Goal: Obtain resource: Obtain resource

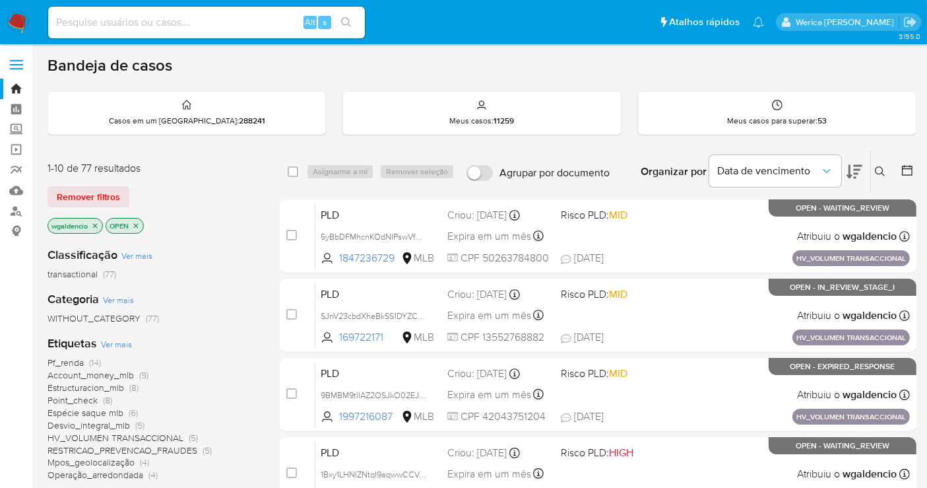
click at [104, 411] on span "Espécie saque mlb" at bounding box center [86, 412] width 76 height 13
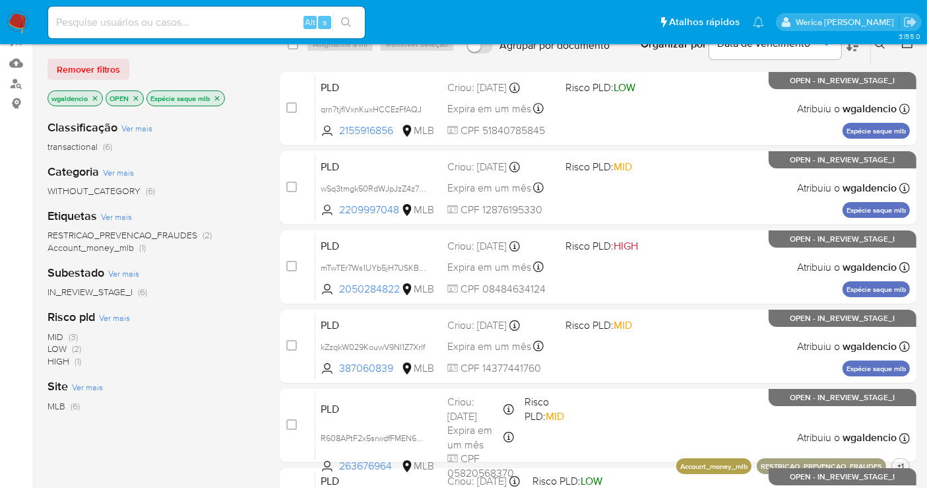
scroll to position [128, 0]
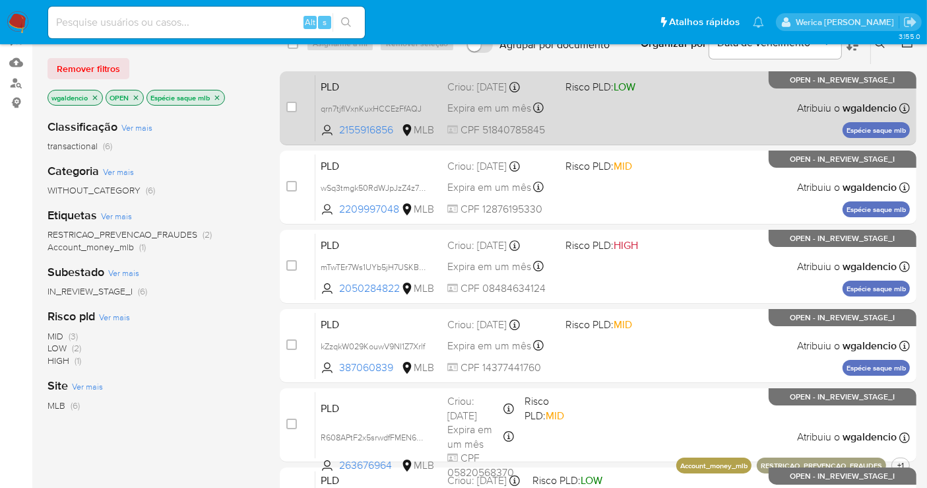
click at [674, 78] on div "PLD qrn7tjfIVxnKuxHCCEzFfAQJ 2155916856 MLB Risco PLD: LOW Criou: 12/08/2025 Cr…" at bounding box center [612, 108] width 595 height 67
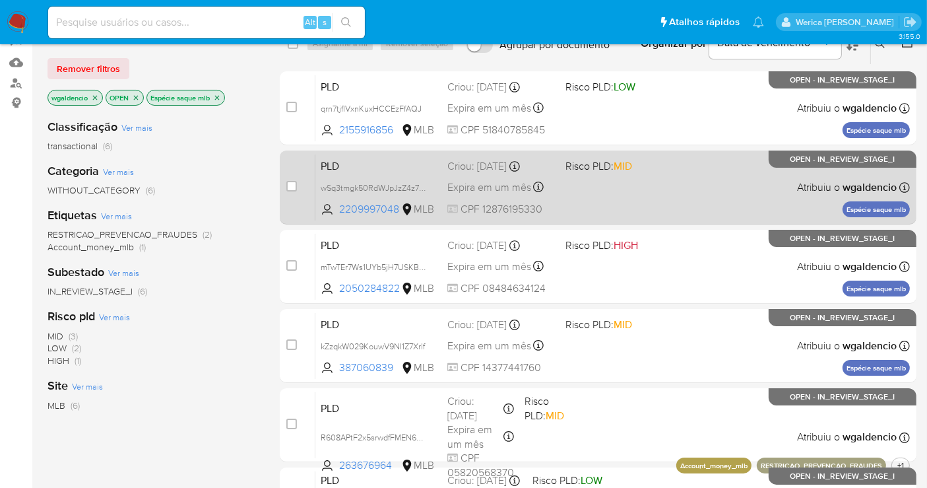
click at [665, 170] on span "Risco PLD: MID" at bounding box center [620, 164] width 108 height 17
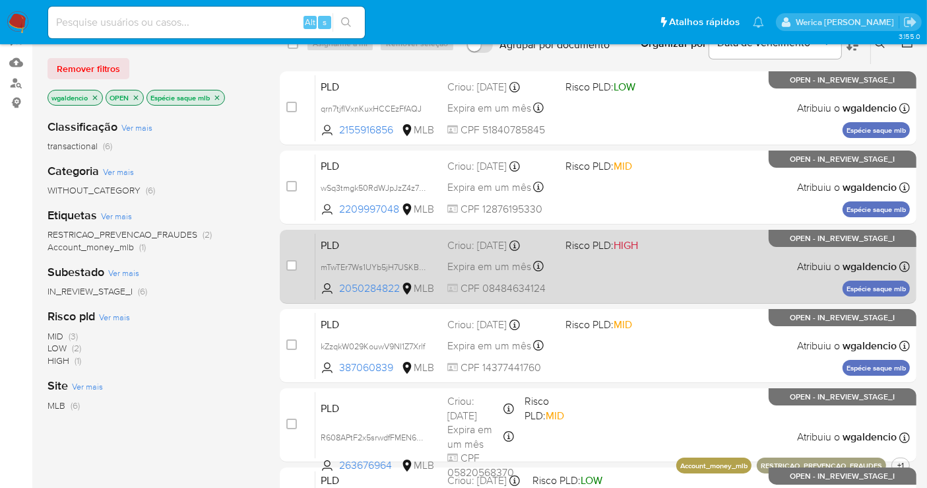
click at [645, 251] on div "PLD mTwTEr7Ws1UYb5jH7USKB8Cr 2050284822 MLB Risco PLD: HIGH Criou: 12/08/2025 C…" at bounding box center [612, 266] width 595 height 67
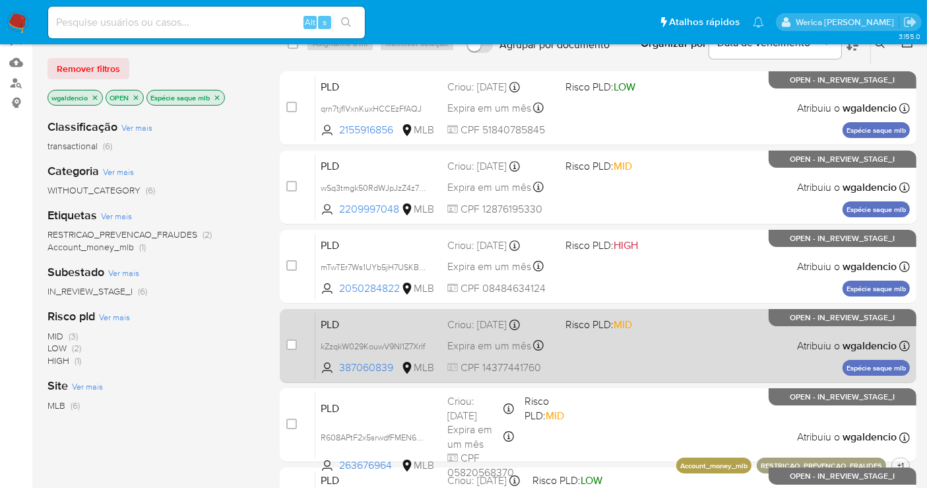
click at [701, 319] on div "PLD kZzqkW029KouwV9NI1Z7Xrlf 387060839 MLB Risco PLD: MID Criou: 12/08/2025 Cri…" at bounding box center [612, 345] width 595 height 67
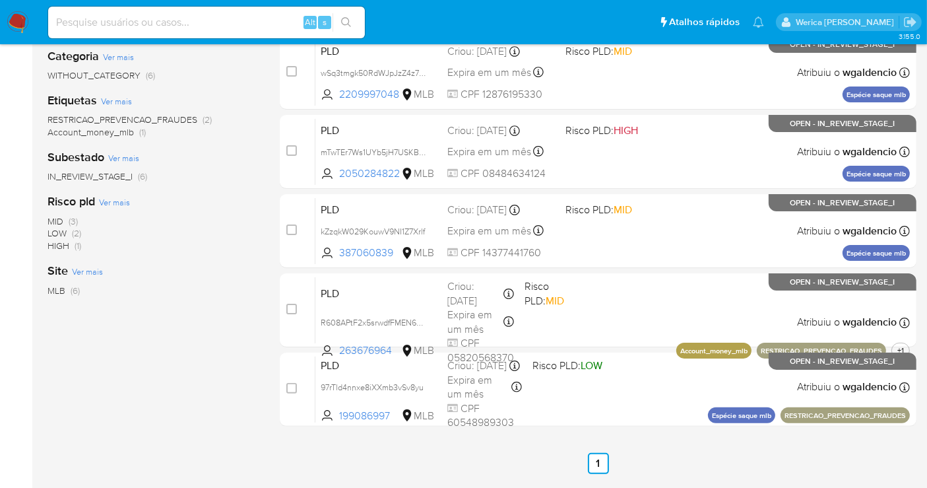
scroll to position [267, 0]
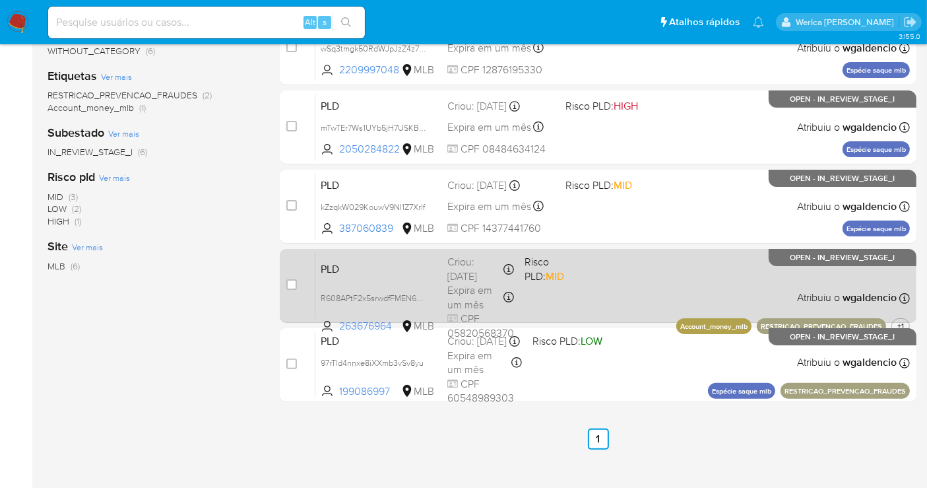
click at [626, 263] on div "PLD R608APtF2x5srwdfFMEN66vP 263676964 MLB Risco PLD: MID Criou: 12/08/2025 Cri…" at bounding box center [612, 285] width 595 height 67
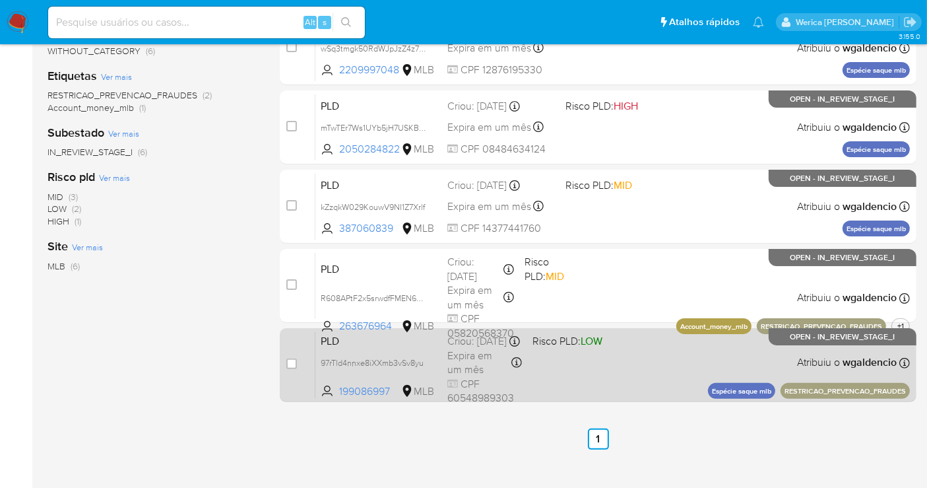
click at [661, 379] on div "PLD 97rTld4nnxe8iXXmb3vSv8yu 199086997 MLB Risco PLD: LOW Criou: 12/08/2025 Cri…" at bounding box center [612, 364] width 595 height 67
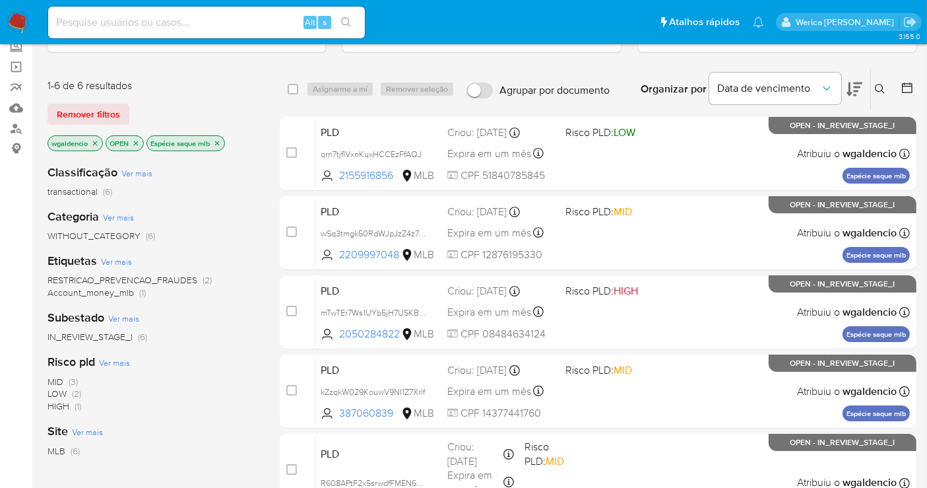
scroll to position [77, 0]
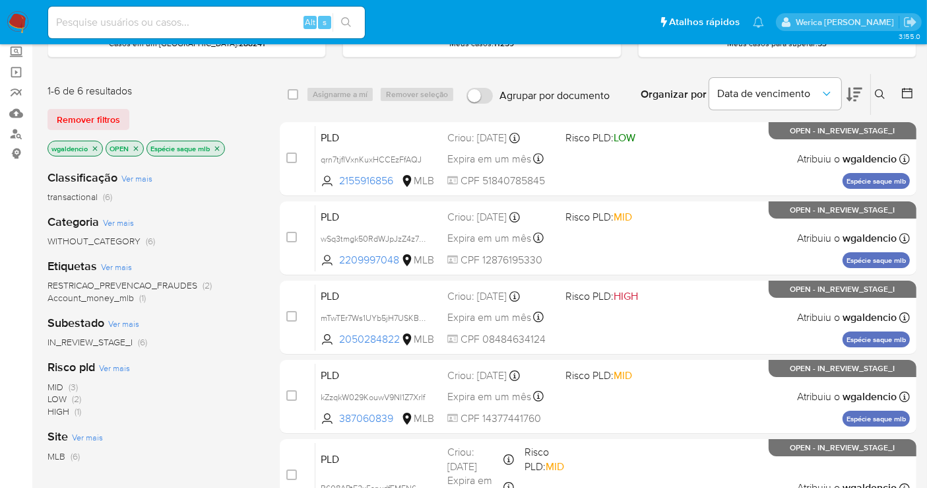
click at [218, 146] on icon "close-filter" at bounding box center [217, 149] width 8 height 8
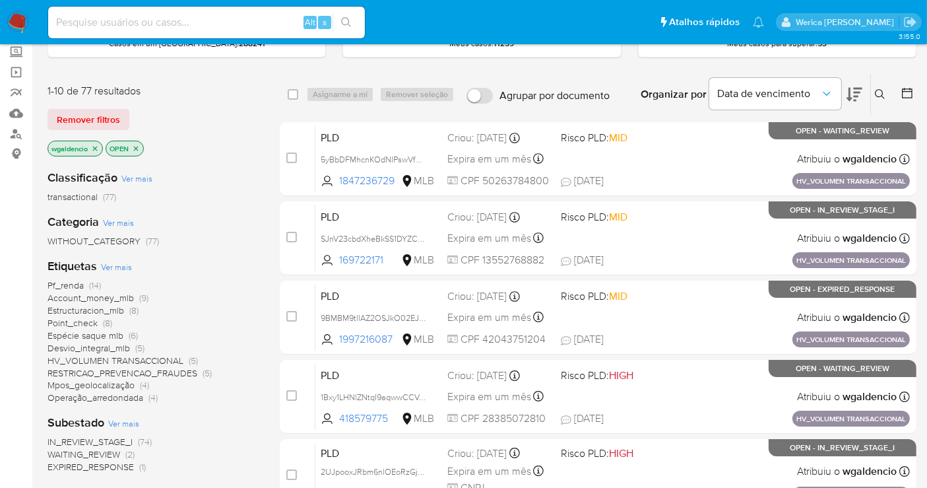
click at [117, 344] on span "Desvio_integral_mlb" at bounding box center [89, 347] width 82 height 13
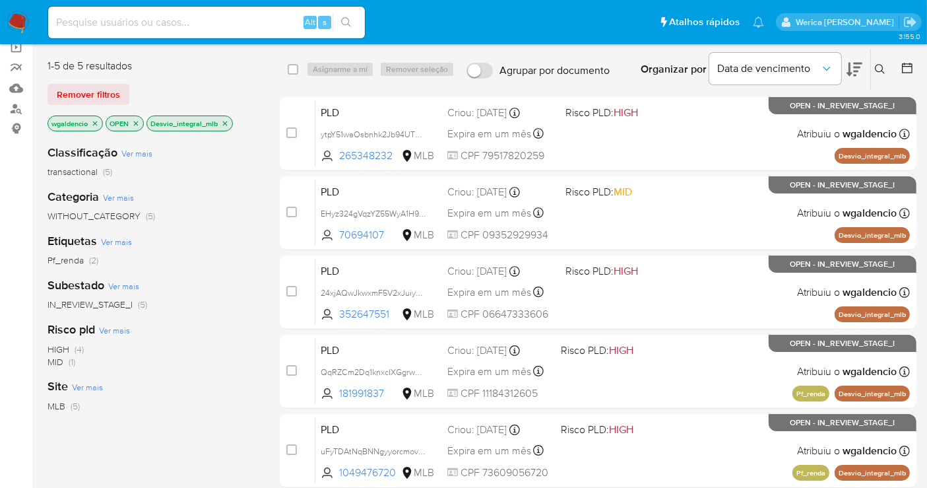
scroll to position [94, 0]
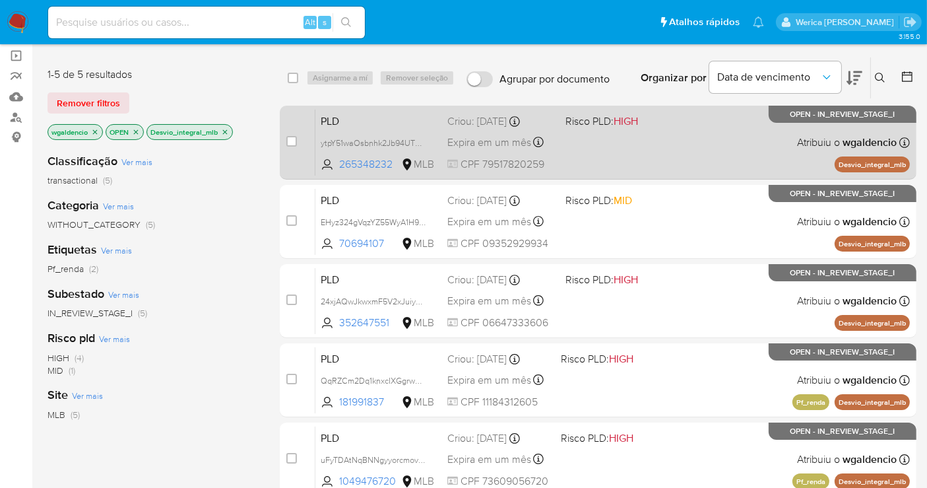
click at [703, 123] on div "PLD ytpY51waOsbnhk2Jb94UTEpV 265348232 MLB Risco PLD: HIGH Criou: 12/08/2025 Cr…" at bounding box center [612, 142] width 595 height 67
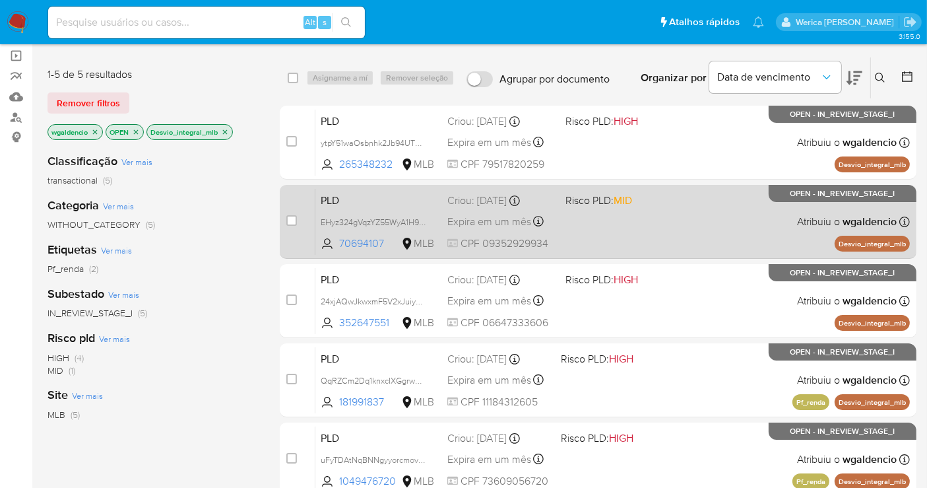
click at [686, 228] on div "PLD EHyz324gVqzYZ55WyA1H9ESv 70694107 MLB Risco PLD: MID Criou: 12/08/2025 Crio…" at bounding box center [612, 221] width 595 height 67
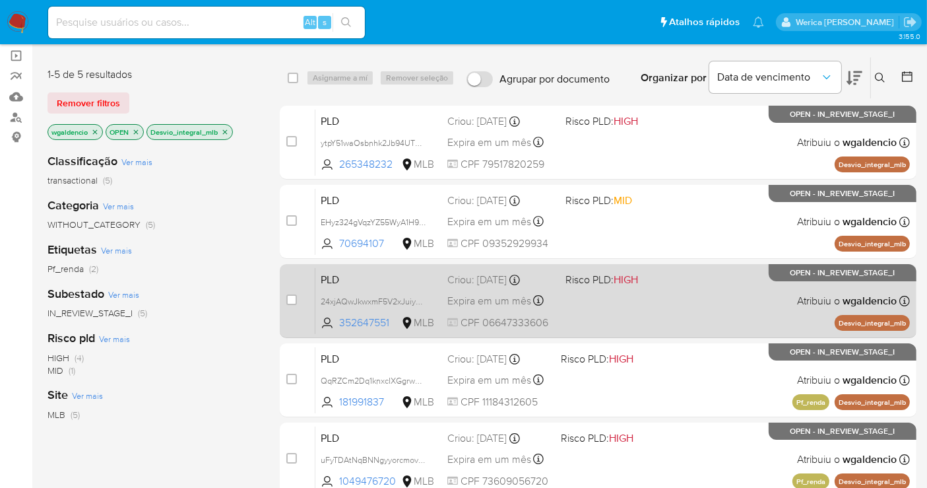
click at [692, 294] on div "PLD 24xjAQwJkwxmF5V2xJuiyE6q 352647551 MLB Risco PLD: HIGH Criou: 12/08/2025 Cr…" at bounding box center [612, 300] width 595 height 67
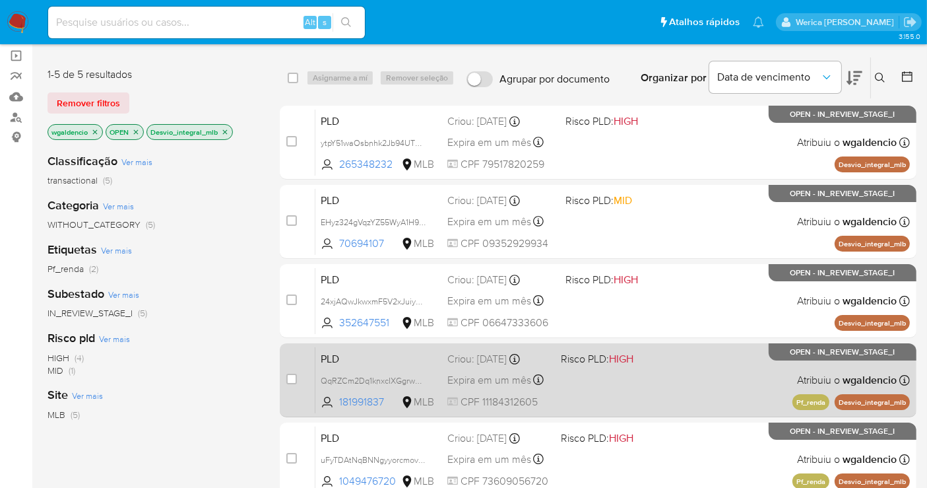
click at [701, 389] on div "PLD QqRZCm2Dq1knxcIXGgrw0BLA 181991837 MLB Risco PLD: HIGH Criou: 12/08/2025 Cr…" at bounding box center [612, 379] width 595 height 67
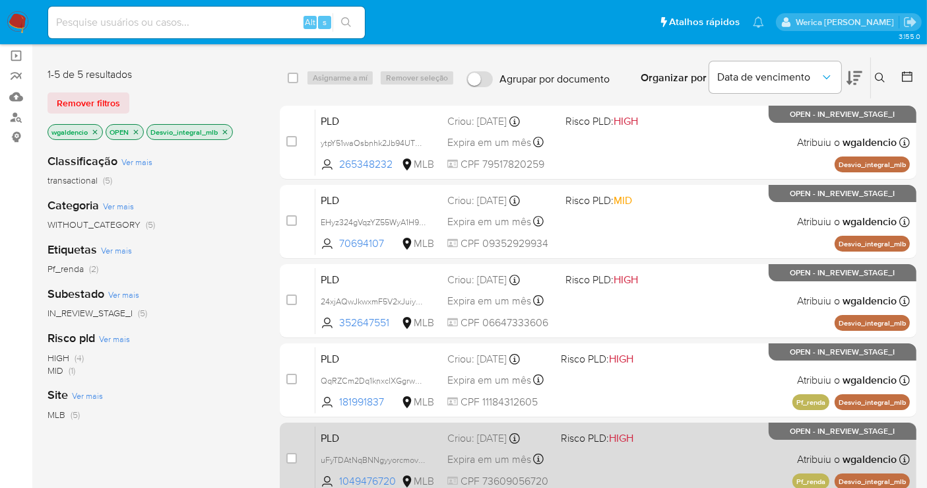
click at [705, 451] on div "PLD uFyTDAtNqBNNgyyorcmovD0u 1049476720 MLB Risco PLD: HIGH Criou: 12/08/2025 C…" at bounding box center [612, 459] width 595 height 67
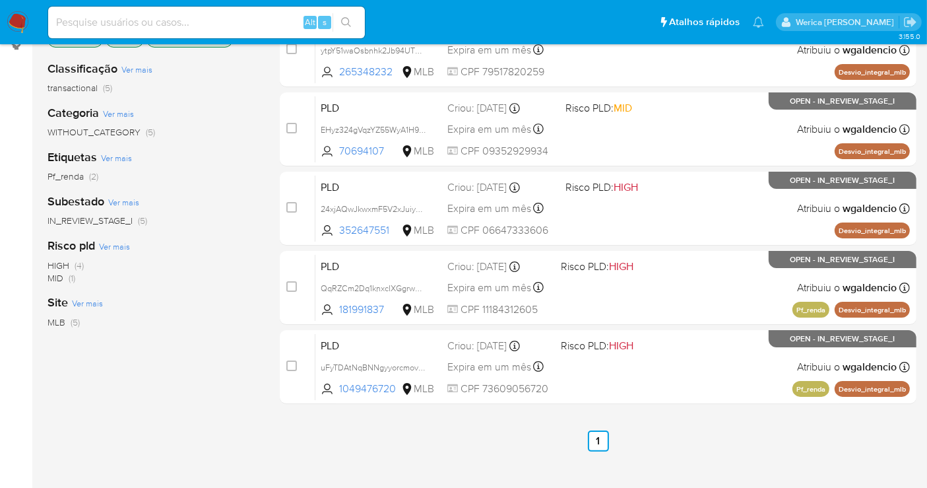
scroll to position [220, 0]
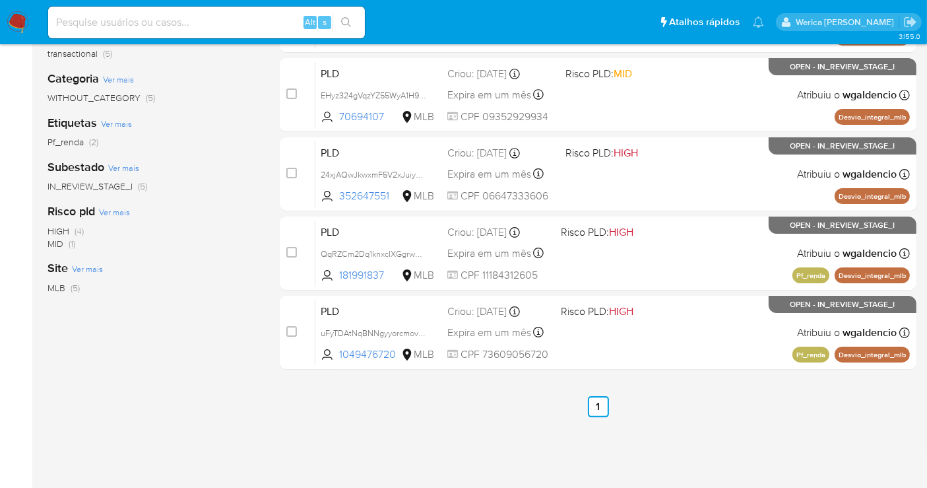
click at [26, 21] on img at bounding box center [18, 22] width 22 height 22
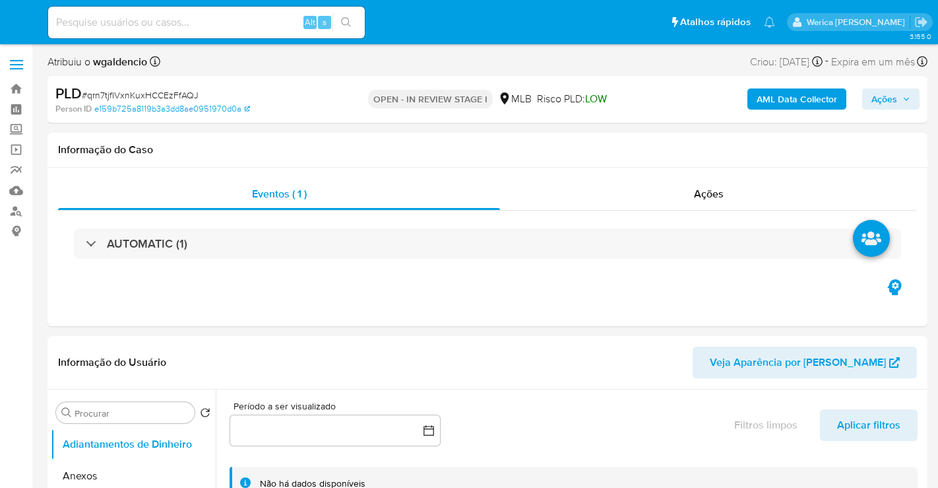
select select "10"
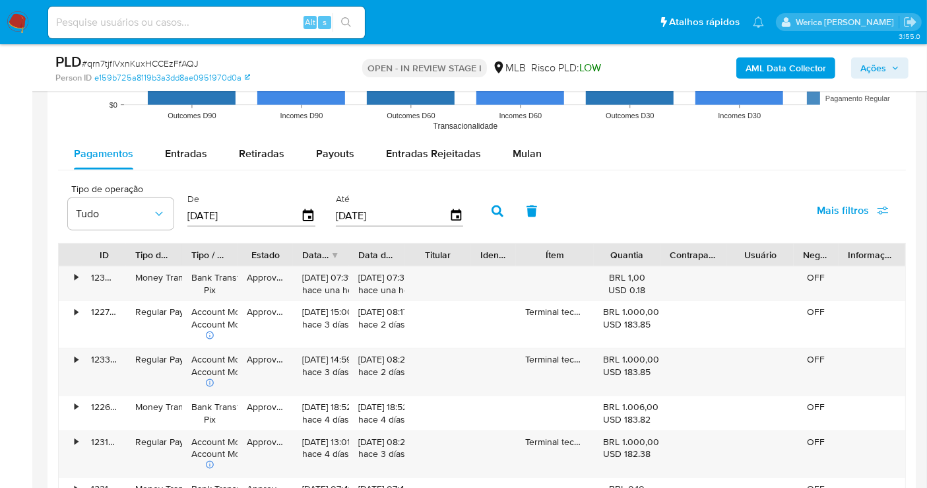
scroll to position [1425, 0]
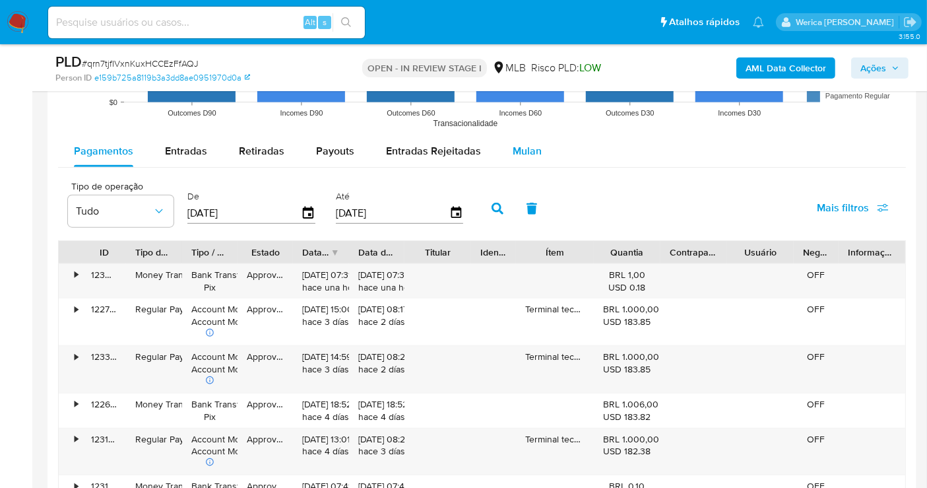
click at [542, 148] on button "Mulan" at bounding box center [527, 151] width 61 height 32
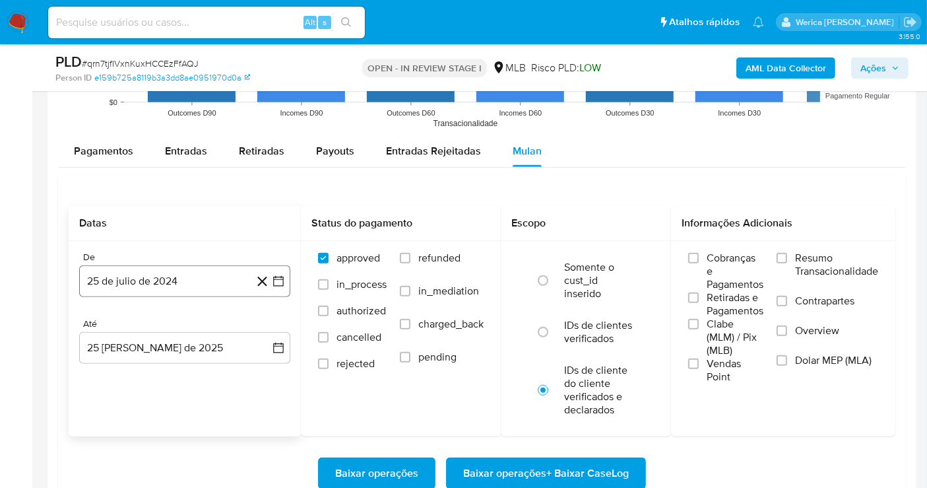
click at [182, 286] on button "25 de julio de 2024" at bounding box center [184, 281] width 211 height 32
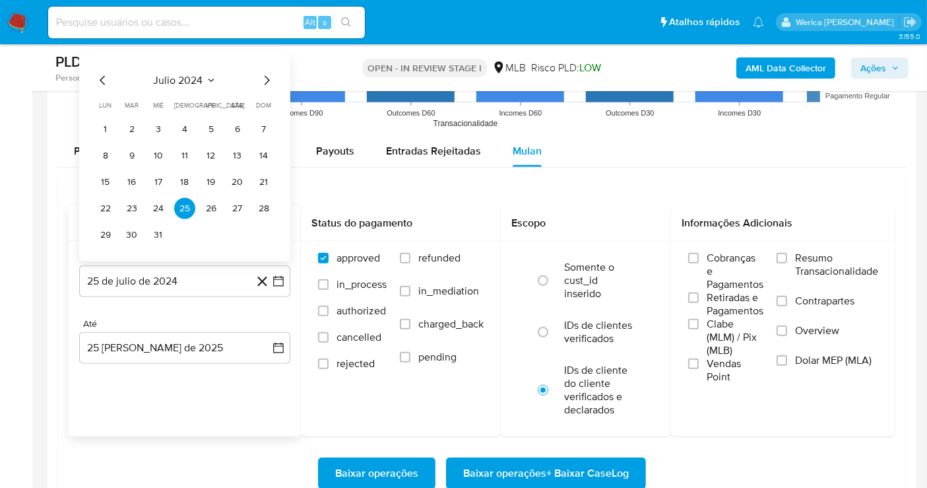
click at [192, 77] on span "julio 2024" at bounding box center [178, 80] width 49 height 13
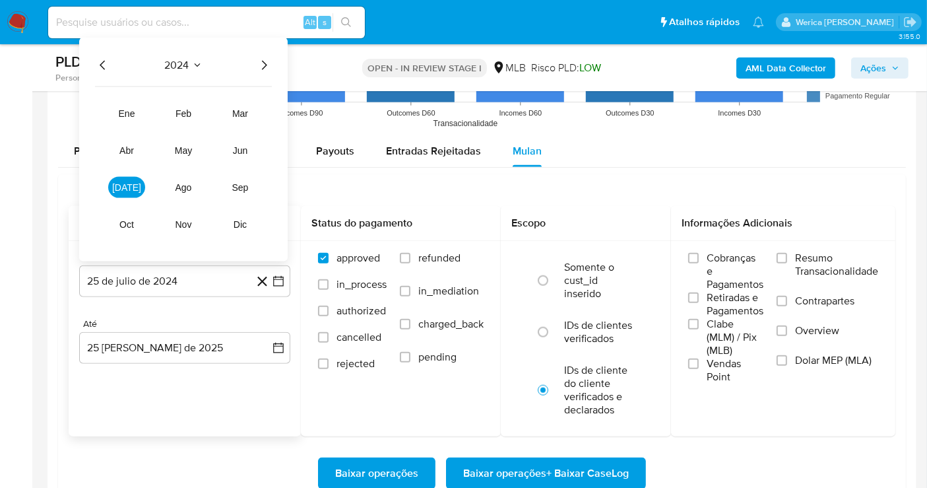
click at [262, 59] on icon "Año siguiente" at bounding box center [264, 65] width 16 height 16
click at [119, 191] on button "[DATE]" at bounding box center [126, 187] width 37 height 21
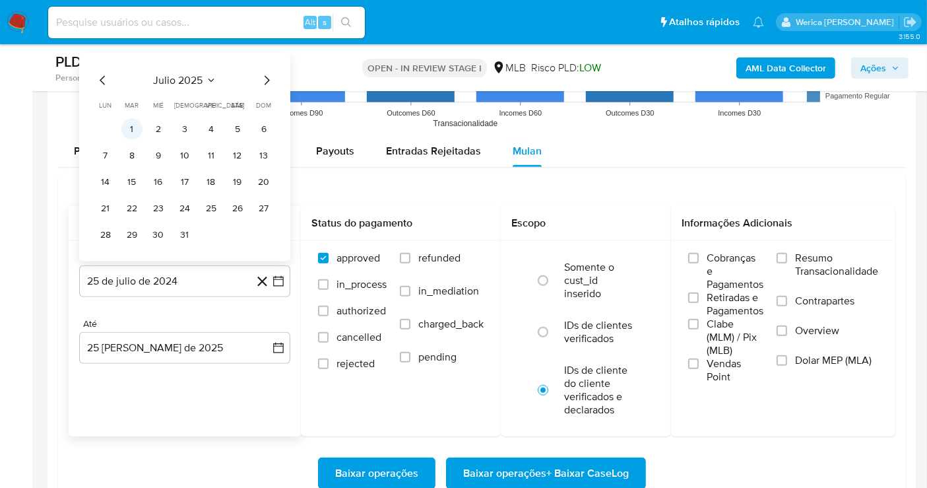
click at [128, 126] on button "1" at bounding box center [131, 129] width 21 height 21
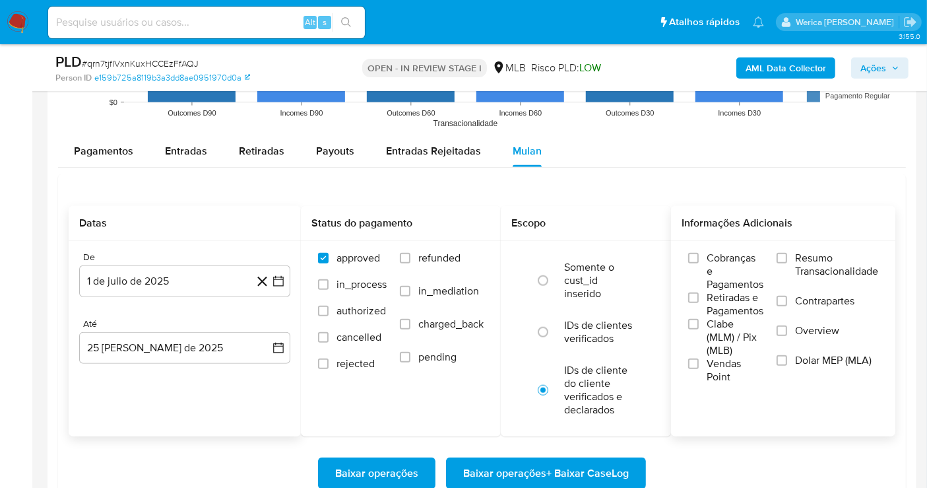
click at [701, 280] on label "Cobranças e Pagamentos" at bounding box center [725, 271] width 75 height 40
click at [699, 263] on input "Cobranças e Pagamentos" at bounding box center [693, 258] width 11 height 11
click at [710, 329] on span "Clabe (MLM) / Pix (MLB)" at bounding box center [735, 337] width 57 height 40
click at [699, 329] on input "Clabe (MLM) / Pix (MLB)" at bounding box center [693, 324] width 11 height 11
click at [721, 357] on span "Vendas Point" at bounding box center [735, 370] width 57 height 26
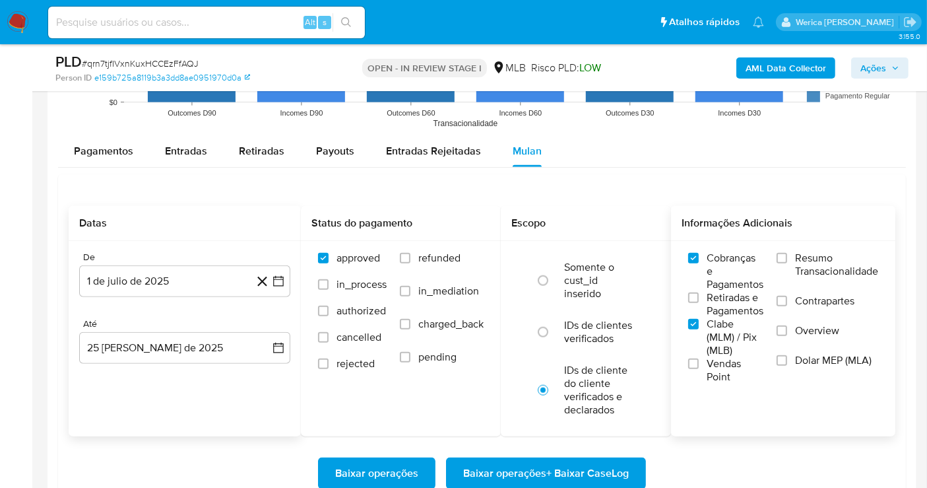
click at [699, 358] on input "Vendas Point" at bounding box center [693, 363] width 11 height 11
click at [721, 315] on span "Retiradas e Pagamentos" at bounding box center [735, 304] width 57 height 26
click at [699, 303] on input "Retiradas e Pagamentos" at bounding box center [693, 297] width 11 height 11
click at [820, 259] on span "Resumo Transacionalidade" at bounding box center [836, 264] width 83 height 26
click at [787, 259] on input "Resumo Transacionalidade" at bounding box center [782, 258] width 11 height 11
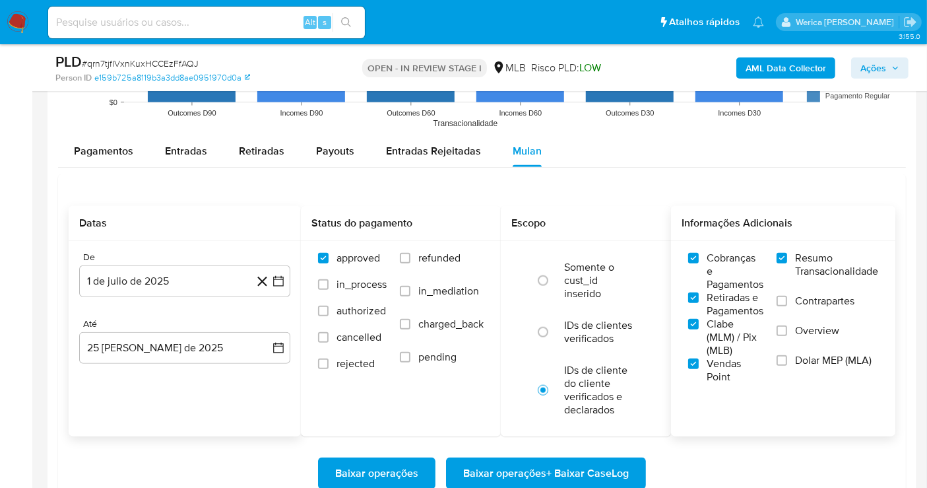
click at [813, 297] on span "Contrapartes" at bounding box center [824, 300] width 59 height 13
click at [787, 297] on input "Contrapartes" at bounding box center [782, 301] width 11 height 11
click at [796, 354] on span "Dolar MEP (MLA)" at bounding box center [833, 360] width 77 height 13
click at [787, 355] on input "Dolar MEP (MLA)" at bounding box center [782, 360] width 11 height 11
click at [778, 302] on input "Contrapartes" at bounding box center [782, 301] width 11 height 11
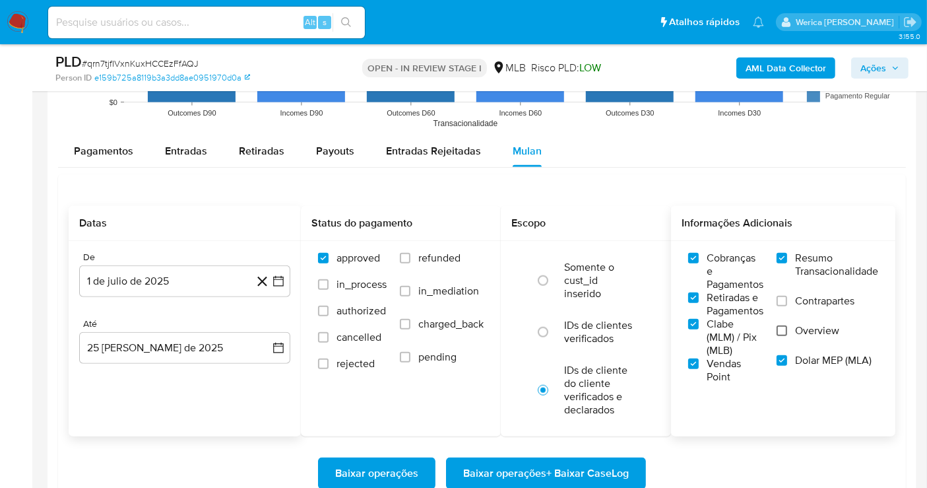
click at [779, 327] on input "Overview" at bounding box center [782, 330] width 11 height 11
click at [777, 298] on input "Contrapartes" at bounding box center [782, 301] width 11 height 11
click at [603, 469] on span "Baixar operações + Baixar CaseLog" at bounding box center [546, 473] width 166 height 29
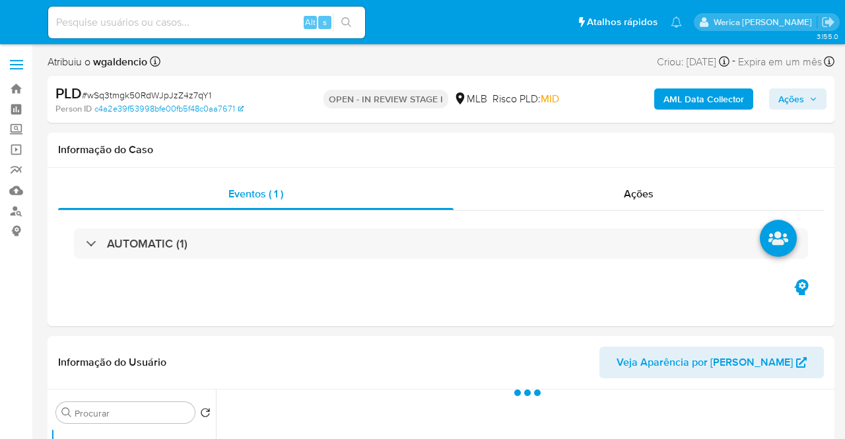
select select "10"
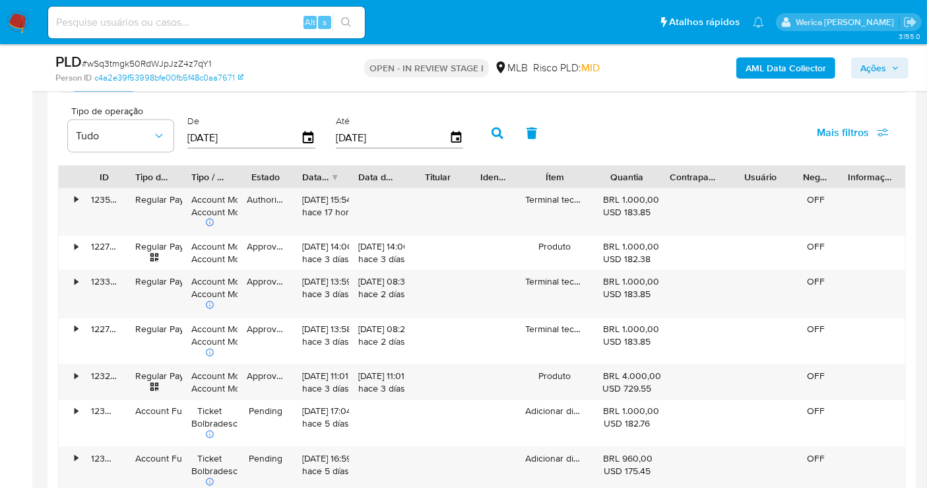
scroll to position [1452, 0]
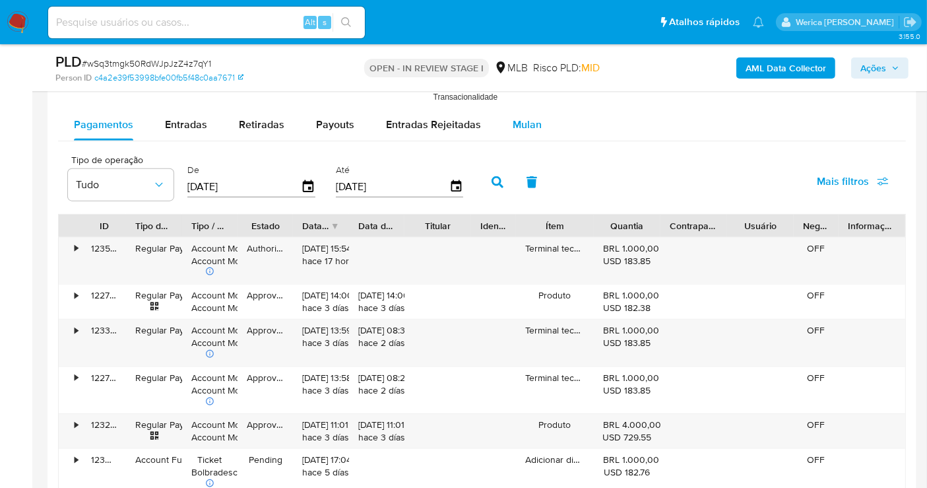
click at [514, 131] on div "Mulan" at bounding box center [527, 125] width 29 height 32
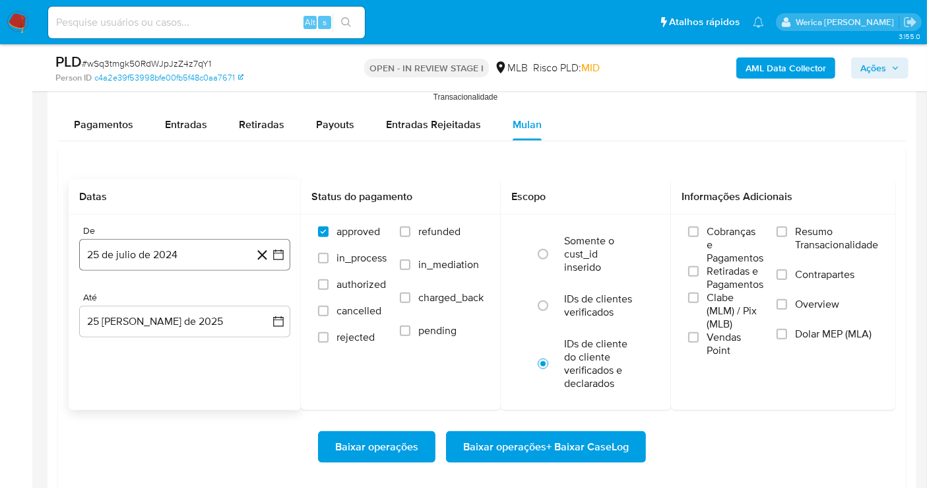
click at [156, 255] on button "25 de julio de 2024" at bounding box center [184, 255] width 211 height 32
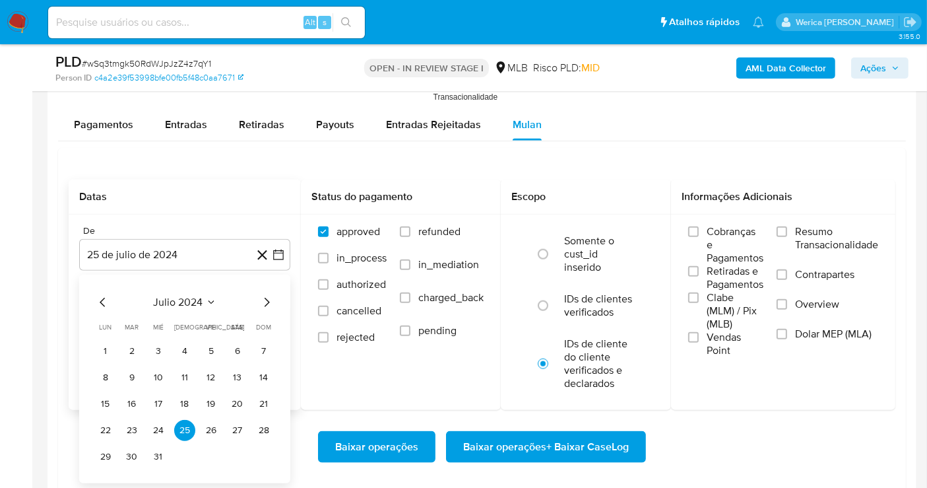
click at [201, 304] on span "julio 2024" at bounding box center [178, 302] width 49 height 13
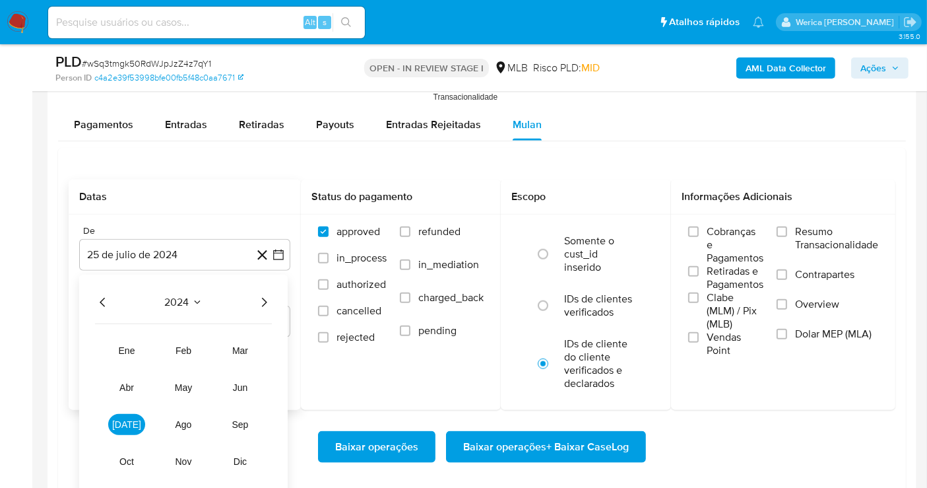
click at [263, 300] on icon "Año siguiente" at bounding box center [264, 302] width 16 height 16
click at [122, 419] on span "[DATE]" at bounding box center [126, 424] width 29 height 11
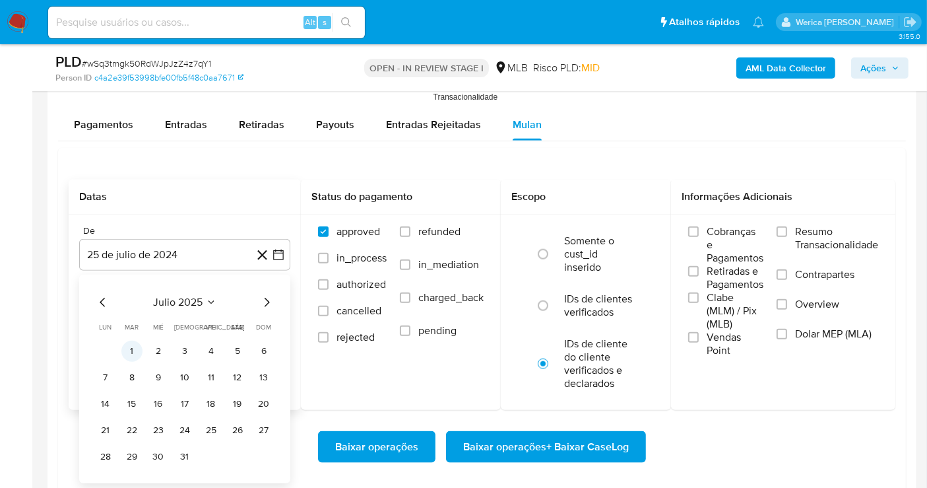
click at [136, 348] on button "1" at bounding box center [131, 351] width 21 height 21
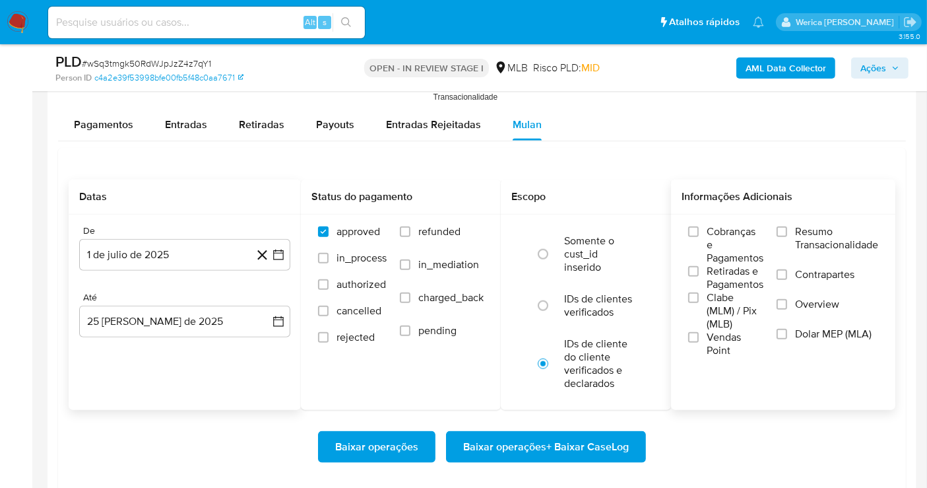
click at [742, 247] on span "Cobranças e Pagamentos" at bounding box center [735, 245] width 57 height 40
click at [699, 237] on input "Cobranças e Pagamentos" at bounding box center [693, 231] width 11 height 11
click at [723, 298] on span "Clabe (MLM) / Pix (MLB)" at bounding box center [735, 311] width 57 height 40
click at [699, 298] on input "Clabe (MLM) / Pix (MLB)" at bounding box center [693, 297] width 11 height 11
click at [723, 331] on span "Vendas Point" at bounding box center [735, 344] width 57 height 26
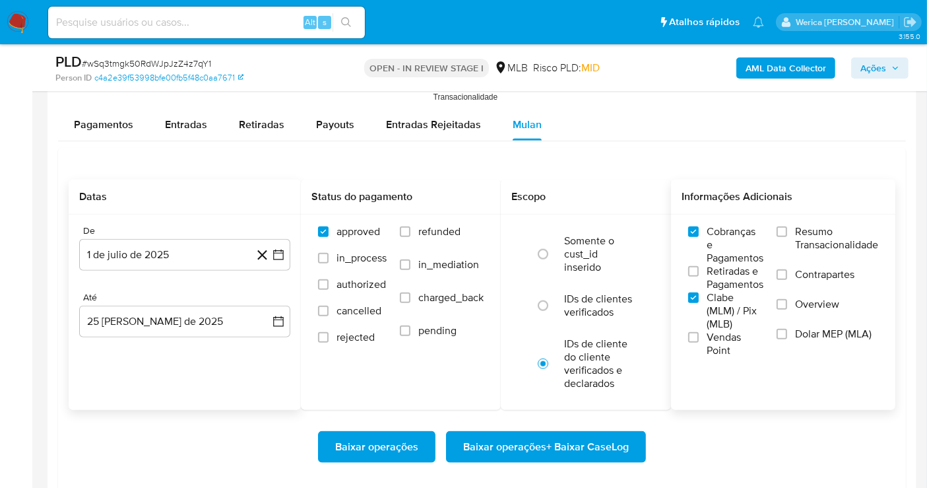
click at [699, 332] on input "Vendas Point" at bounding box center [693, 337] width 11 height 11
click at [754, 276] on span "Retiradas e Pagamentos" at bounding box center [735, 278] width 57 height 26
click at [699, 276] on input "Retiradas e Pagamentos" at bounding box center [693, 271] width 11 height 11
click at [843, 269] on span "Contrapartes" at bounding box center [824, 274] width 59 height 13
click at [787, 269] on input "Contrapartes" at bounding box center [782, 274] width 11 height 11
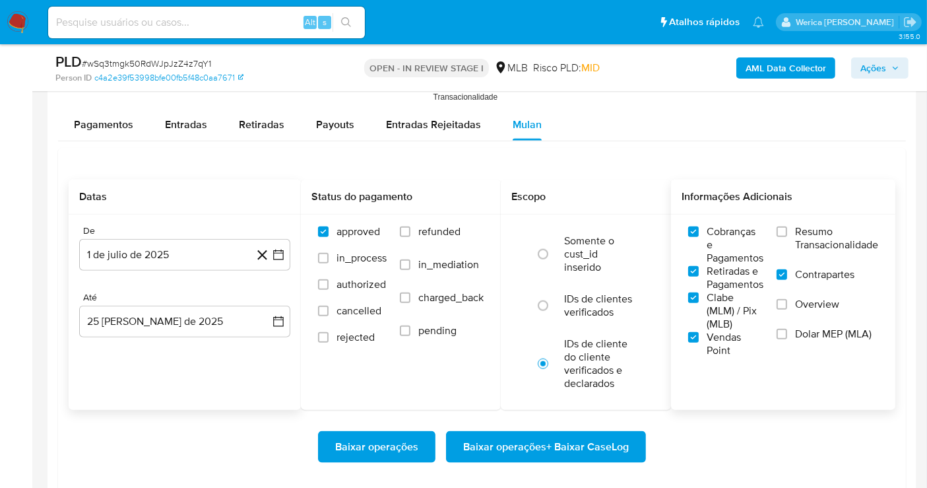
click at [844, 313] on label "Overview" at bounding box center [828, 313] width 102 height 30
click at [787, 309] on input "Overview" at bounding box center [782, 304] width 11 height 11
click at [835, 327] on span "Dolar MEP (MLA)" at bounding box center [833, 333] width 77 height 13
click at [787, 329] on input "Dolar MEP (MLA)" at bounding box center [782, 334] width 11 height 11
click at [814, 242] on span "Resumo Transacionalidade" at bounding box center [836, 238] width 83 height 26
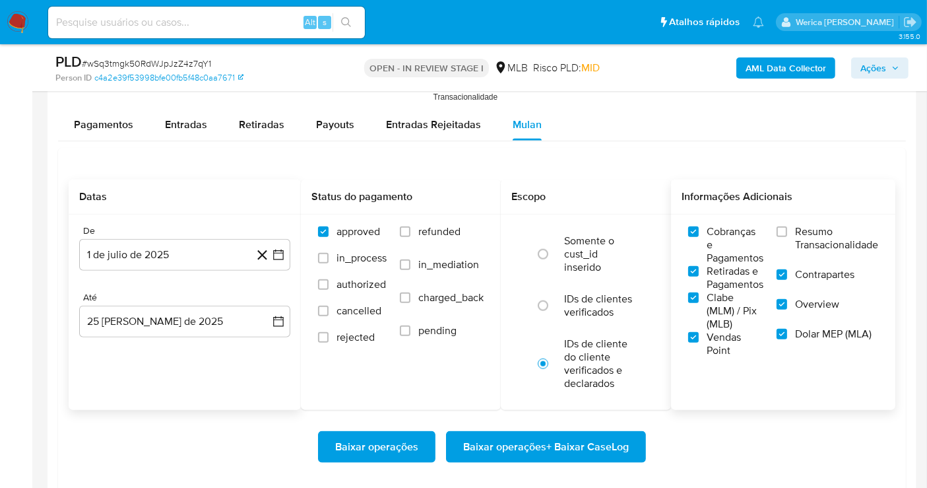
click at [787, 237] on input "Resumo Transacionalidade" at bounding box center [782, 231] width 11 height 11
click at [579, 438] on span "Baixar operações + Baixar CaseLog" at bounding box center [546, 446] width 166 height 29
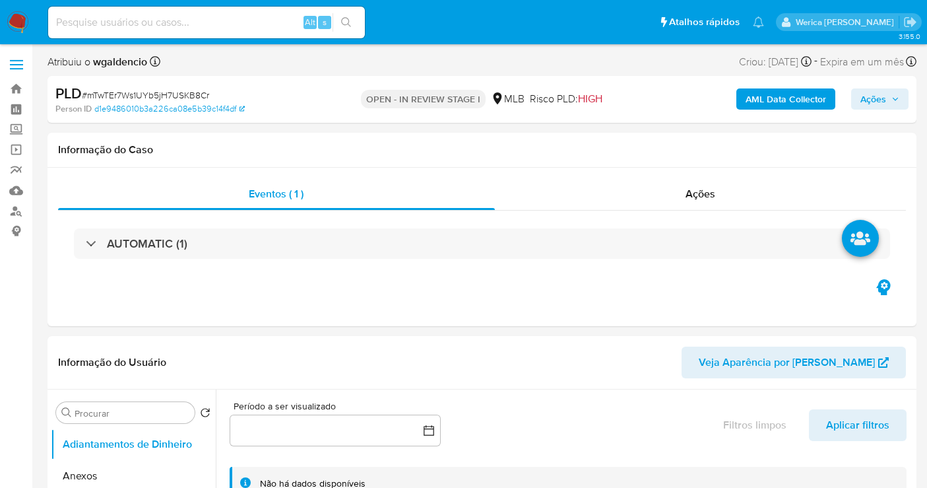
select select "10"
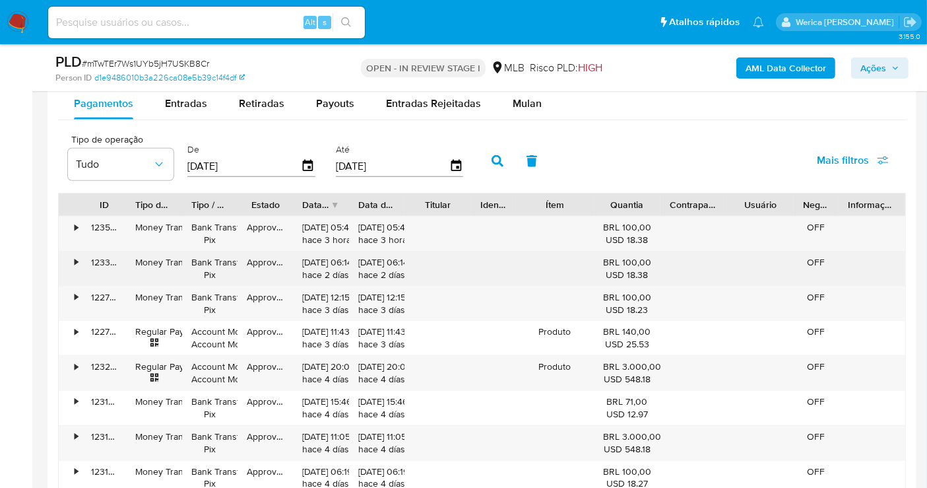
scroll to position [1386, 0]
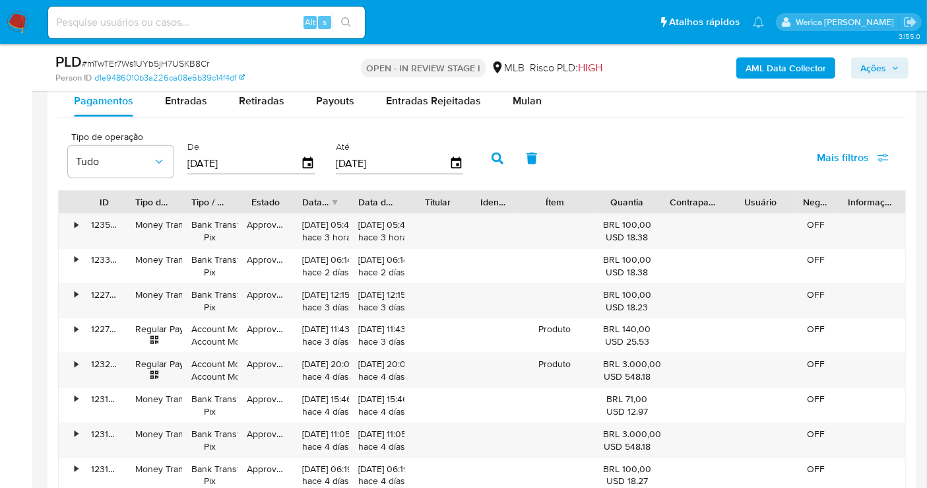
click at [521, 119] on div "Pagamentos Entradas Retiradas Payouts Entradas Rejeitadas Mulan Tipo de operaçã…" at bounding box center [482, 347] width 848 height 525
click at [531, 103] on span "Mulan" at bounding box center [527, 100] width 29 height 15
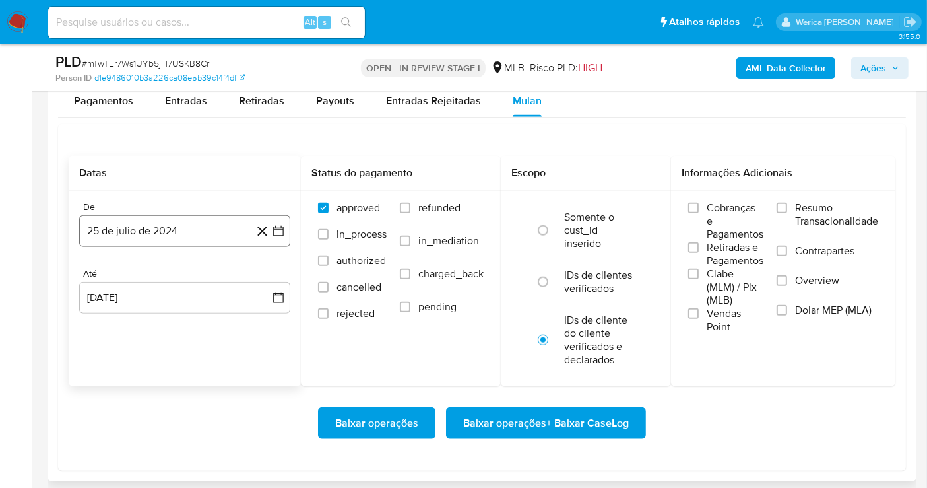
click at [192, 216] on button "25 de julio de 2024" at bounding box center [184, 231] width 211 height 32
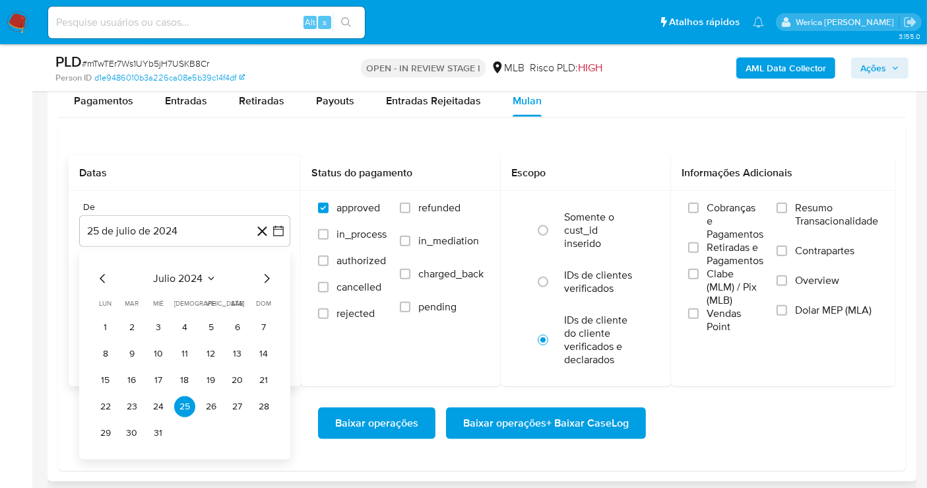
click at [201, 276] on span "julio 2024" at bounding box center [178, 278] width 49 height 13
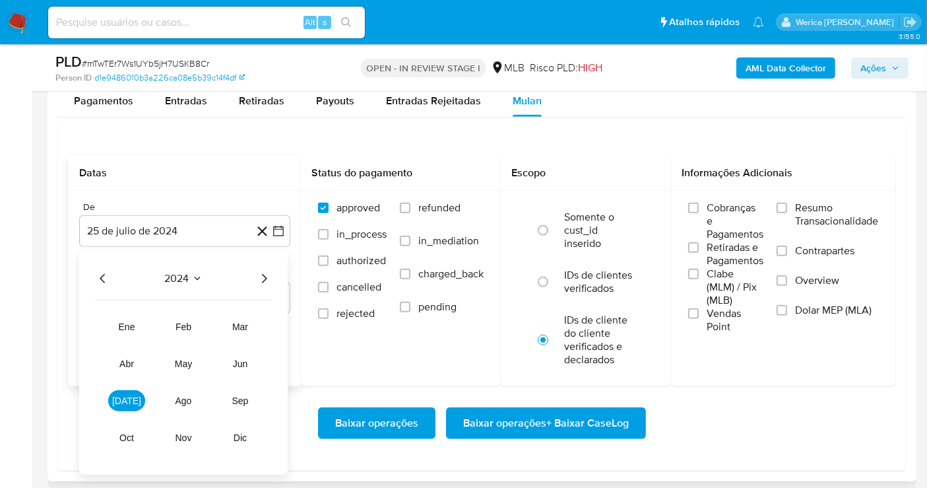
click at [264, 274] on icon "Año siguiente" at bounding box center [264, 279] width 16 height 16
click at [122, 396] on span "[DATE]" at bounding box center [126, 400] width 29 height 11
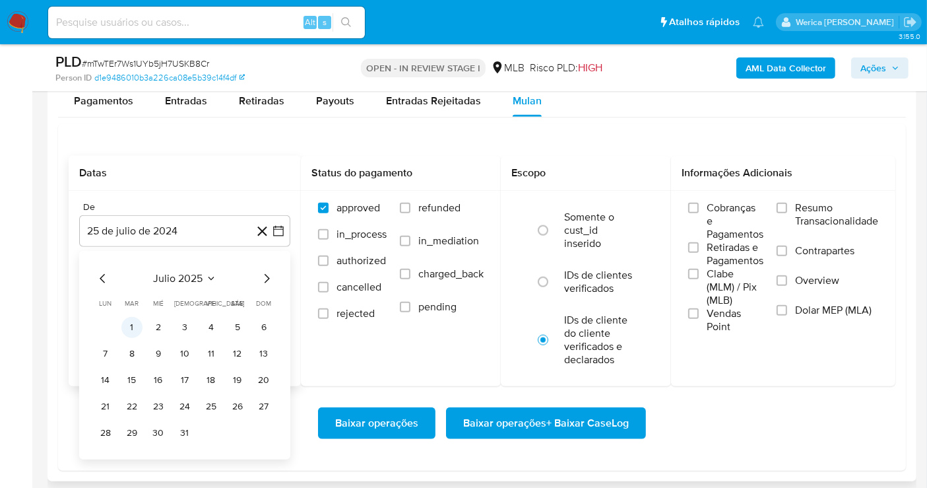
click at [133, 319] on button "1" at bounding box center [131, 327] width 21 height 21
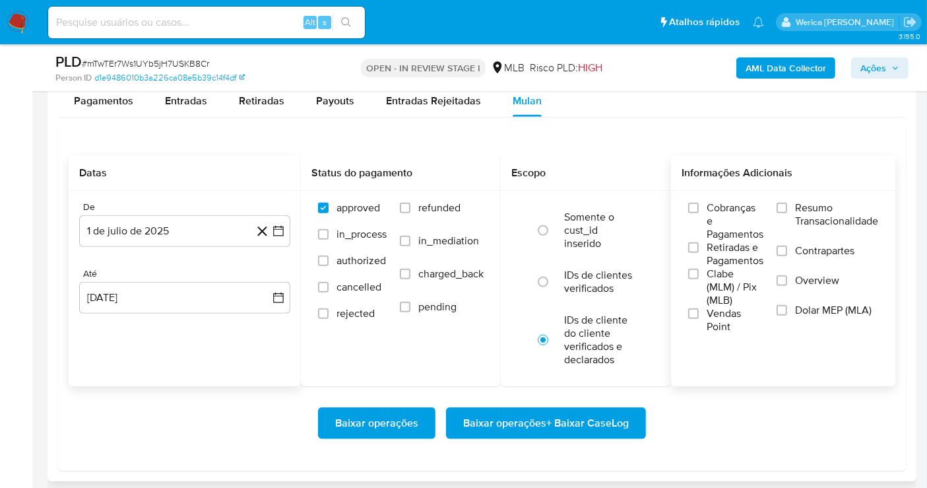
click at [711, 218] on span "Cobranças e Pagamentos" at bounding box center [735, 221] width 57 height 40
click at [699, 213] on input "Cobranças e Pagamentos" at bounding box center [693, 208] width 11 height 11
click at [701, 280] on label "Clabe (MLM) / Pix (MLB)" at bounding box center [725, 287] width 75 height 40
click at [699, 279] on input "Clabe (MLM) / Pix (MLB)" at bounding box center [693, 274] width 11 height 11
click at [701, 311] on label "Vendas Point" at bounding box center [725, 320] width 75 height 26
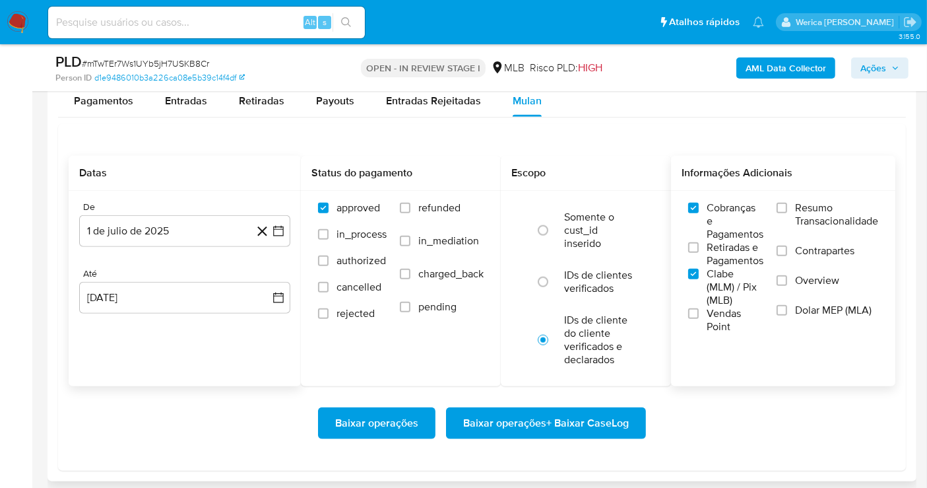
click at [699, 311] on input "Vendas Point" at bounding box center [693, 313] width 11 height 11
click at [753, 251] on span "Retiradas e Pagamentos" at bounding box center [735, 254] width 57 height 26
click at [699, 251] on input "Retiradas e Pagamentos" at bounding box center [693, 247] width 11 height 11
click at [812, 253] on span "Contrapartes" at bounding box center [824, 250] width 59 height 13
click at [787, 253] on input "Contrapartes" at bounding box center [782, 250] width 11 height 11
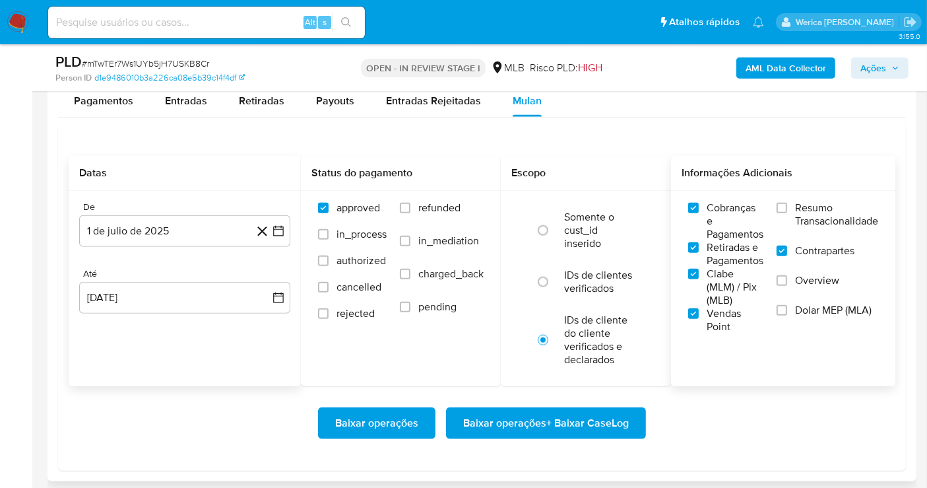
click at [787, 318] on label "Dolar MEP (MLA)" at bounding box center [828, 319] width 102 height 30
click at [787, 315] on input "Dolar MEP (MLA)" at bounding box center [782, 310] width 11 height 11
click at [793, 285] on label "Overview" at bounding box center [828, 289] width 102 height 30
click at [787, 285] on input "Overview" at bounding box center [782, 280] width 11 height 11
click at [793, 222] on label "Resumo Transacionalidade" at bounding box center [828, 222] width 102 height 43
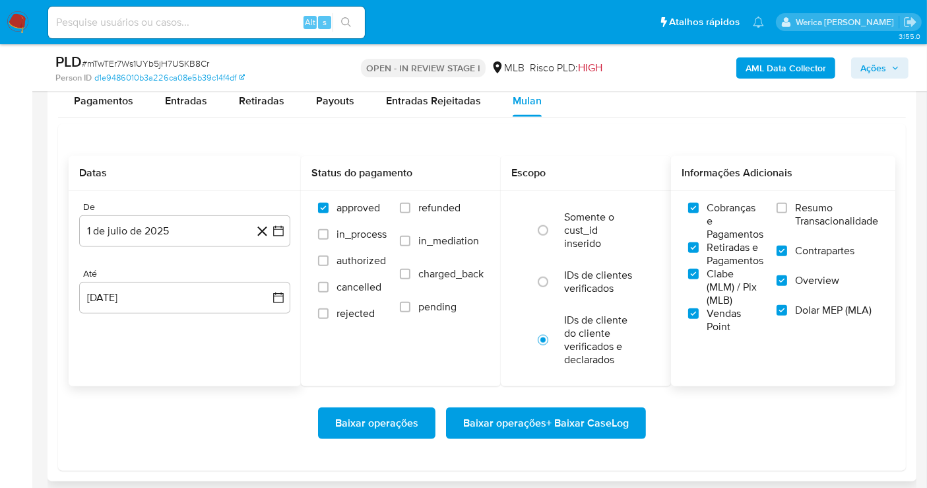
click at [787, 213] on input "Resumo Transacionalidade" at bounding box center [782, 208] width 11 height 11
click at [581, 418] on span "Baixar operações + Baixar CaseLog" at bounding box center [546, 422] width 166 height 29
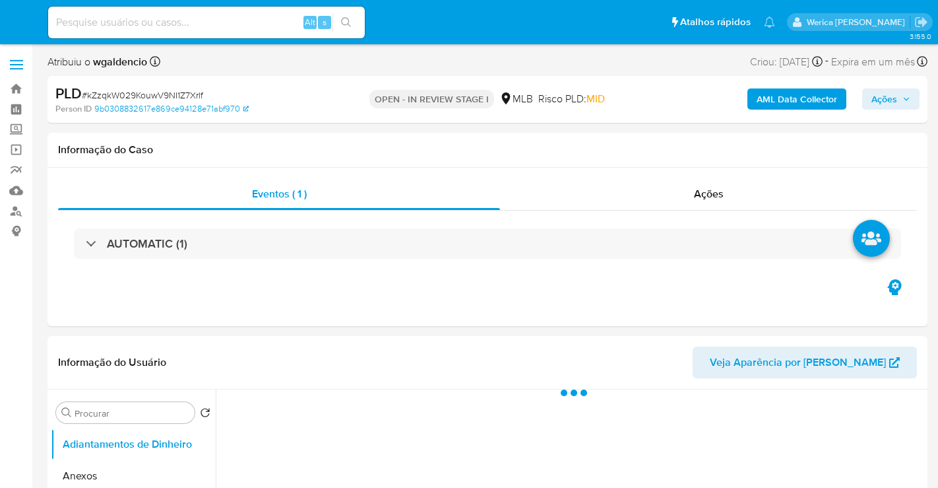
select select "10"
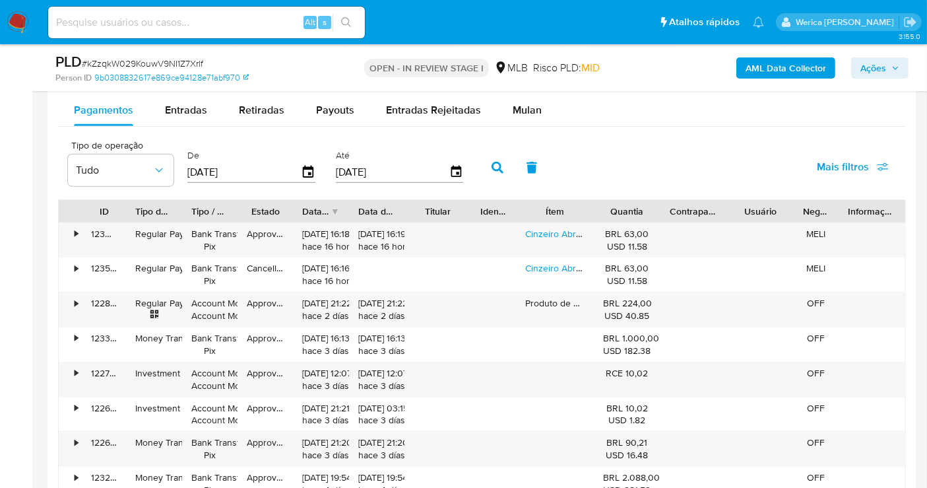
scroll to position [1470, 0]
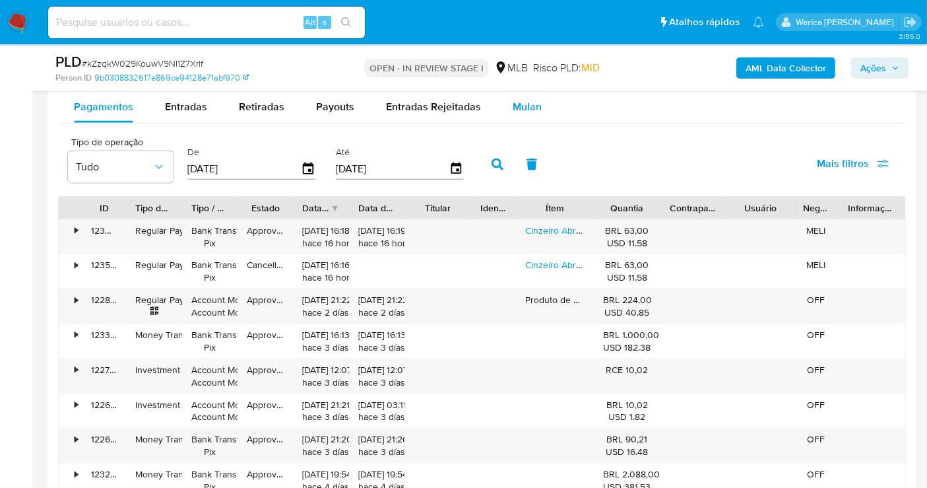
click at [518, 107] on span "Mulan" at bounding box center [527, 106] width 29 height 15
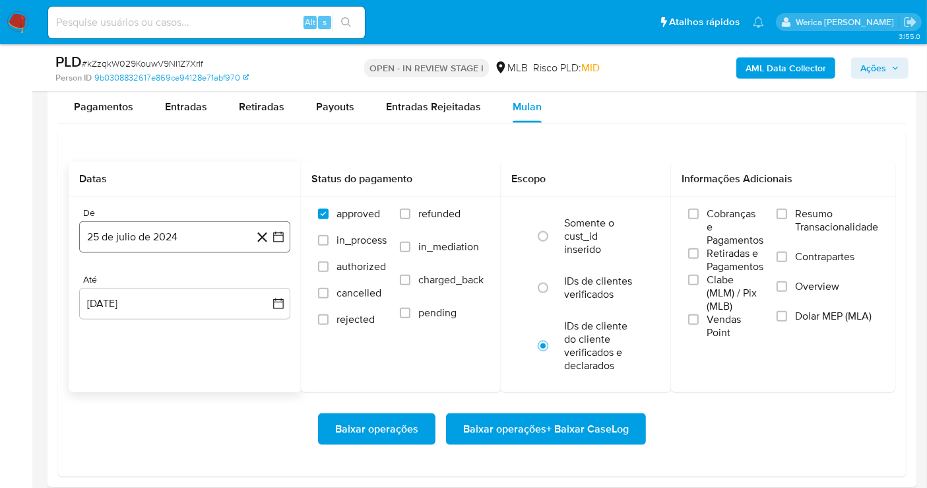
click at [158, 235] on button "25 de julio de 2024" at bounding box center [184, 237] width 211 height 32
click at [756, 393] on div "Baixar operações Baixar operações + Baixar CaseLog" at bounding box center [482, 429] width 827 height 74
click at [165, 227] on button "25 de julio de 2024" at bounding box center [184, 237] width 211 height 32
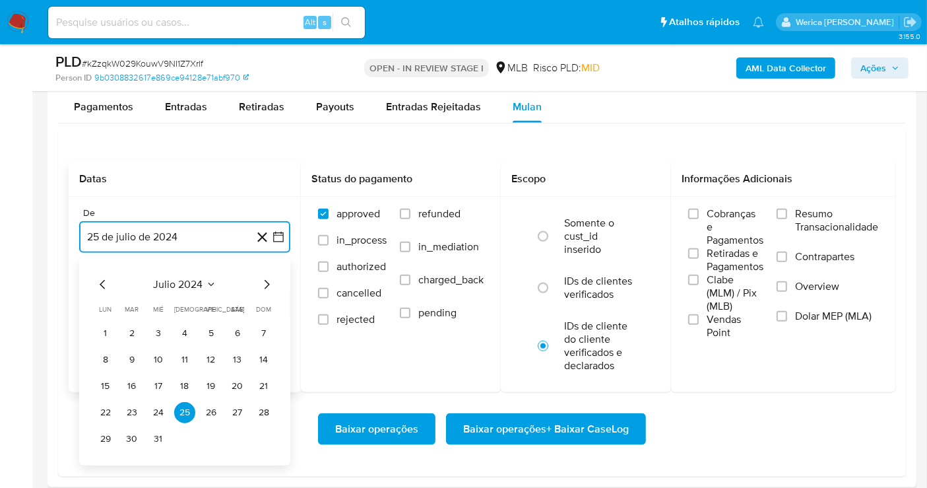
click at [183, 280] on span "julio 2024" at bounding box center [178, 284] width 49 height 13
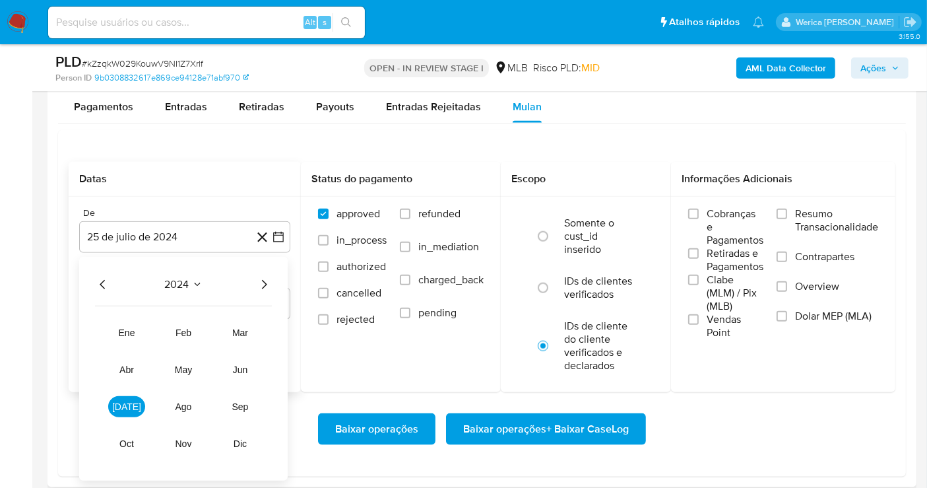
click at [264, 281] on icon "Año siguiente" at bounding box center [264, 284] width 16 height 16
click at [115, 404] on button "[DATE]" at bounding box center [126, 406] width 37 height 21
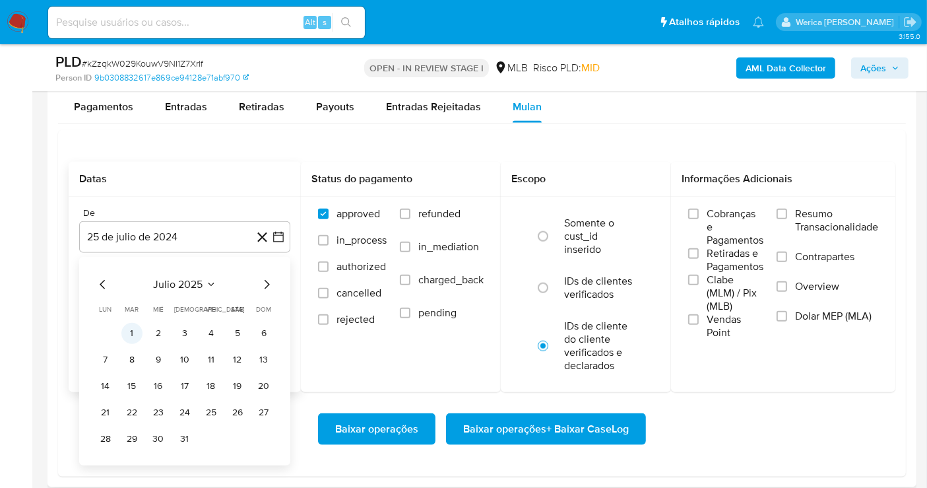
click at [126, 330] on button "1" at bounding box center [131, 333] width 21 height 21
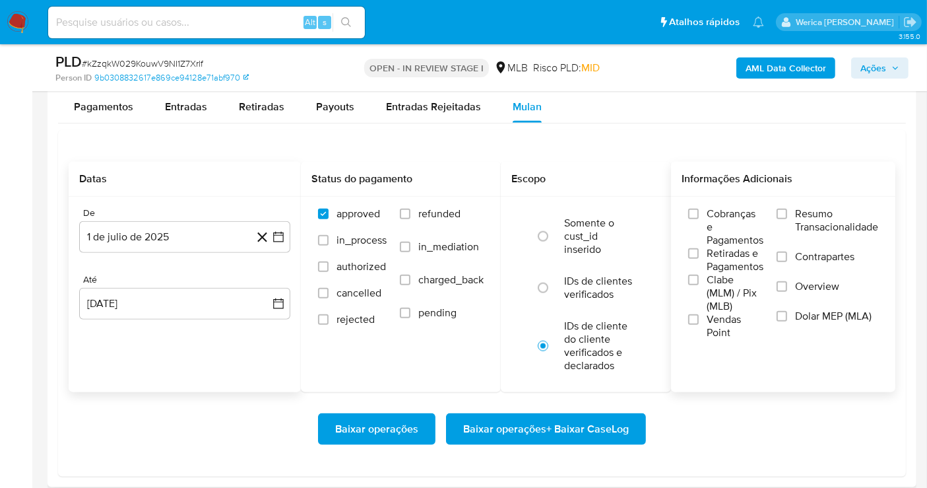
click at [751, 225] on span "Cobranças e Pagamentos" at bounding box center [735, 227] width 57 height 40
click at [699, 219] on input "Cobranças e Pagamentos" at bounding box center [693, 214] width 11 height 11
click at [746, 294] on span "Clabe (MLM) / Pix (MLB)" at bounding box center [735, 293] width 57 height 40
click at [699, 285] on input "Clabe (MLM) / Pix (MLB)" at bounding box center [693, 280] width 11 height 11
click at [733, 323] on span "Vendas Point" at bounding box center [735, 326] width 57 height 26
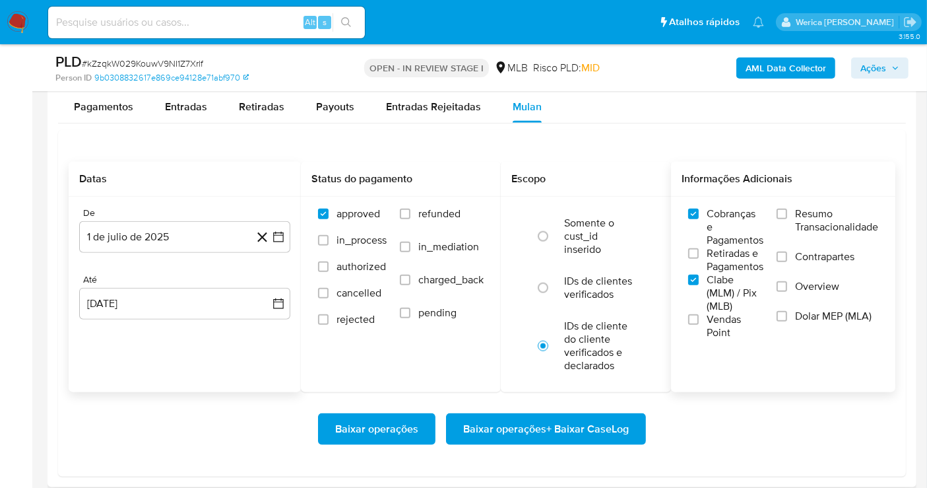
click at [699, 323] on input "Vendas Point" at bounding box center [693, 319] width 11 height 11
click at [750, 260] on span "Retiradas e Pagamentos" at bounding box center [735, 260] width 57 height 26
click at [699, 259] on input "Retiradas e Pagamentos" at bounding box center [693, 253] width 11 height 11
click at [807, 255] on span "Contrapartes" at bounding box center [824, 256] width 59 height 13
click at [787, 255] on input "Contrapartes" at bounding box center [782, 256] width 11 height 11
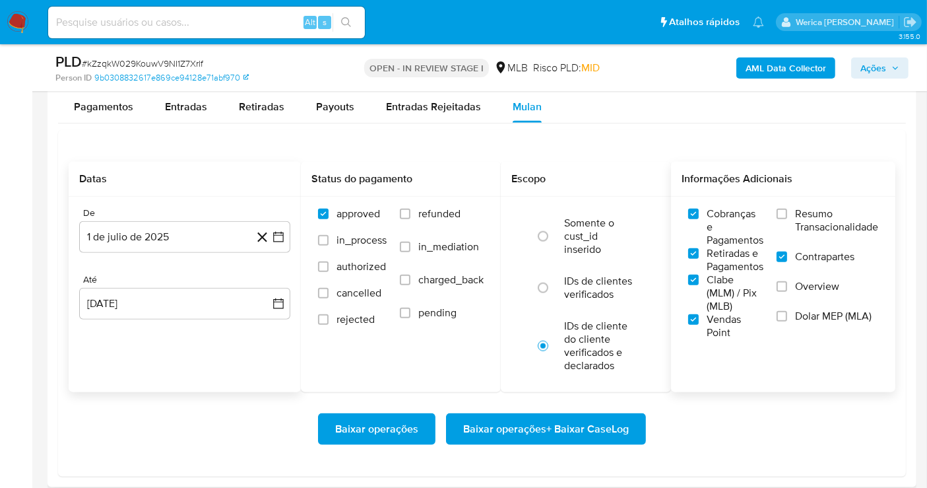
click at [800, 282] on span "Overview" at bounding box center [817, 286] width 44 height 13
click at [787, 282] on input "Overview" at bounding box center [782, 286] width 11 height 11
click at [795, 309] on span "Dolar MEP (MLA)" at bounding box center [833, 315] width 77 height 13
click at [787, 311] on input "Dolar MEP (MLA)" at bounding box center [782, 316] width 11 height 11
click at [780, 214] on input "Resumo Transacionalidade" at bounding box center [782, 214] width 11 height 11
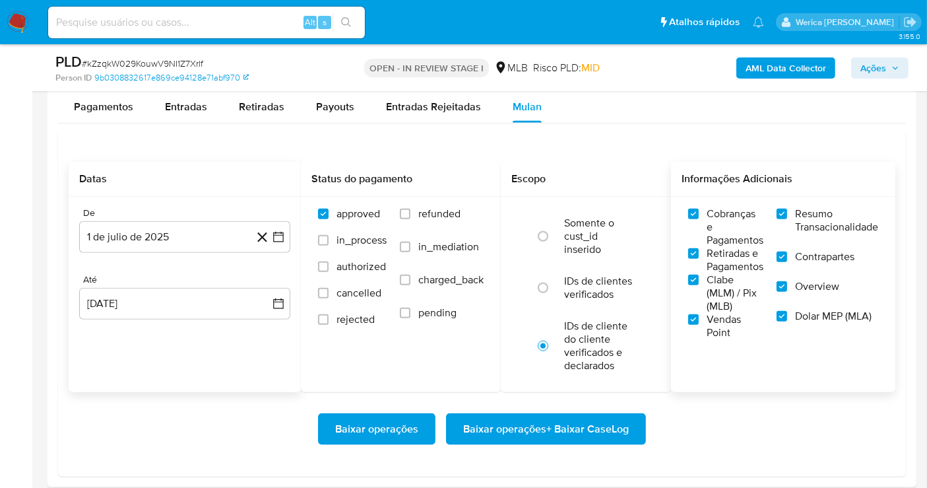
click at [584, 445] on div "Baixar operações Baixar operações + Baixar CaseLog" at bounding box center [482, 429] width 827 height 74
click at [604, 414] on span "Baixar operações + Baixar CaseLog" at bounding box center [546, 428] width 166 height 29
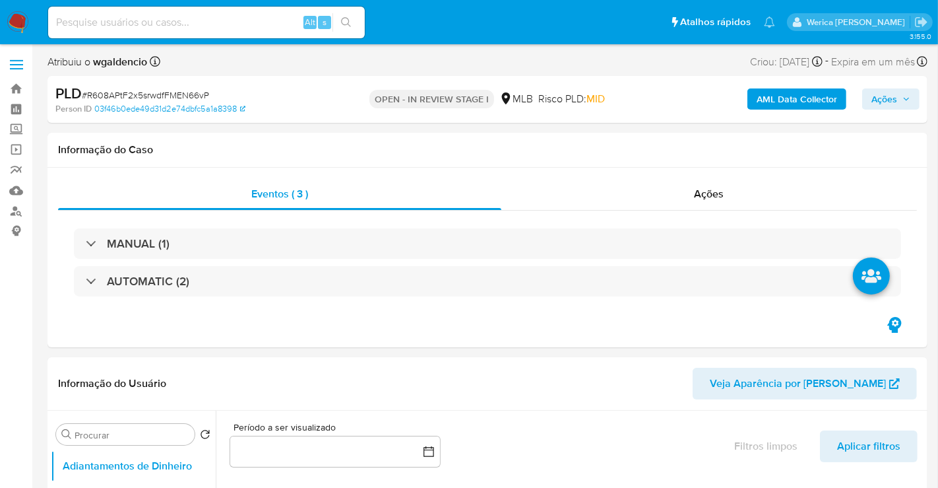
select select "10"
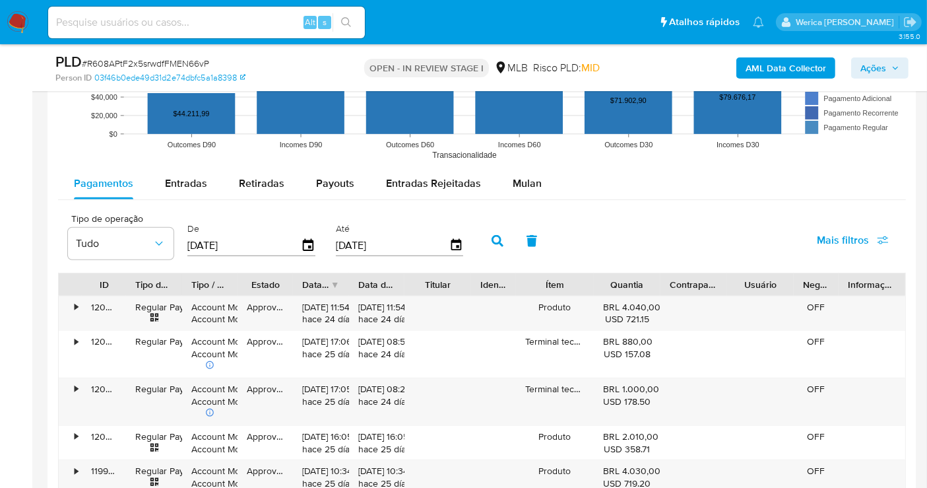
scroll to position [1314, 0]
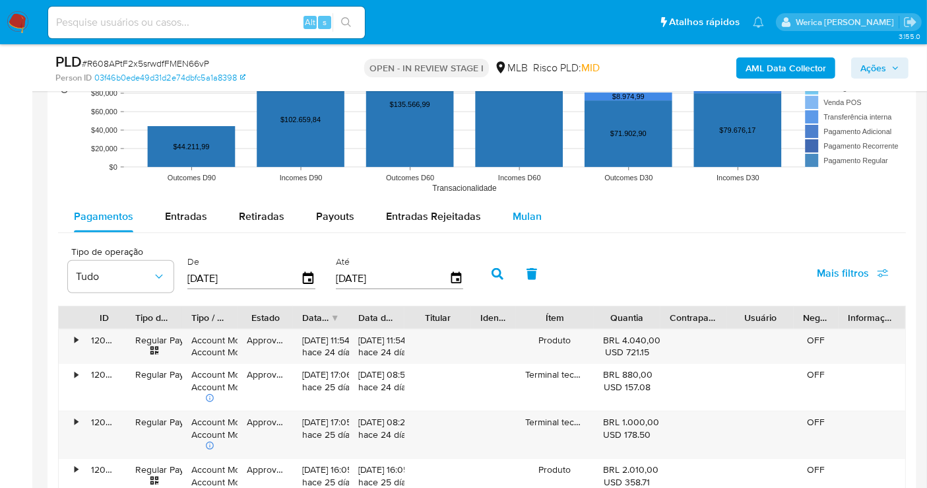
click at [518, 213] on span "Mulan" at bounding box center [527, 216] width 29 height 15
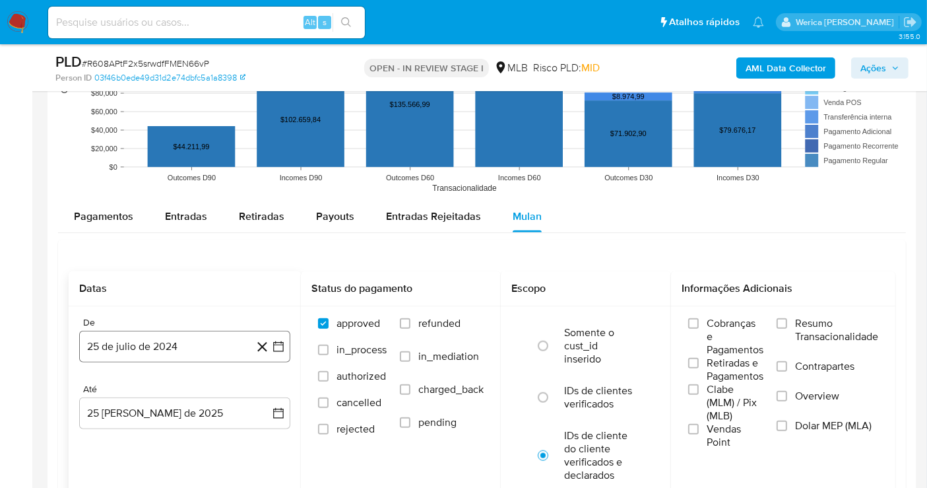
click at [186, 343] on button "25 de julio de 2024" at bounding box center [184, 347] width 211 height 32
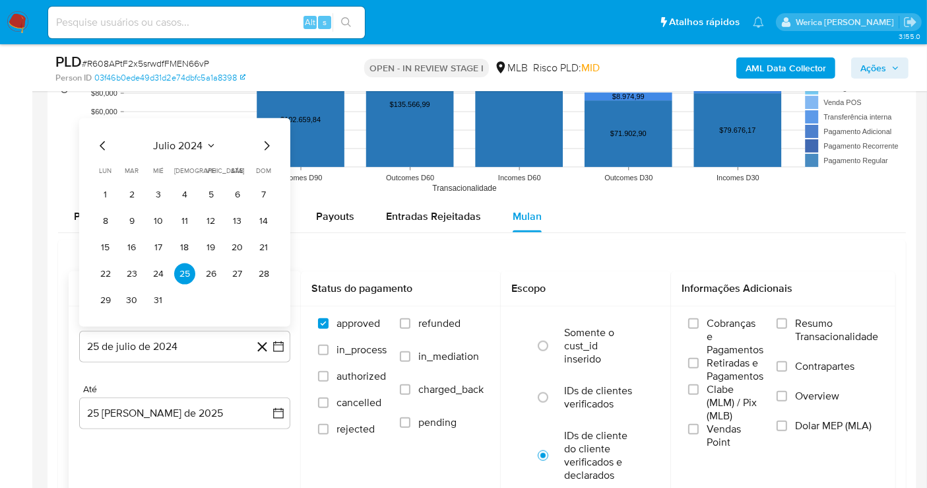
click at [209, 148] on button "julio 2024" at bounding box center [185, 145] width 63 height 13
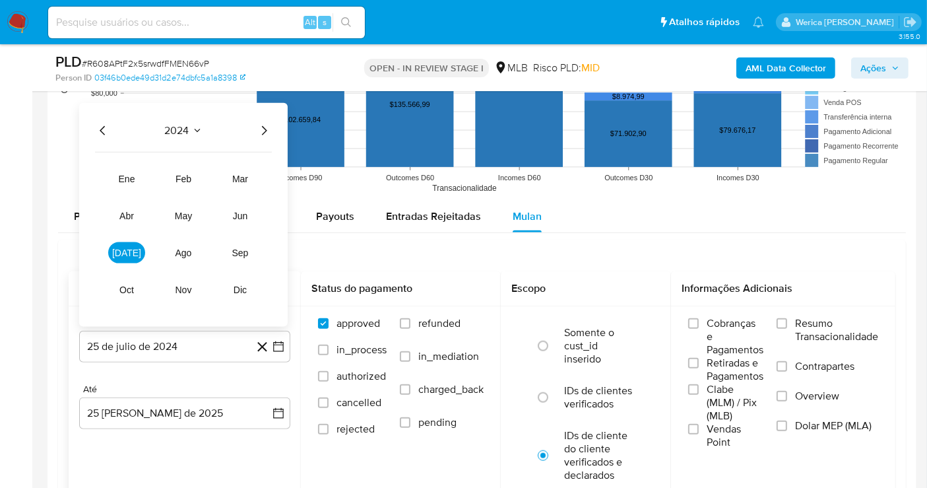
click at [265, 131] on icon "Año siguiente" at bounding box center [264, 130] width 16 height 16
click at [123, 247] on span "[DATE]" at bounding box center [126, 252] width 29 height 11
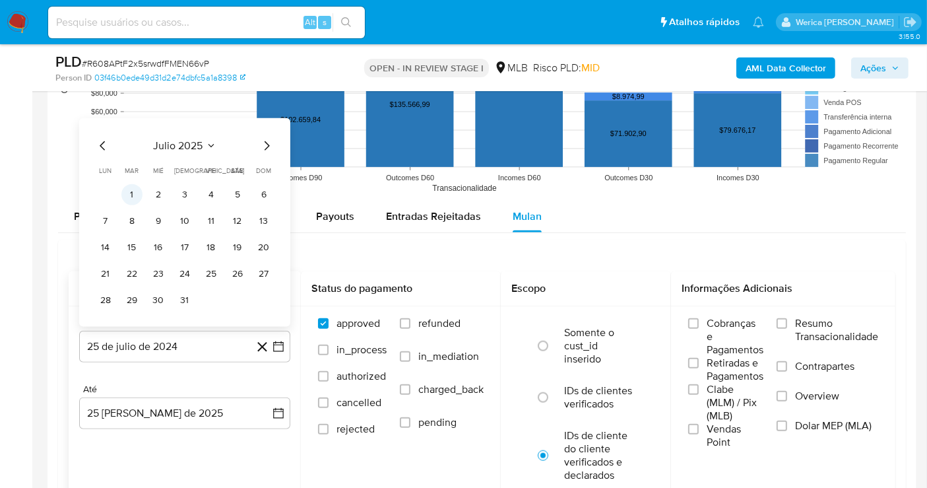
click at [133, 189] on button "1" at bounding box center [131, 193] width 21 height 21
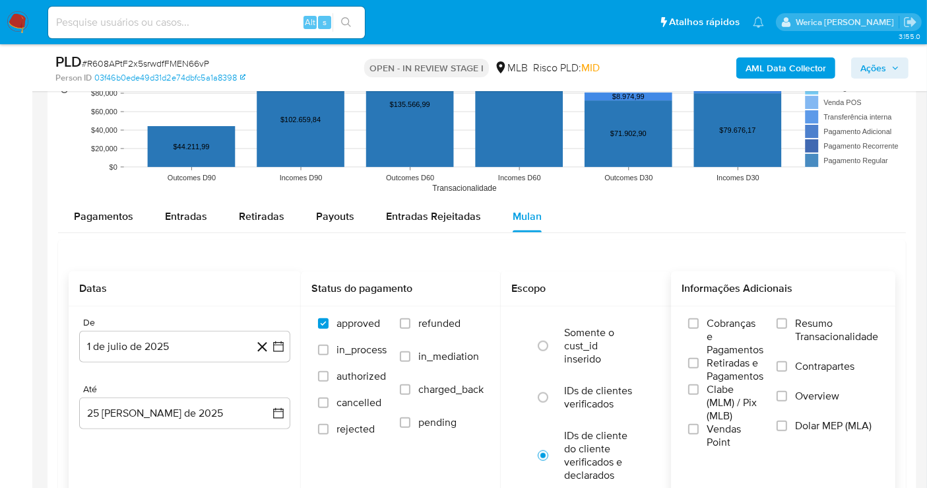
click at [696, 401] on label "Clabe (MLM) / Pix (MLB)" at bounding box center [725, 403] width 75 height 40
click at [696, 395] on input "Clabe (MLM) / Pix (MLB)" at bounding box center [693, 389] width 11 height 11
click at [697, 424] on input "Vendas Point" at bounding box center [693, 429] width 11 height 11
click at [718, 365] on span "Retiradas e Pagamentos" at bounding box center [735, 369] width 57 height 26
click at [699, 365] on input "Retiradas e Pagamentos" at bounding box center [693, 363] width 11 height 11
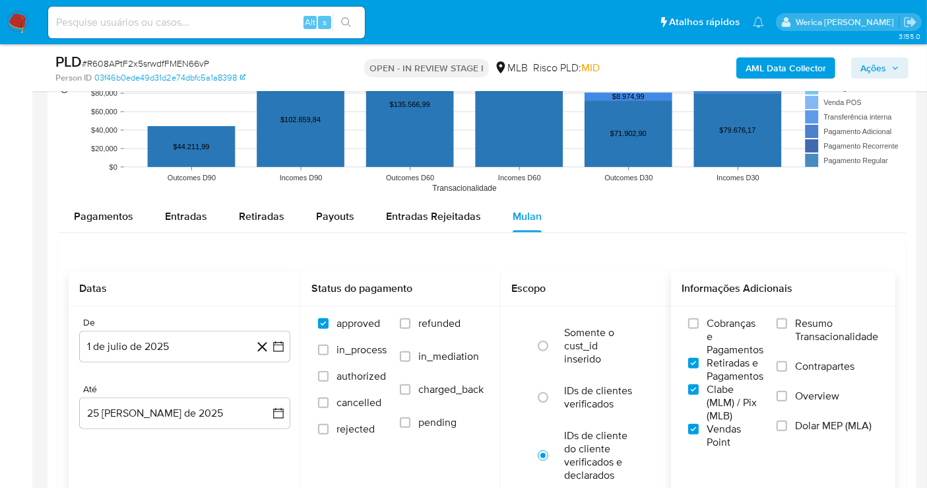
click at [733, 333] on span "Cobranças e Pagamentos" at bounding box center [735, 337] width 57 height 40
click at [699, 329] on input "Cobranças e Pagamentos" at bounding box center [693, 323] width 11 height 11
click at [786, 339] on label "Resumo Transacionalidade" at bounding box center [828, 338] width 102 height 43
click at [786, 329] on input "Resumo Transacionalidade" at bounding box center [782, 323] width 11 height 11
click at [783, 361] on input "Contrapartes" at bounding box center [782, 366] width 11 height 11
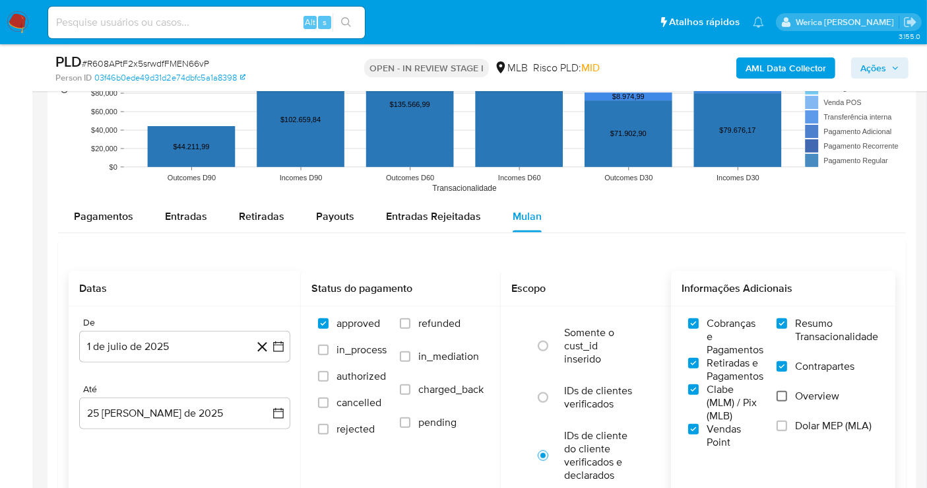
click at [786, 395] on input "Overview" at bounding box center [782, 396] width 11 height 11
click at [789, 427] on label "Dolar MEP (MLA)" at bounding box center [828, 434] width 102 height 30
click at [787, 427] on input "Dolar MEP (MLA)" at bounding box center [782, 425] width 11 height 11
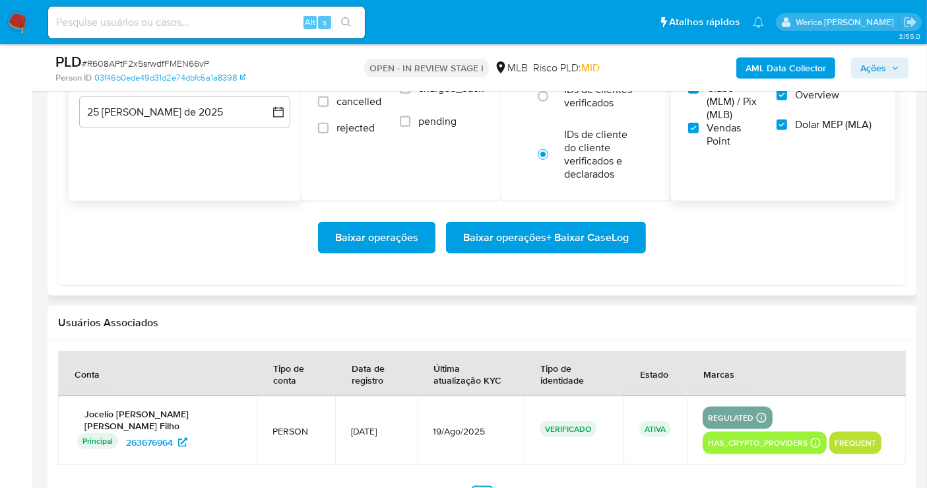
scroll to position [1621, 0]
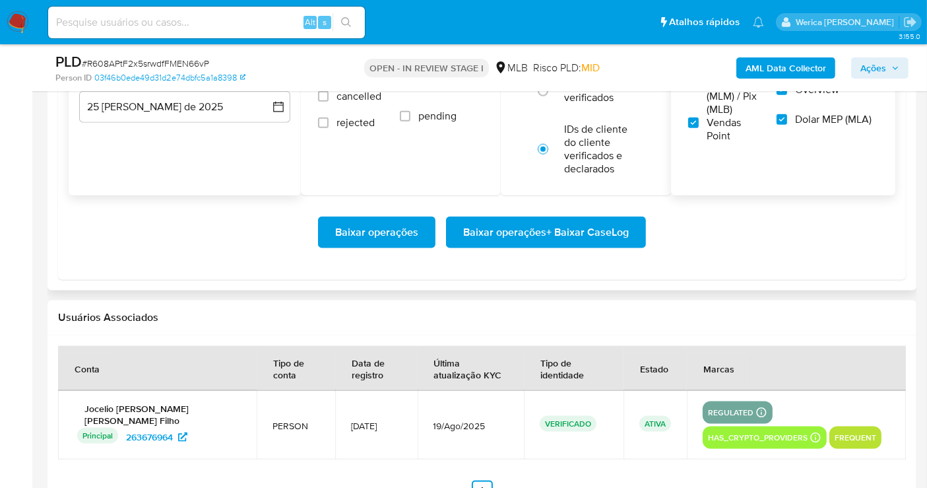
click at [573, 240] on span "Baixar operações + Baixar CaseLog" at bounding box center [546, 232] width 166 height 29
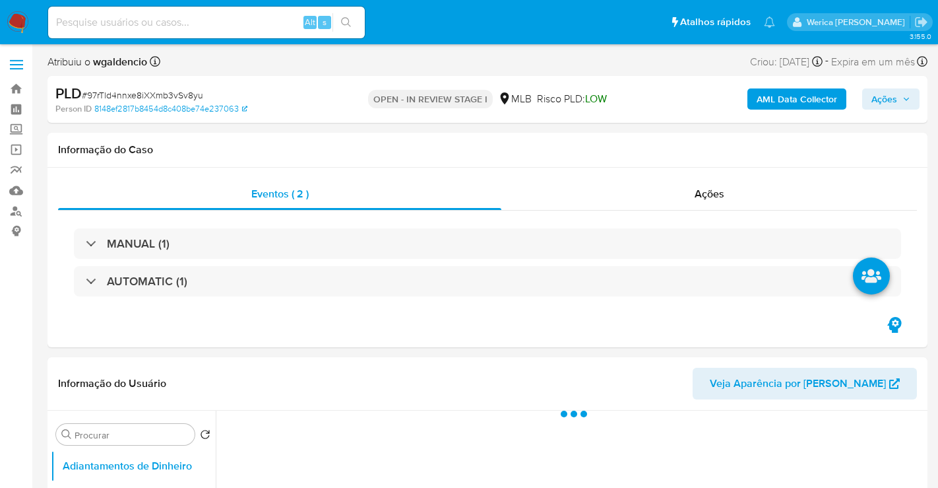
select select "10"
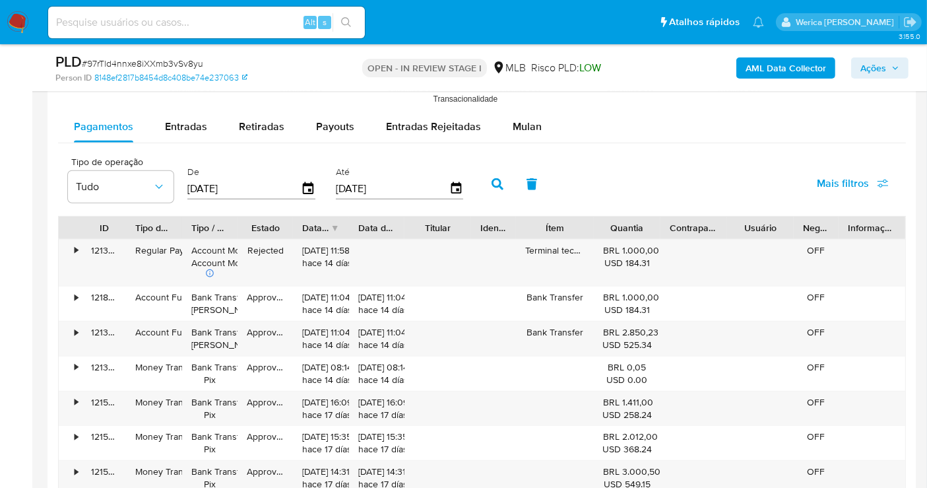
scroll to position [1384, 0]
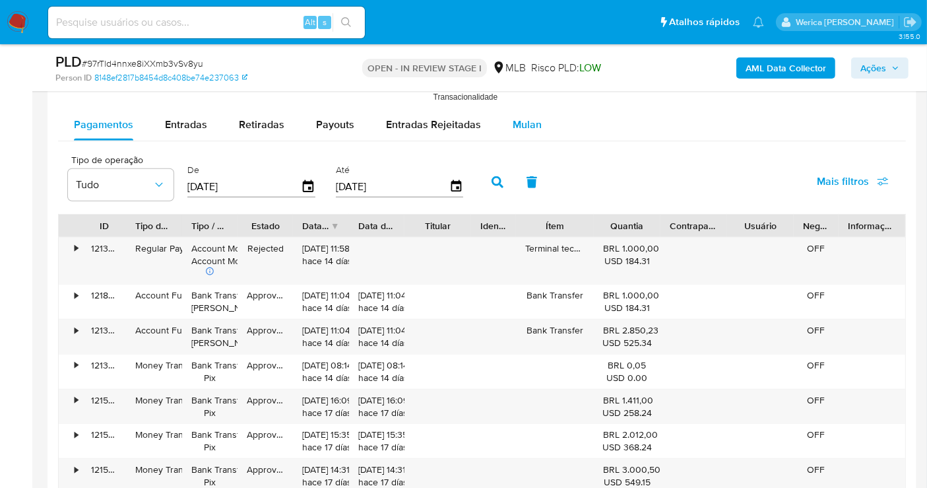
click at [530, 133] on div "Mulan" at bounding box center [527, 125] width 29 height 32
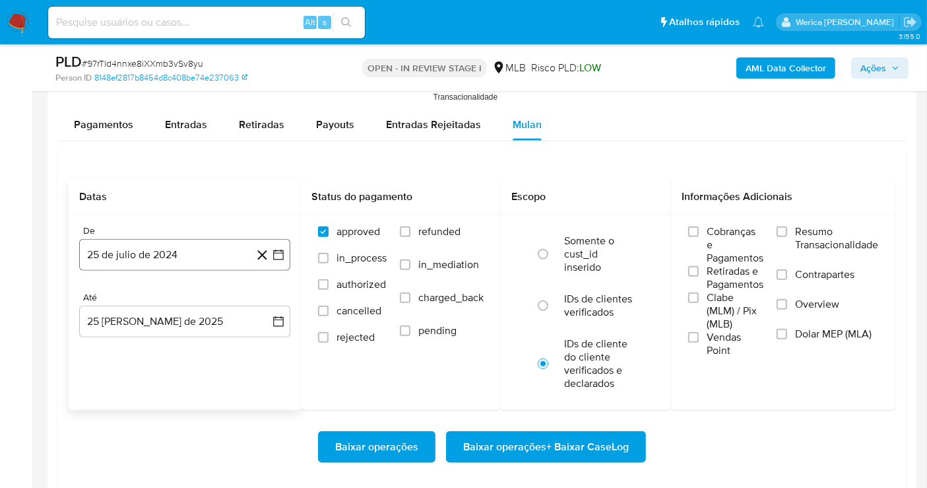
click at [172, 262] on button "25 de julio de 2024" at bounding box center [184, 255] width 211 height 32
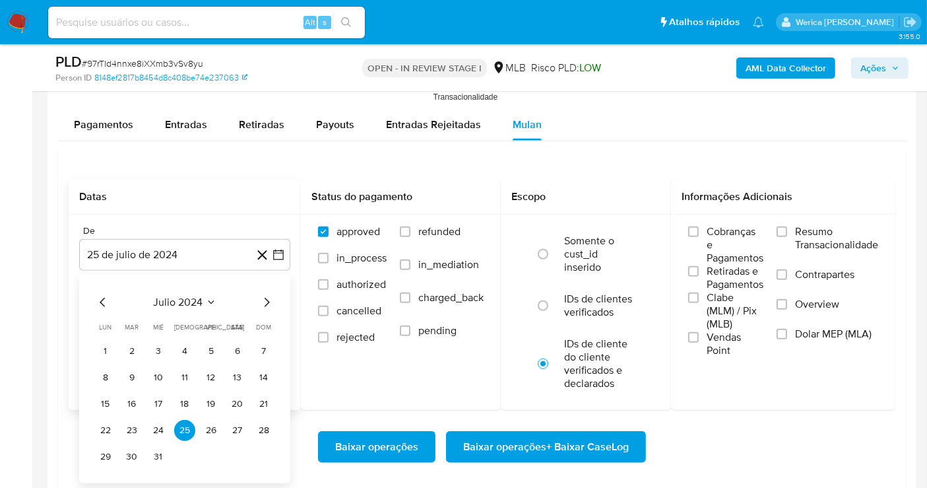
click at [185, 306] on span "julio 2024" at bounding box center [178, 302] width 49 height 13
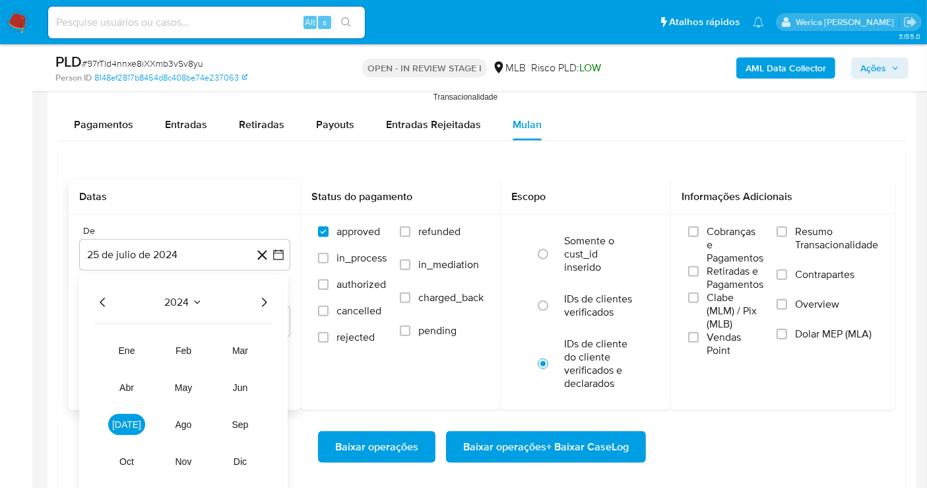
click at [266, 302] on icon "Año siguiente" at bounding box center [264, 302] width 16 height 16
click at [122, 416] on button "[DATE]" at bounding box center [126, 424] width 37 height 21
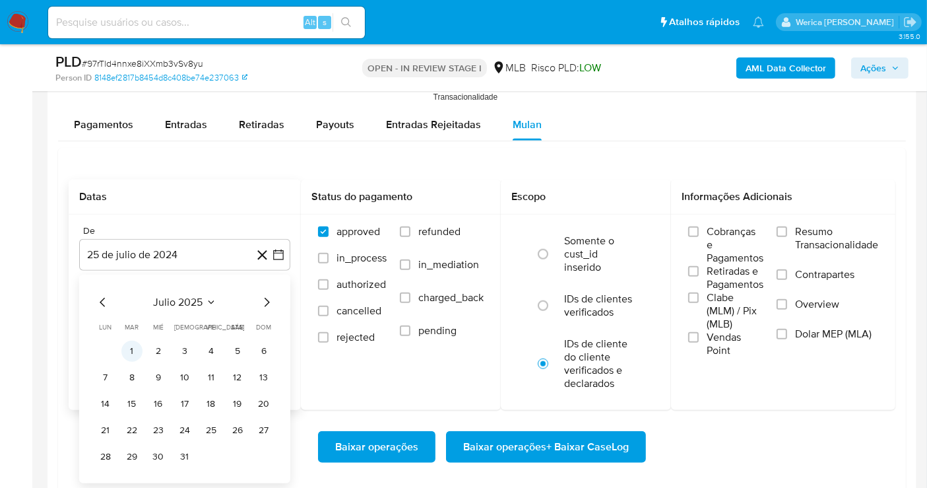
click at [130, 346] on button "1" at bounding box center [131, 351] width 21 height 21
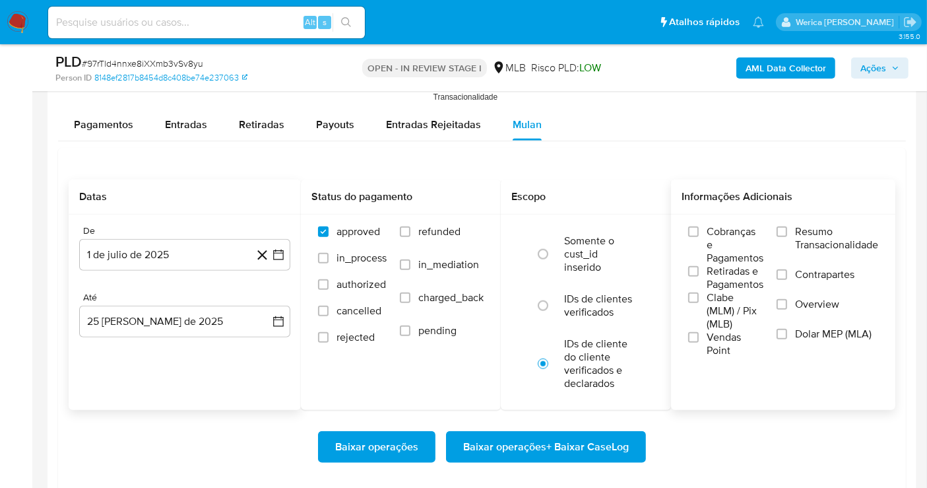
click at [744, 242] on span "Cobranças e Pagamentos" at bounding box center [735, 245] width 57 height 40
click at [699, 237] on input "Cobranças e Pagamentos" at bounding box center [693, 231] width 11 height 11
click at [726, 278] on span "Retiradas e Pagamentos" at bounding box center [735, 278] width 57 height 26
click at [699, 276] on input "Retiradas e Pagamentos" at bounding box center [693, 271] width 11 height 11
click at [727, 334] on span "Vendas Point" at bounding box center [735, 344] width 57 height 26
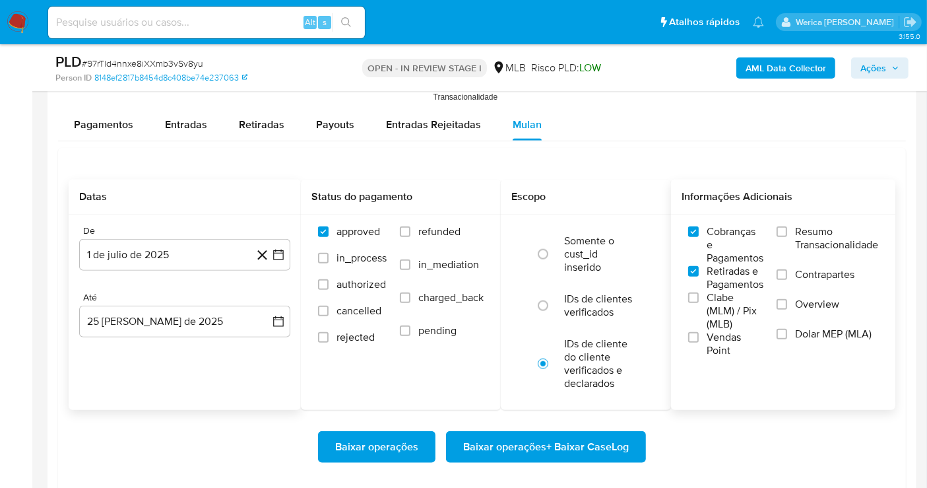
click at [699, 334] on input "Vendas Point" at bounding box center [693, 337] width 11 height 11
click at [704, 308] on label "Clabe (MLM) / Pix (MLB)" at bounding box center [725, 311] width 75 height 40
click at [699, 303] on input "Clabe (MLM) / Pix (MLB)" at bounding box center [693, 297] width 11 height 11
click at [792, 310] on label "Overview" at bounding box center [828, 313] width 102 height 30
click at [787, 309] on input "Overview" at bounding box center [782, 304] width 11 height 11
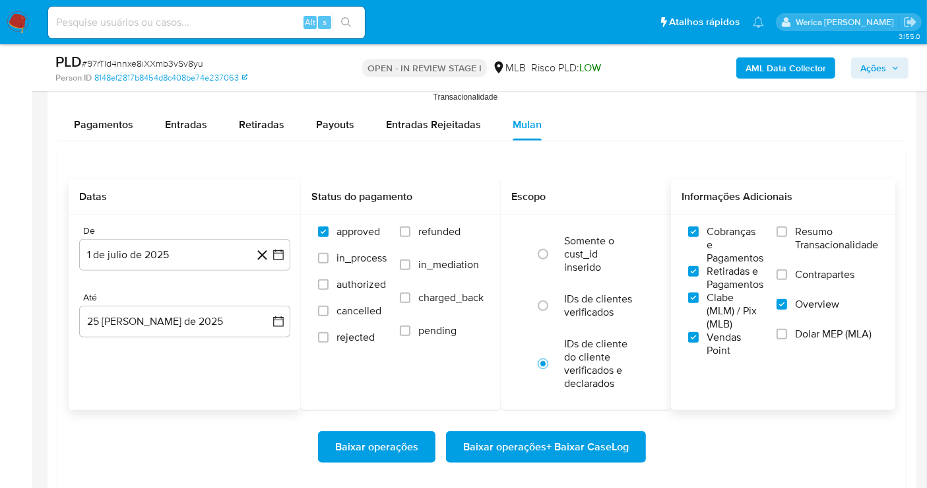
click at [782, 359] on div "Cobranças e Pagamentos Retiradas e Pagamentos Clabe (MLM) / Pix (MLB) Vendas Po…" at bounding box center [783, 290] width 224 height 153
click at [786, 335] on input "Dolar MEP (MLA)" at bounding box center [782, 334] width 11 height 11
click at [785, 276] on input "Contrapartes" at bounding box center [782, 274] width 11 height 11
click at [785, 237] on label "Resumo Transacionalidade" at bounding box center [828, 246] width 102 height 43
click at [785, 237] on input "Resumo Transacionalidade" at bounding box center [782, 231] width 11 height 11
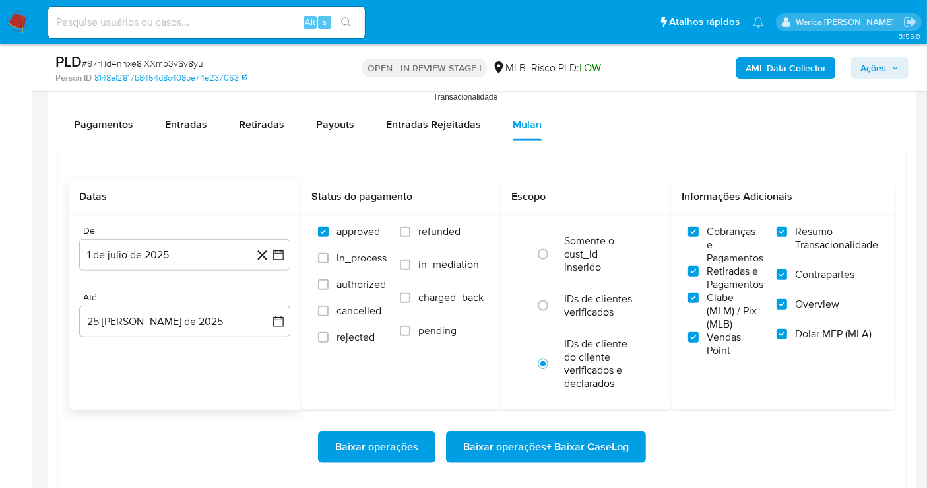
click at [605, 450] on span "Baixar operações + Baixar CaseLog" at bounding box center [546, 446] width 166 height 29
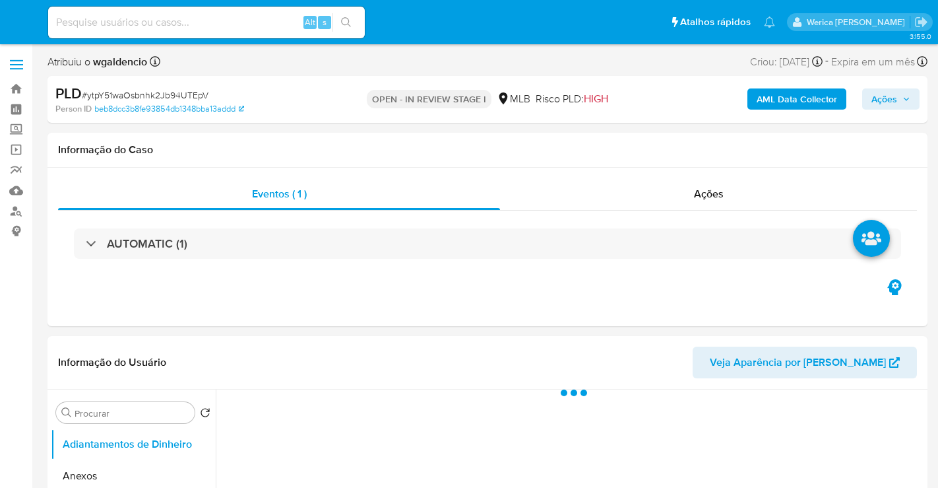
select select "10"
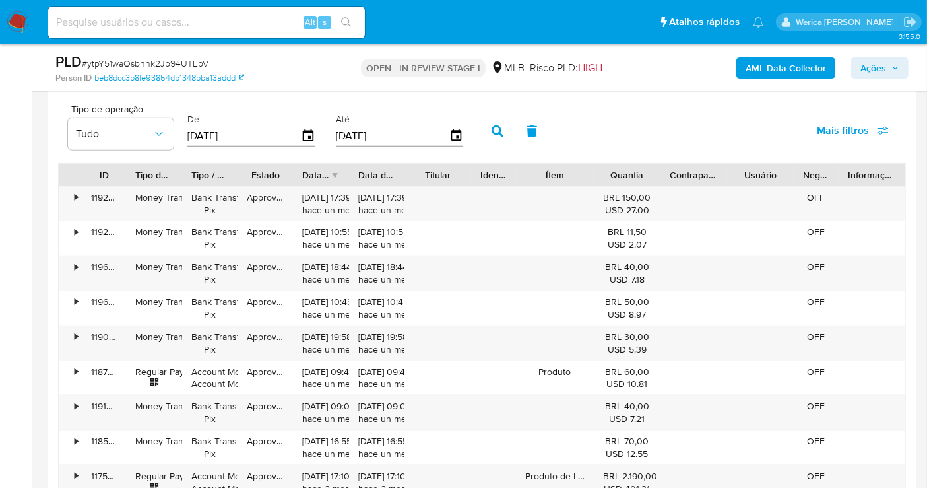
scroll to position [1418, 0]
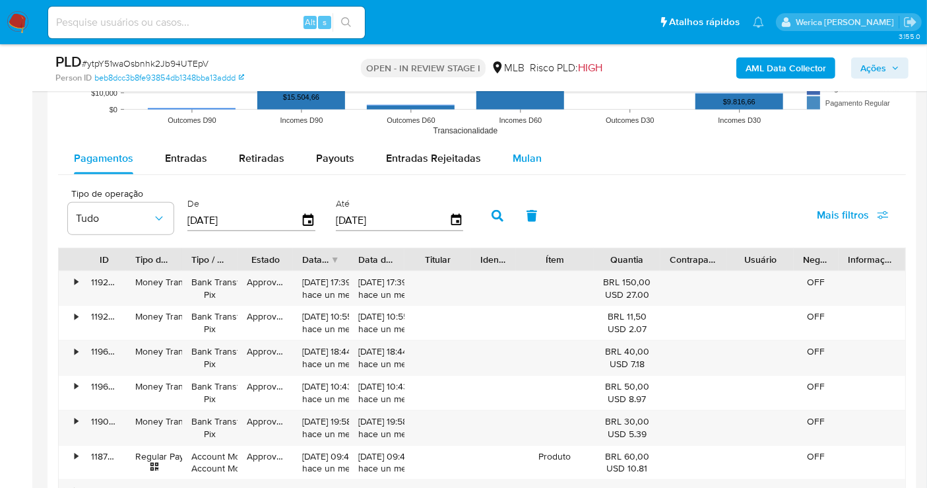
click at [532, 162] on span "Mulan" at bounding box center [527, 157] width 29 height 15
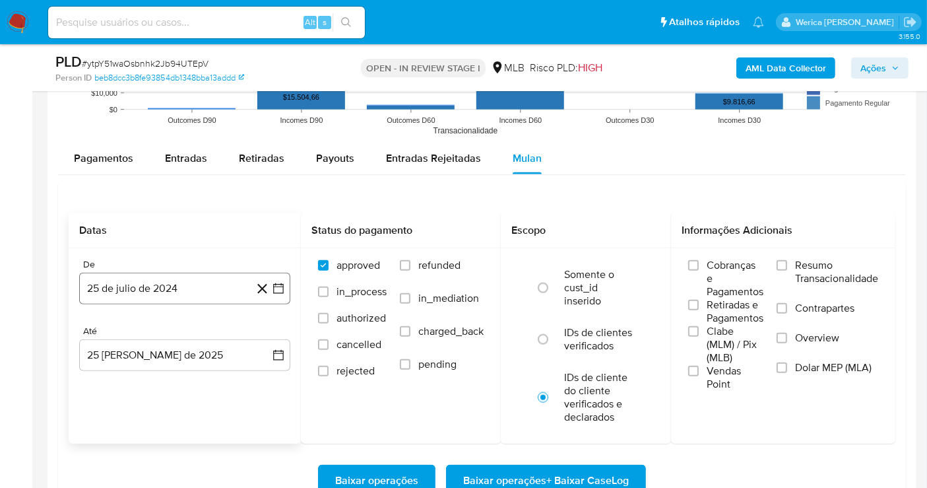
click at [190, 286] on button "25 de julio de 2024" at bounding box center [184, 289] width 211 height 32
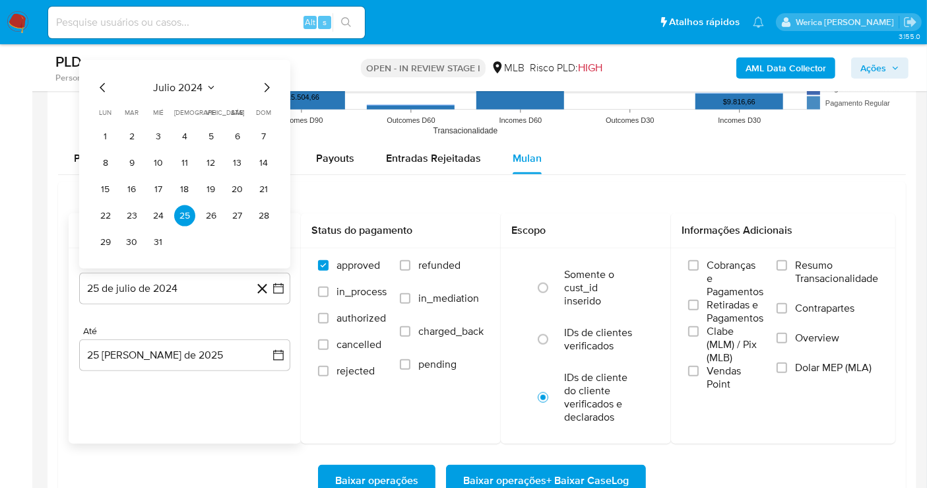
scroll to position [1455, 0]
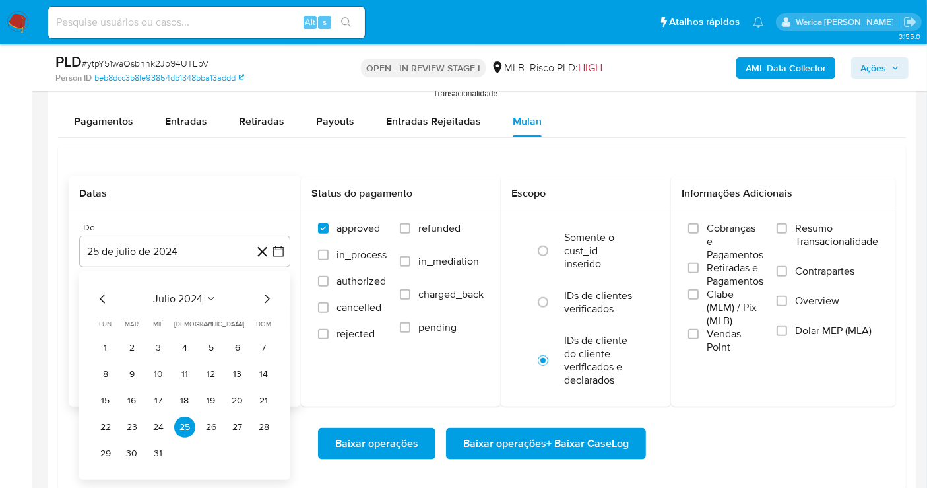
click at [195, 298] on span "julio 2024" at bounding box center [178, 298] width 49 height 13
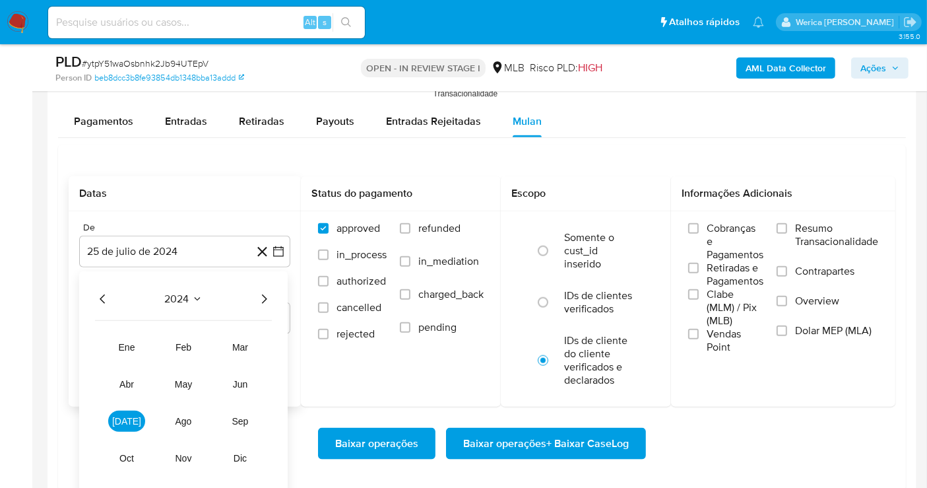
click at [262, 300] on icon "Año siguiente" at bounding box center [264, 298] width 5 height 9
click at [121, 428] on button "[DATE]" at bounding box center [126, 420] width 37 height 21
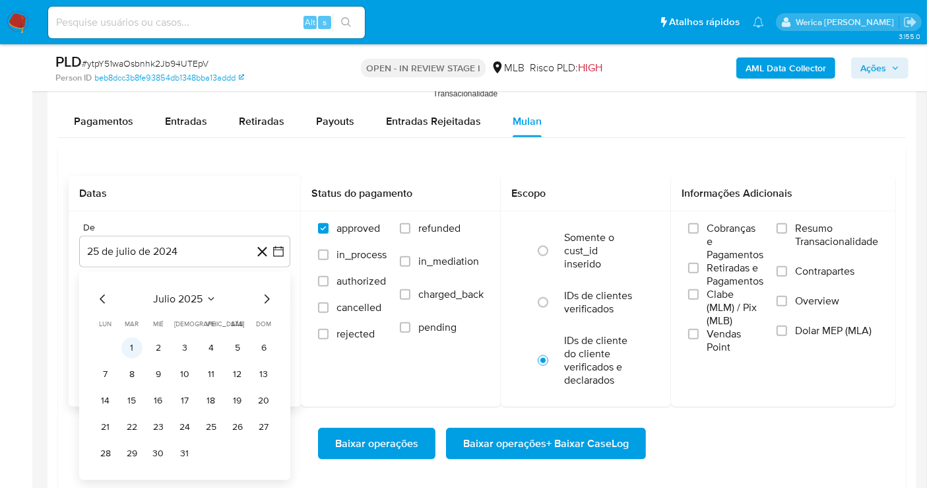
click at [137, 342] on button "1" at bounding box center [131, 347] width 21 height 21
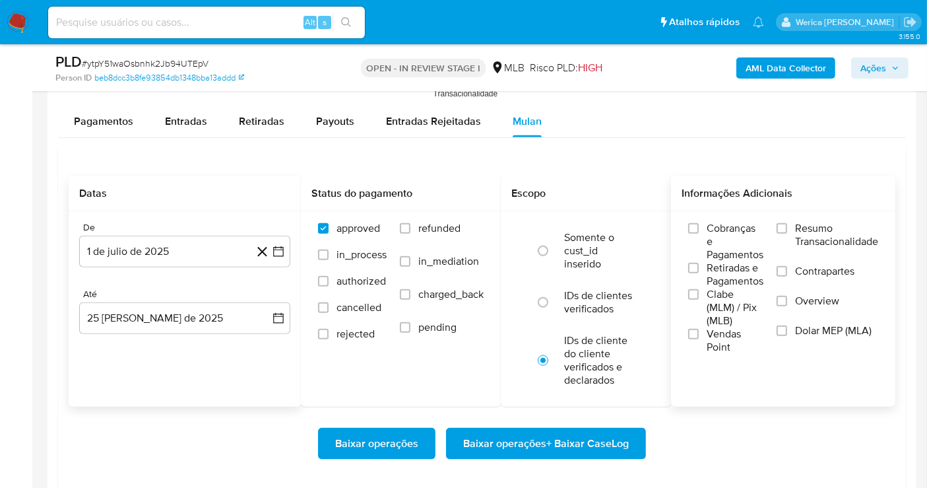
click at [714, 315] on span "Clabe (MLM) / Pix (MLB)" at bounding box center [735, 308] width 57 height 40
click at [699, 300] on input "Clabe (MLM) / Pix (MLB)" at bounding box center [693, 294] width 11 height 11
click at [706, 361] on div "Informações Adicionais Cobranças e Pagamentos Retiradas e Pagamentos Clabe (MLM…" at bounding box center [783, 291] width 224 height 230
click at [713, 357] on div "Cobranças e Pagamentos Retiradas e Pagamentos Clabe (MLM) / Pix (MLB) Vendas Po…" at bounding box center [783, 287] width 224 height 153
click at [719, 342] on span "Vendas Point" at bounding box center [735, 340] width 57 height 26
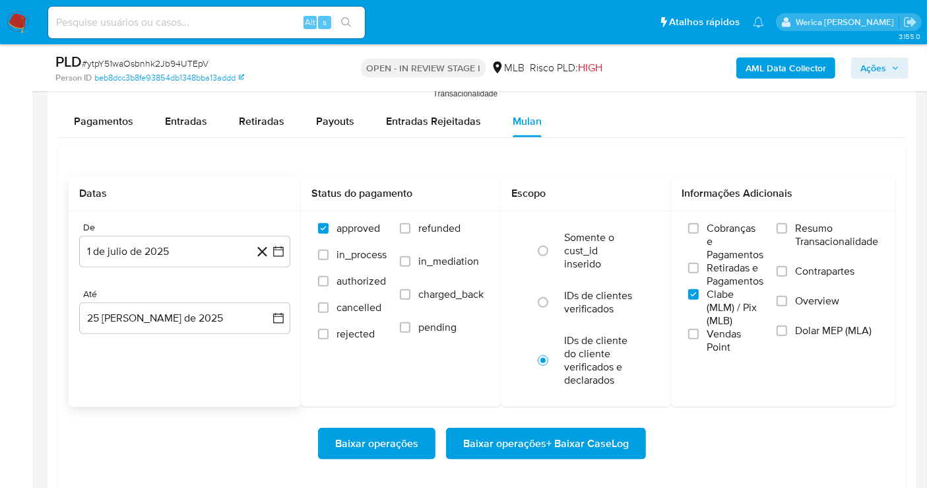
click at [699, 339] on input "Vendas Point" at bounding box center [693, 334] width 11 height 11
click at [719, 275] on span "Retiradas e Pagamentos" at bounding box center [735, 274] width 57 height 26
click at [699, 273] on input "Retiradas e Pagamentos" at bounding box center [693, 268] width 11 height 11
click at [769, 238] on div "Cobranças e Pagamentos Retiradas e Pagamentos Clabe (MLM) / Pix (MLB) Vendas Po…" at bounding box center [783, 288] width 203 height 132
click at [804, 240] on span "Resumo Transacionalidade" at bounding box center [836, 235] width 83 height 26
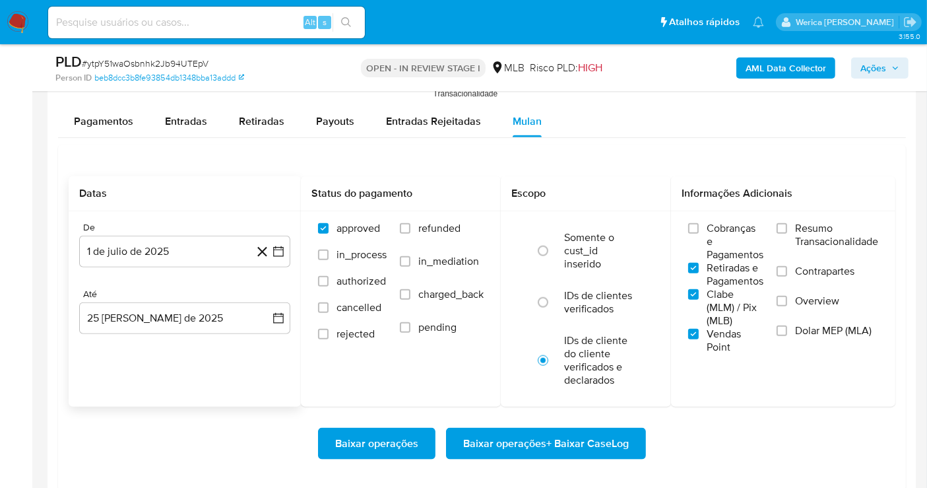
click at [787, 234] on input "Resumo Transacionalidade" at bounding box center [782, 228] width 11 height 11
click at [786, 270] on input "Contrapartes" at bounding box center [782, 271] width 11 height 11
click at [786, 282] on label "Contrapartes" at bounding box center [828, 280] width 102 height 30
click at [786, 276] on input "Contrapartes" at bounding box center [782, 271] width 11 height 11
click at [786, 296] on span at bounding box center [782, 301] width 11 height 11
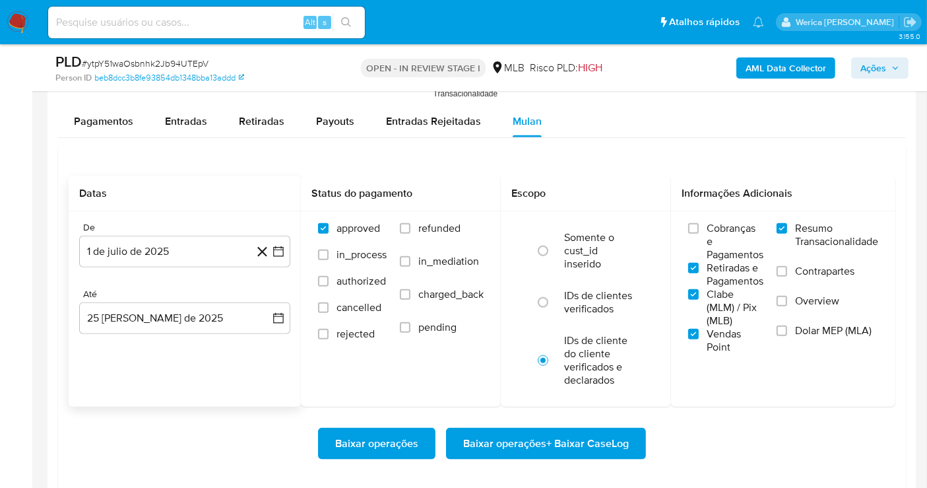
click at [786, 296] on input "Overview" at bounding box center [782, 301] width 11 height 11
click at [783, 332] on input "Dolar MEP (MLA)" at bounding box center [782, 330] width 11 height 11
click at [788, 278] on label "Contrapartes" at bounding box center [828, 280] width 102 height 30
click at [787, 276] on input "Contrapartes" at bounding box center [782, 271] width 11 height 11
click at [684, 212] on div "Cobranças e Pagamentos Retiradas e Pagamentos Clabe (MLM) / Pix (MLB) Vendas Po…" at bounding box center [783, 287] width 224 height 153
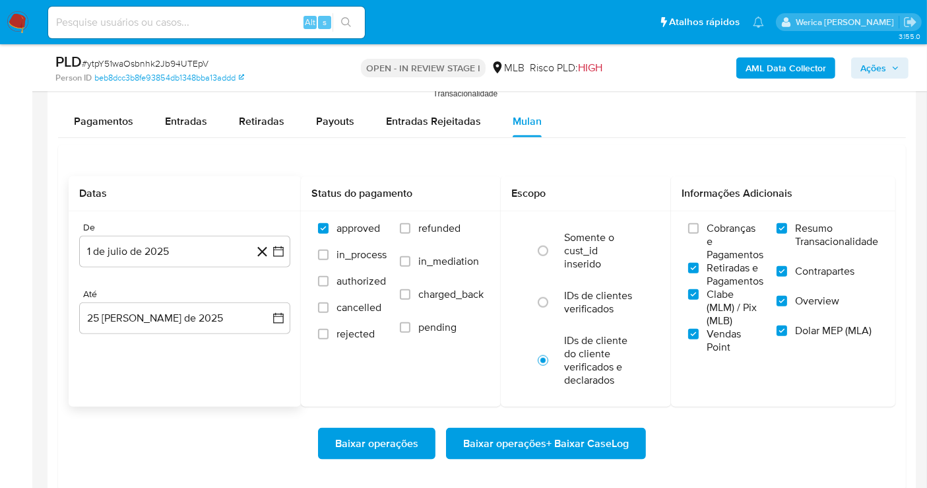
click at [711, 251] on span "Cobranças e Pagamentos" at bounding box center [735, 242] width 57 height 40
click at [699, 234] on input "Cobranças e Pagamentos" at bounding box center [693, 228] width 11 height 11
click at [593, 432] on span "Baixar operações + Baixar CaseLog" at bounding box center [546, 443] width 166 height 29
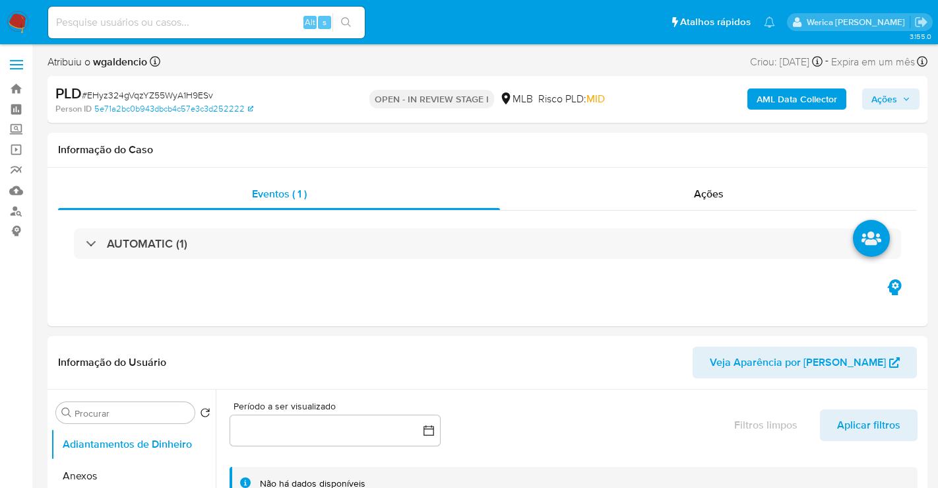
select select "10"
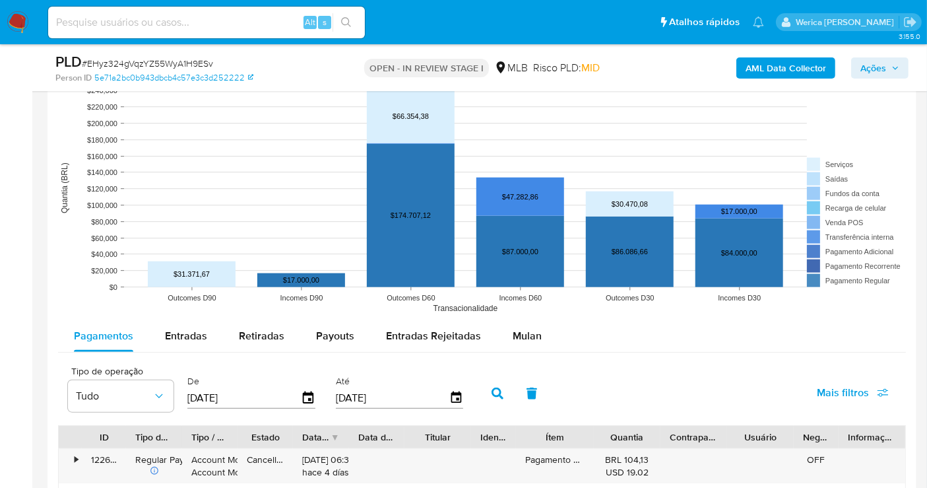
scroll to position [1246, 0]
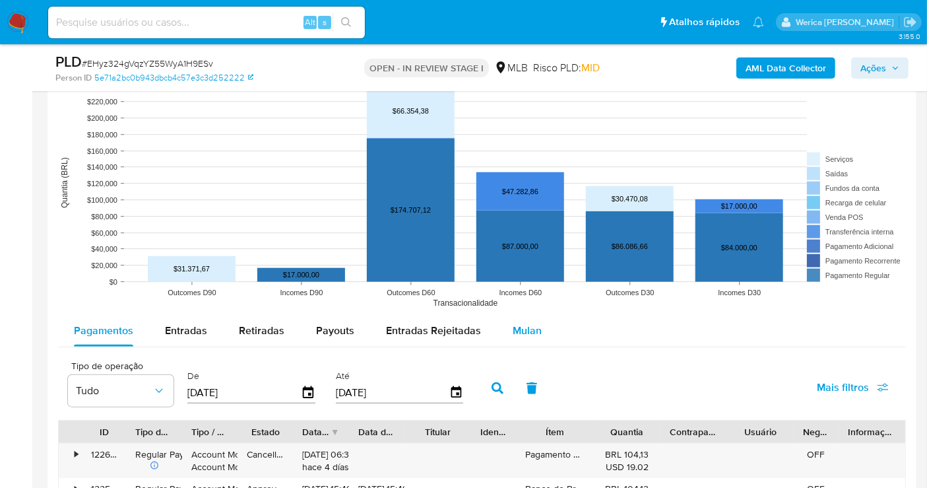
click at [533, 328] on span "Mulan" at bounding box center [527, 330] width 29 height 15
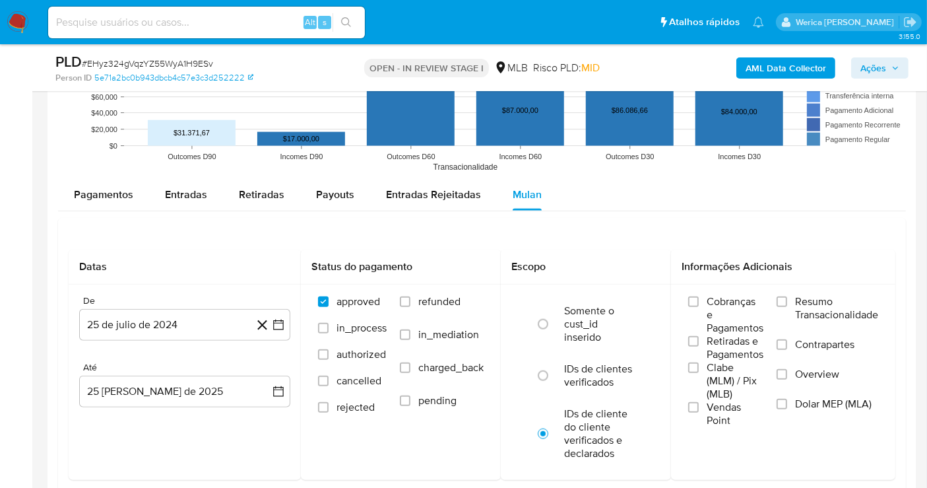
scroll to position [1384, 0]
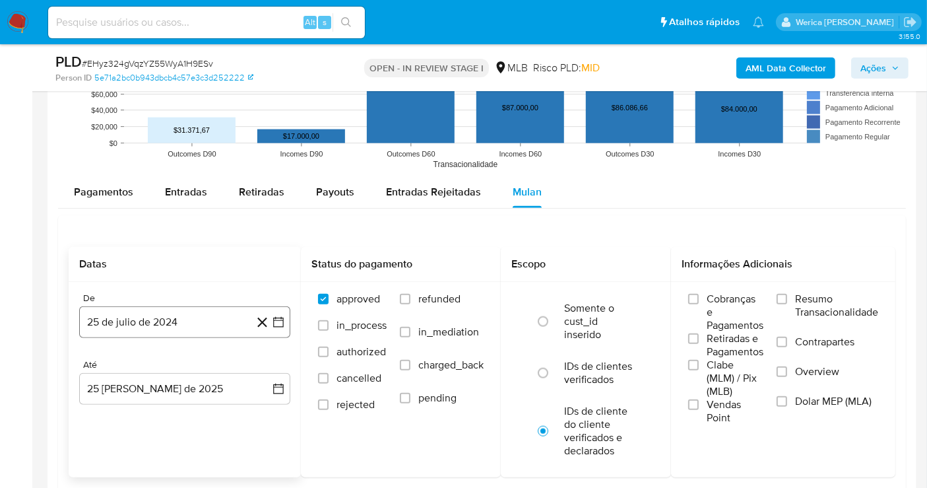
click at [218, 322] on button "25 de julio de 2024" at bounding box center [184, 322] width 211 height 32
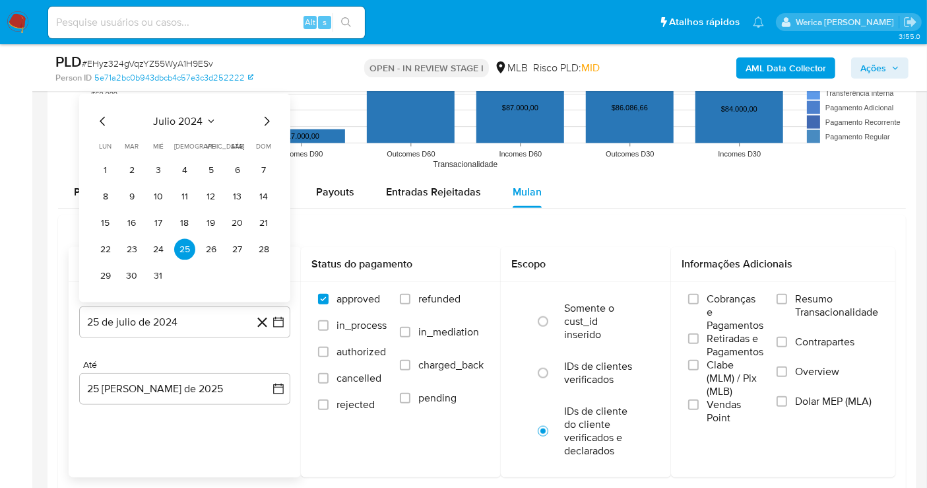
click at [196, 119] on span "julio 2024" at bounding box center [178, 121] width 49 height 13
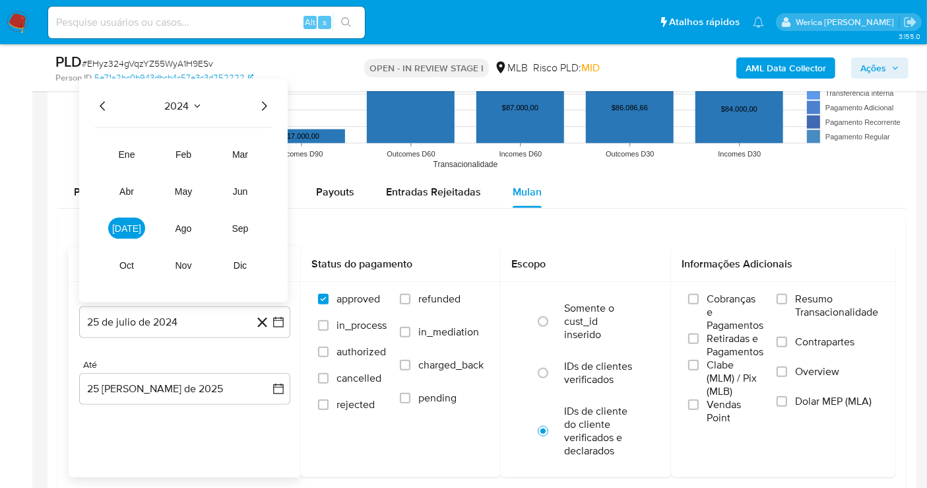
click at [269, 100] on icon "Año siguiente" at bounding box center [264, 106] width 16 height 16
click at [113, 237] on tr "ene feb mar abr may jun [DATE] ago sep oct nov dic" at bounding box center [183, 210] width 150 height 132
click at [135, 227] on button "[DATE]" at bounding box center [126, 228] width 37 height 21
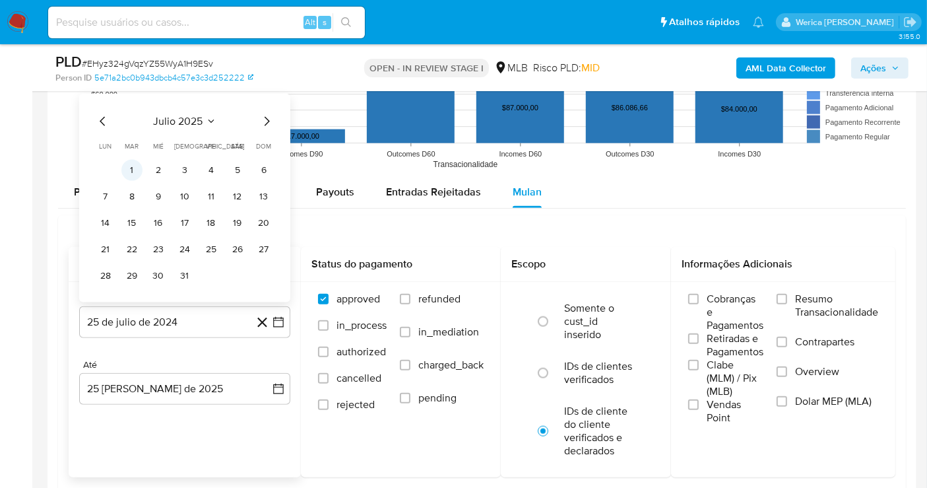
click at [133, 165] on button "1" at bounding box center [131, 170] width 21 height 21
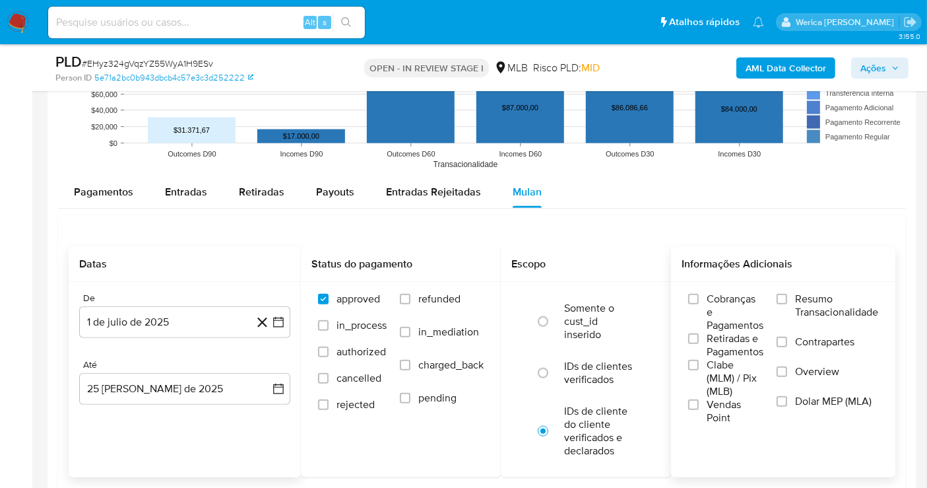
click at [711, 389] on label "Clabe (MLM) / Pix (MLB)" at bounding box center [725, 378] width 75 height 40
click at [699, 370] on input "Clabe (MLM) / Pix (MLB)" at bounding box center [693, 365] width 11 height 11
click at [707, 337] on span "Retiradas e Pagamentos" at bounding box center [735, 345] width 57 height 26
click at [699, 337] on input "Retiradas e Pagamentos" at bounding box center [693, 338] width 11 height 11
click at [758, 327] on span "Cobranças e Pagamentos" at bounding box center [735, 312] width 57 height 40
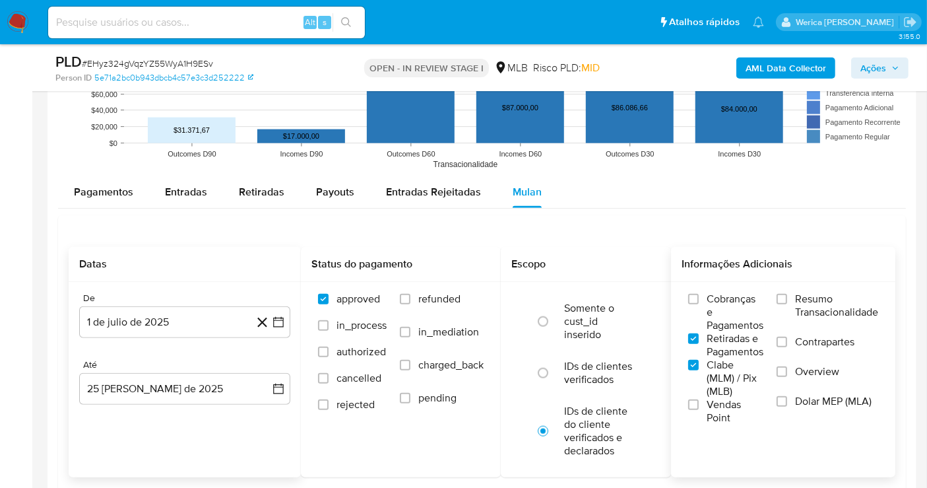
click at [699, 304] on input "Cobranças e Pagamentos" at bounding box center [693, 299] width 11 height 11
click at [826, 309] on span "Resumo Transacionalidade" at bounding box center [836, 305] width 83 height 26
click at [787, 304] on input "Resumo Transacionalidade" at bounding box center [782, 299] width 11 height 11
click at [804, 340] on span "Contrapartes" at bounding box center [824, 341] width 59 height 13
click at [787, 340] on input "Contrapartes" at bounding box center [782, 342] width 11 height 11
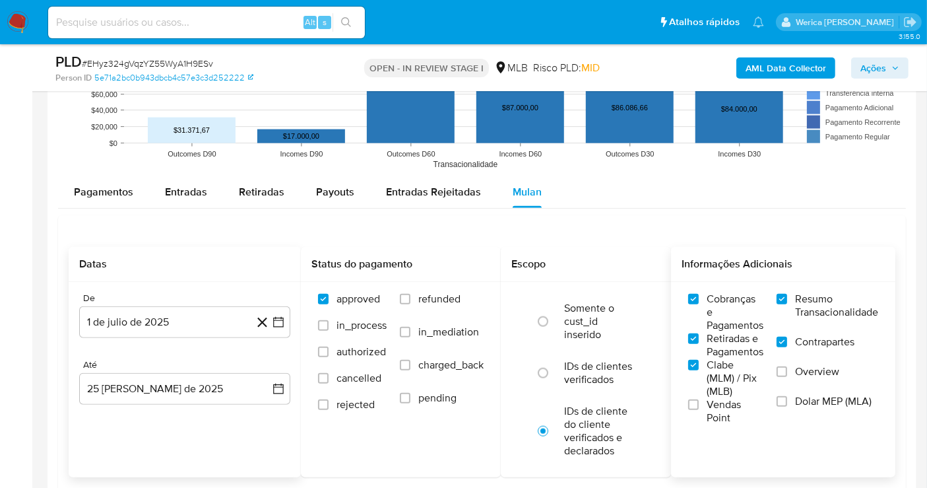
click at [796, 372] on span "Overview" at bounding box center [817, 371] width 44 height 13
click at [787, 372] on input "Overview" at bounding box center [782, 371] width 11 height 11
click at [797, 403] on span "Dolar MEP (MLA)" at bounding box center [833, 401] width 77 height 13
click at [787, 403] on input "Dolar MEP (MLA)" at bounding box center [782, 401] width 11 height 11
click at [720, 403] on span "Vendas Point" at bounding box center [735, 411] width 57 height 26
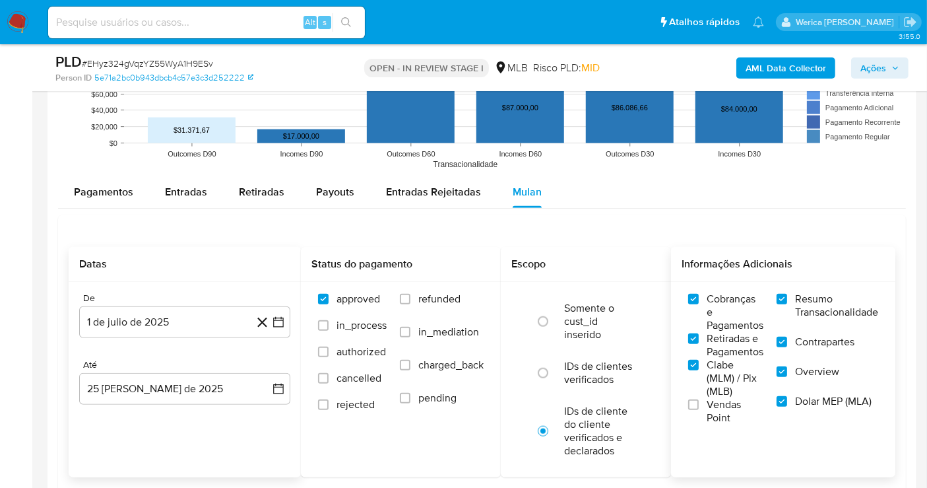
click at [699, 403] on input "Vendas Point" at bounding box center [693, 404] width 11 height 11
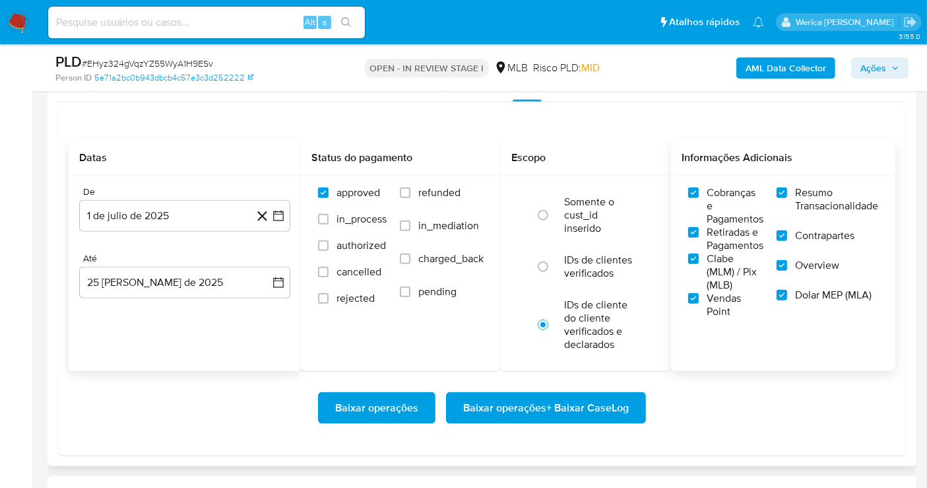
scroll to position [1514, 0]
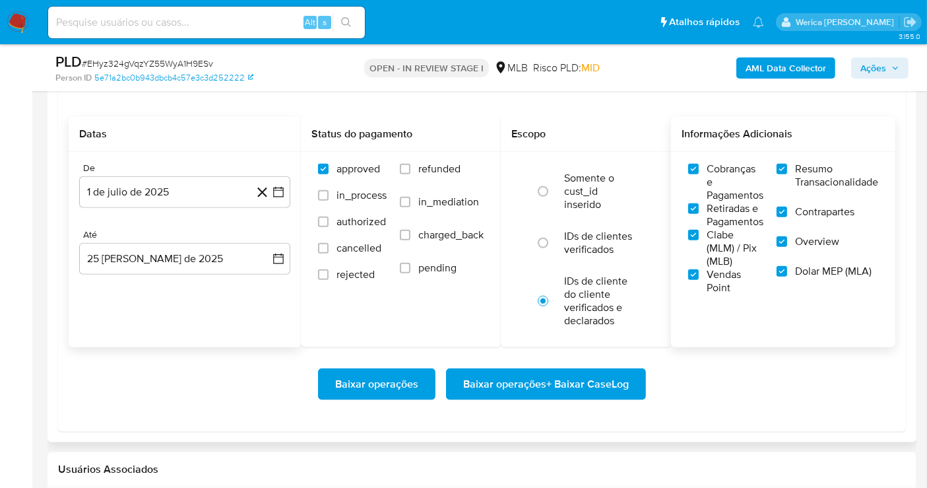
click at [595, 375] on span "Baixar operações + Baixar CaseLog" at bounding box center [546, 384] width 166 height 29
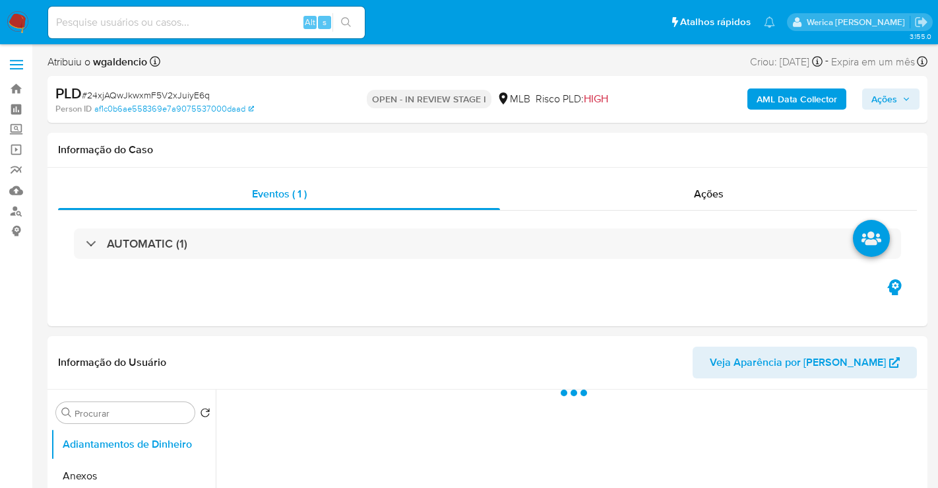
select select "10"
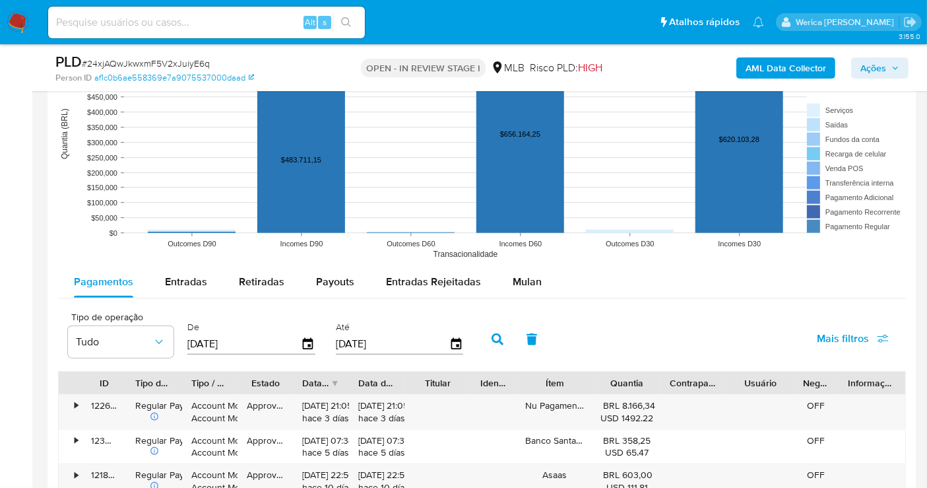
scroll to position [1287, 0]
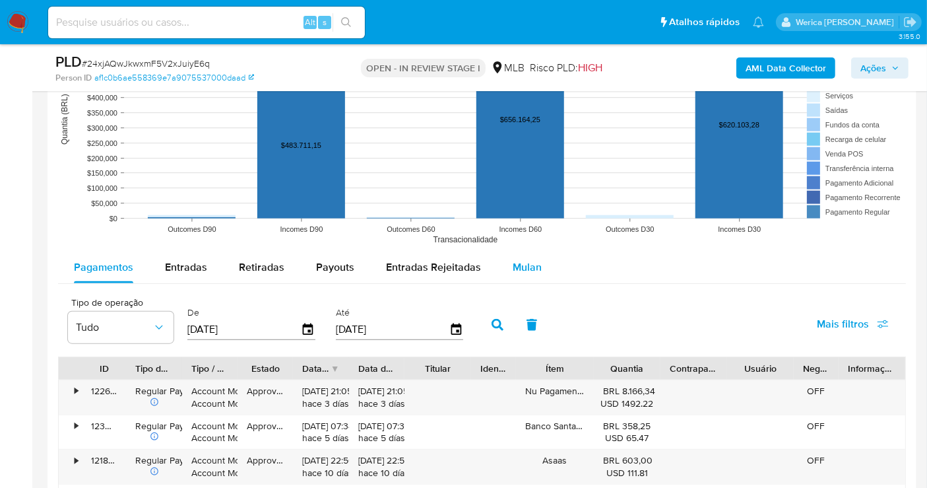
drag, startPoint x: 546, startPoint y: 273, endPoint x: 522, endPoint y: 260, distance: 26.9
click at [522, 260] on button "Mulan" at bounding box center [527, 267] width 61 height 32
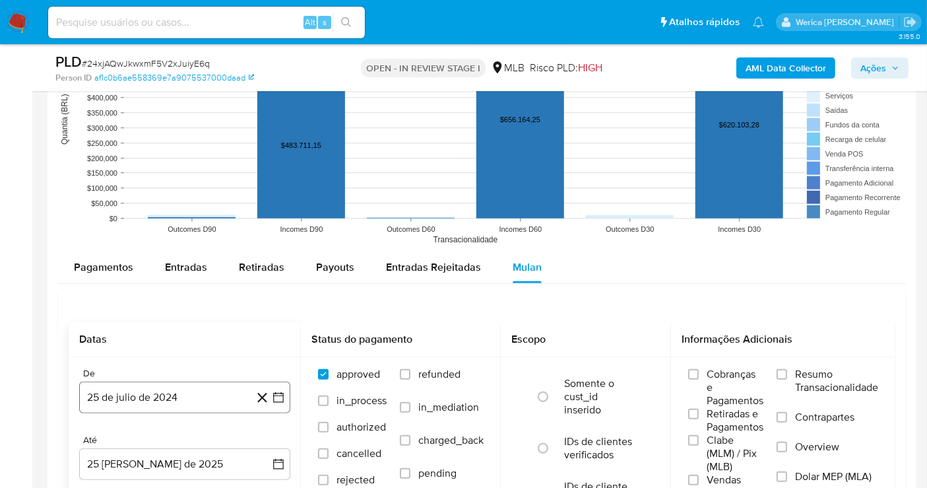
click at [216, 387] on button "25 de julio de 2024" at bounding box center [184, 397] width 211 height 32
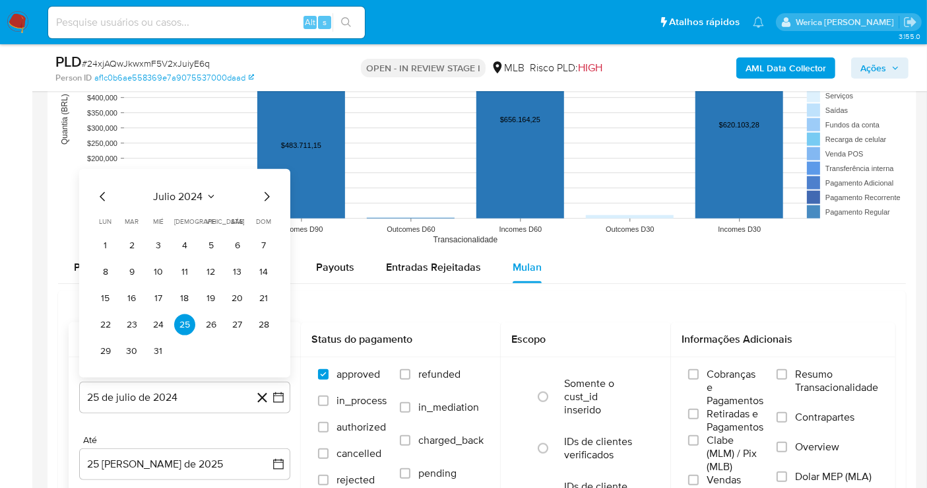
click at [206, 191] on icon "Seleccionar mes y año" at bounding box center [211, 196] width 11 height 11
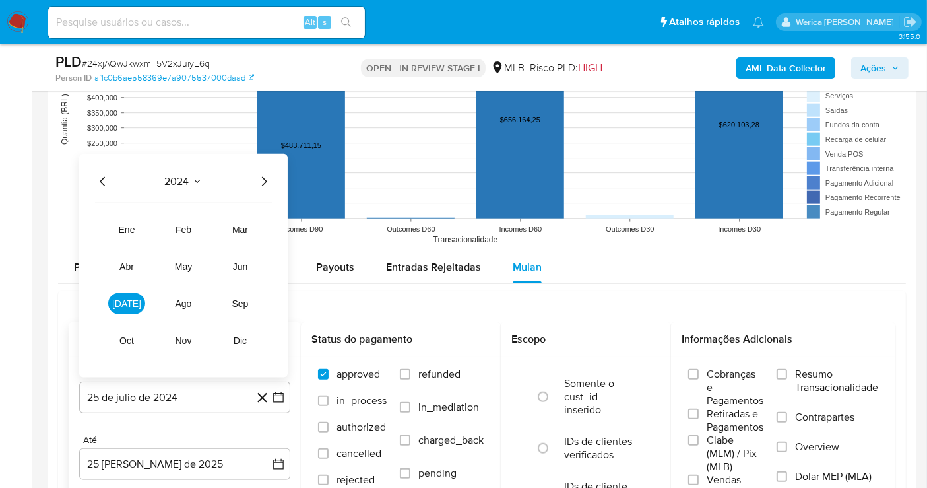
click at [260, 179] on icon "Año siguiente" at bounding box center [264, 182] width 16 height 16
click at [131, 304] on span "[DATE]" at bounding box center [126, 303] width 29 height 11
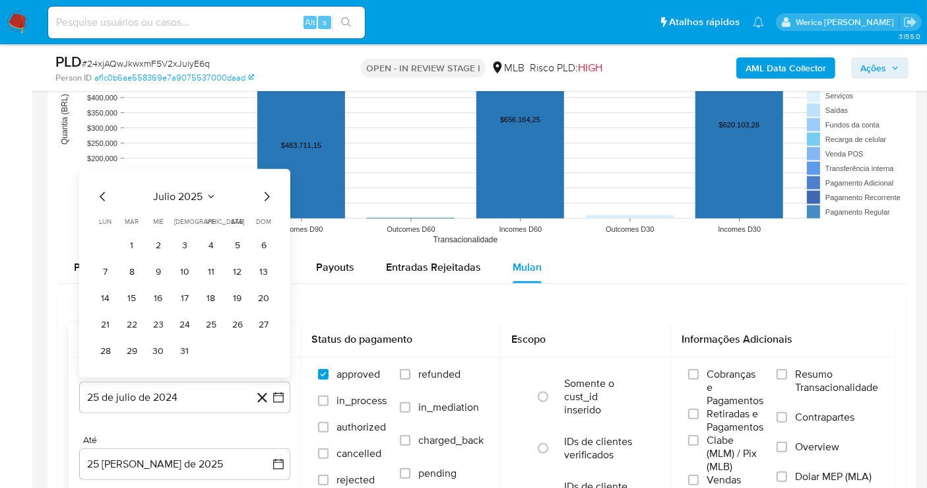
click at [127, 247] on button "1" at bounding box center [131, 245] width 21 height 21
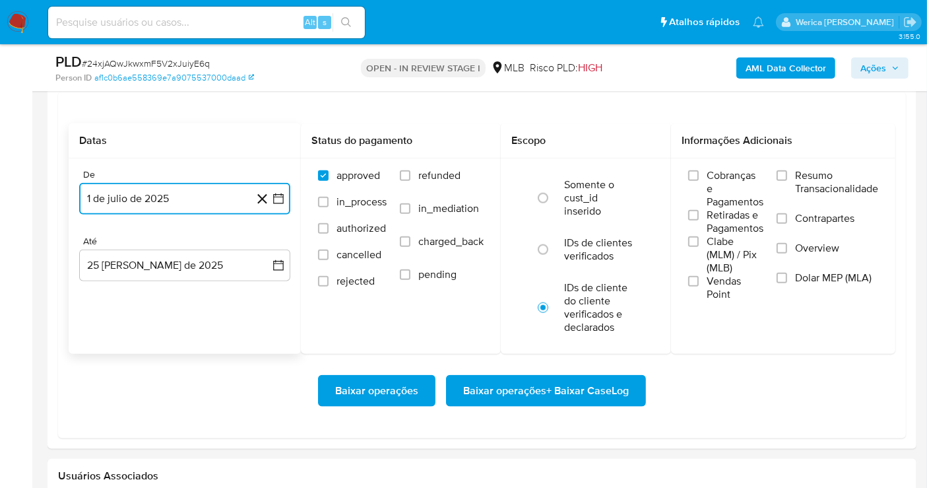
scroll to position [1483, 0]
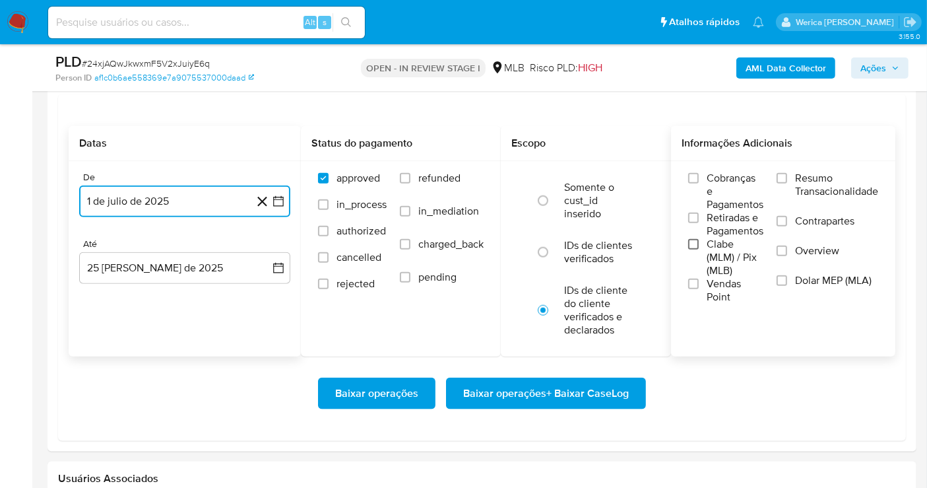
click at [692, 245] on input "Clabe (MLM) / Pix (MLB)" at bounding box center [693, 244] width 11 height 11
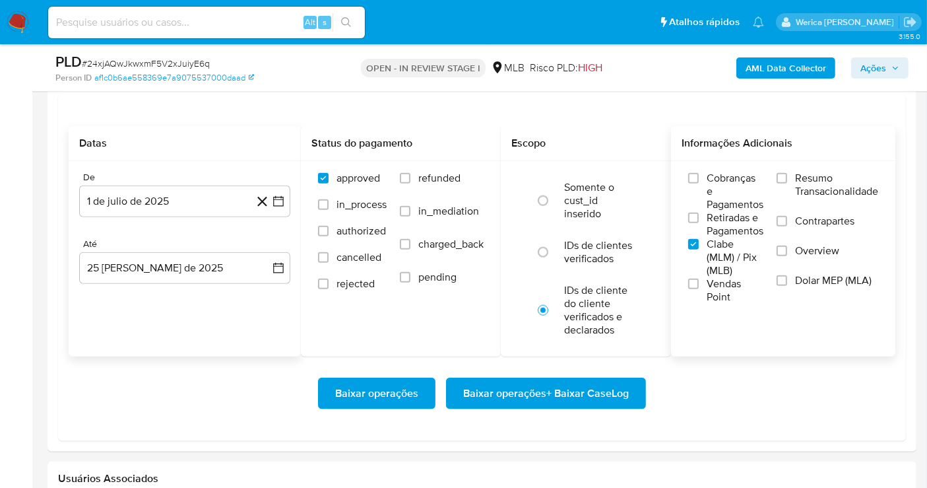
click at [713, 314] on div "Informações Adicionais Cobranças e Pagamentos Retiradas e Pagamentos [PERSON_NA…" at bounding box center [783, 241] width 224 height 230
click at [740, 284] on span "Vendas Point" at bounding box center [735, 290] width 57 height 26
click at [699, 284] on input "Vendas Point" at bounding box center [693, 283] width 11 height 11
click at [711, 249] on span "Clabe (MLM) / Pix (MLB)" at bounding box center [735, 258] width 57 height 40
click at [699, 249] on input "Clabe (MLM) / Pix (MLB)" at bounding box center [693, 244] width 11 height 11
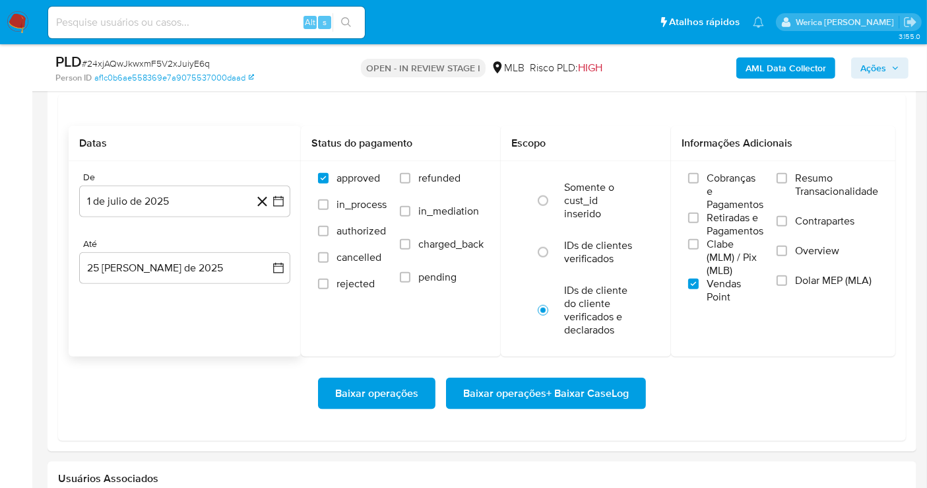
click at [723, 221] on span "Retiradas e Pagamentos" at bounding box center [735, 224] width 57 height 26
click at [699, 221] on input "Retiradas e Pagamentos" at bounding box center [693, 217] width 11 height 11
click at [732, 193] on span "Cobranças e Pagamentos" at bounding box center [735, 192] width 57 height 40
click at [699, 183] on input "Cobranças e Pagamentos" at bounding box center [693, 178] width 11 height 11
click at [816, 197] on label "Resumo Transacionalidade" at bounding box center [828, 193] width 102 height 43
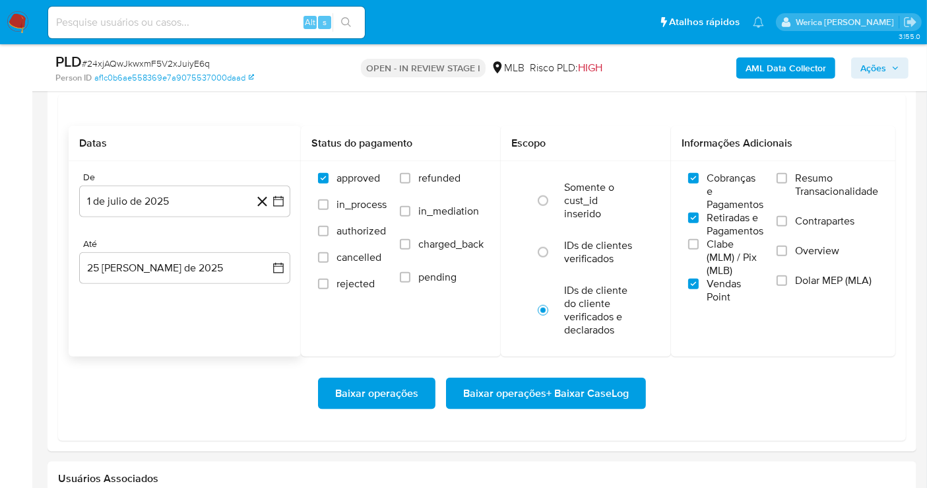
click at [787, 183] on input "Resumo Transacionalidade" at bounding box center [782, 178] width 11 height 11
click at [786, 247] on input "Overview" at bounding box center [782, 250] width 11 height 11
click at [785, 278] on input "Dolar MEP (MLA)" at bounding box center [782, 280] width 11 height 11
click at [791, 226] on label "Contrapartes" at bounding box center [828, 229] width 102 height 30
click at [787, 226] on input "Contrapartes" at bounding box center [782, 221] width 11 height 11
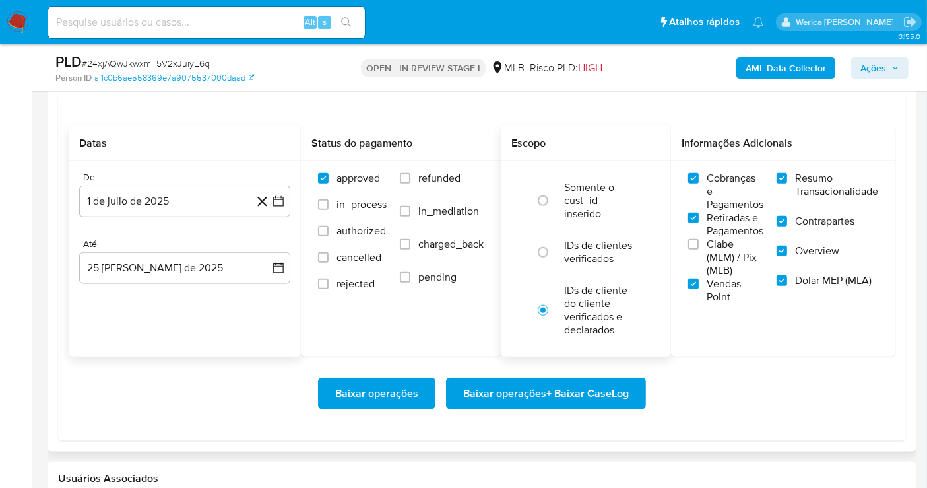
click at [665, 267] on div "Somente o cust_id inserido IDs de clientes verificados IDs de cliente do client…" at bounding box center [586, 258] width 170 height 195
click at [699, 265] on label "Clabe (MLM) / Pix (MLB)" at bounding box center [725, 258] width 75 height 40
click at [699, 249] on input "Clabe (MLM) / Pix (MLB)" at bounding box center [693, 244] width 11 height 11
click at [608, 393] on span "Baixar operações + Baixar CaseLog" at bounding box center [546, 393] width 166 height 29
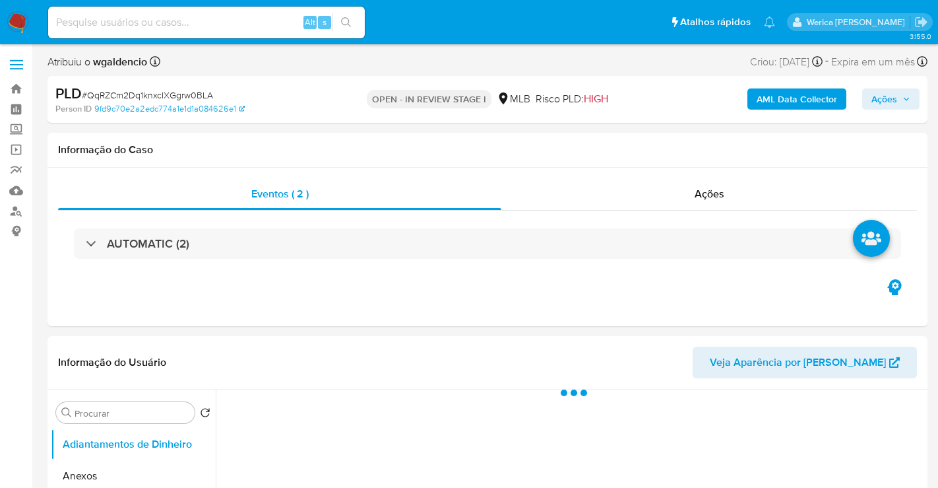
select select "10"
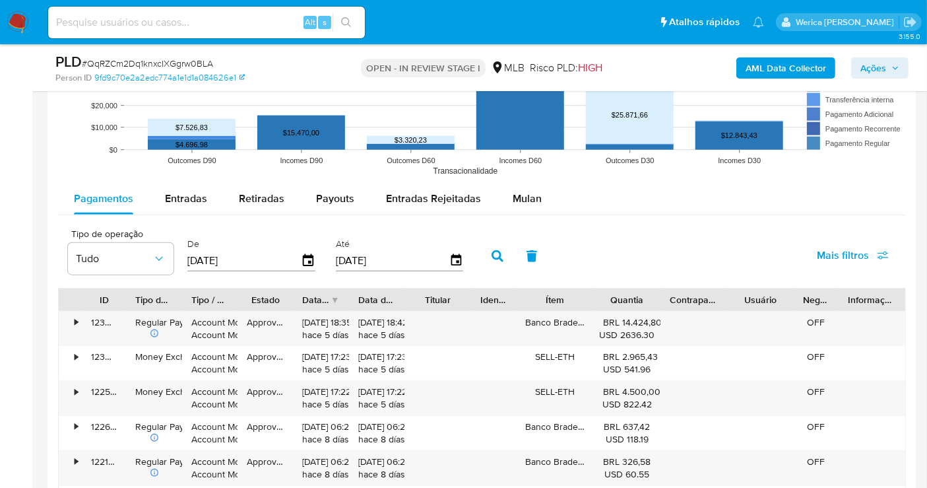
scroll to position [1373, 0]
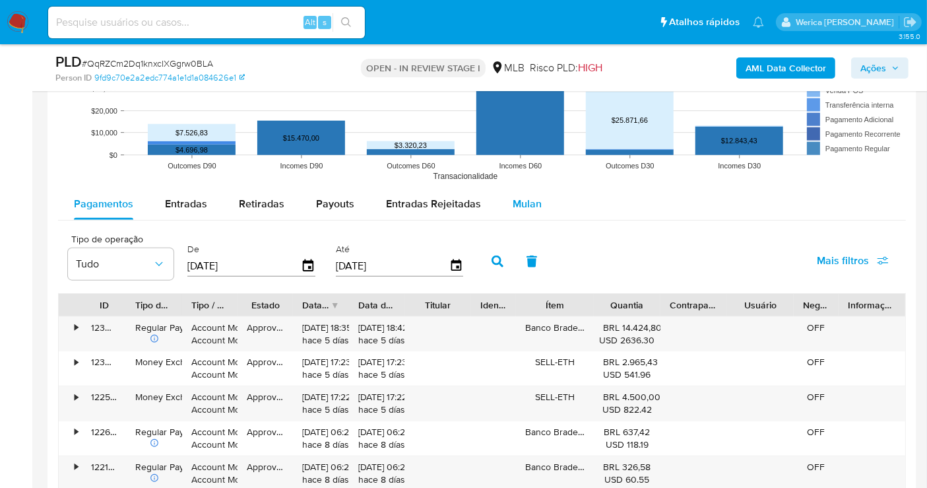
click at [540, 194] on button "Mulan" at bounding box center [527, 204] width 61 height 32
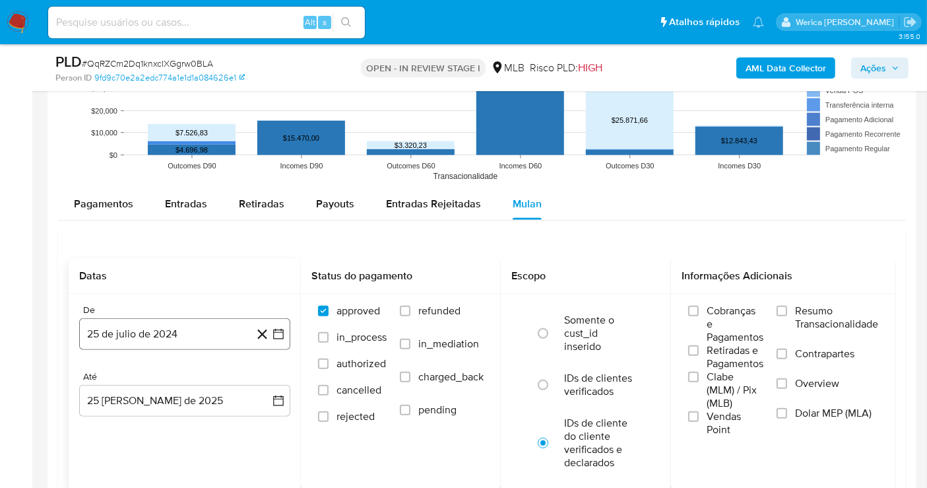
click at [205, 320] on button "25 de julio de 2024" at bounding box center [184, 334] width 211 height 32
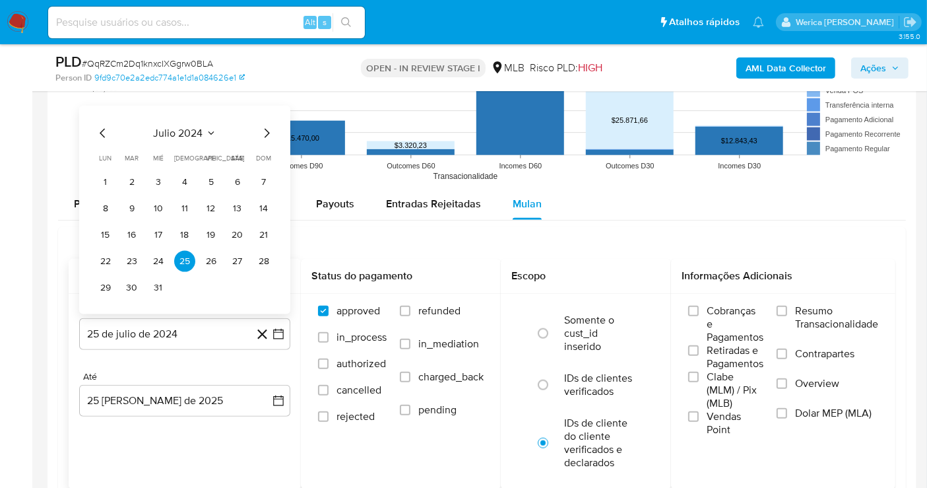
click at [203, 131] on button "julio 2024" at bounding box center [185, 133] width 63 height 13
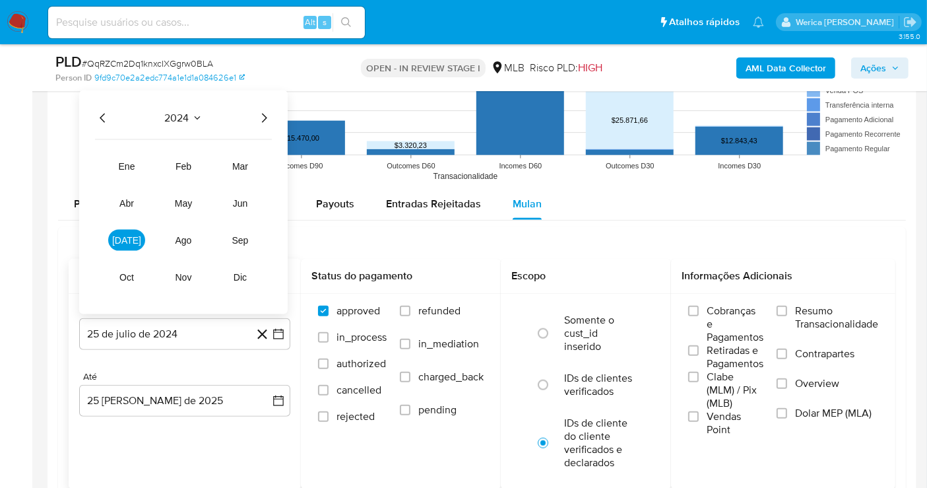
click at [264, 115] on icon "Año siguiente" at bounding box center [264, 118] width 16 height 16
click at [134, 239] on button "jul" at bounding box center [126, 240] width 37 height 21
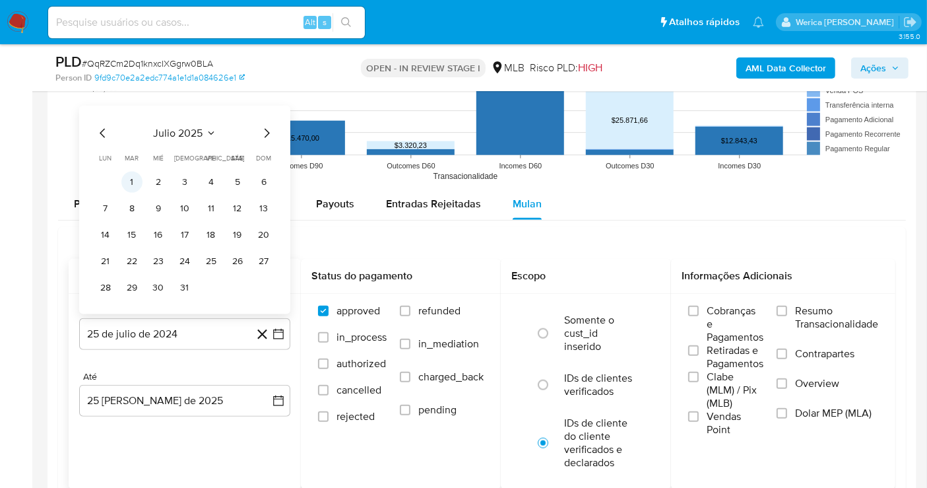
click at [137, 175] on button "1" at bounding box center [131, 182] width 21 height 21
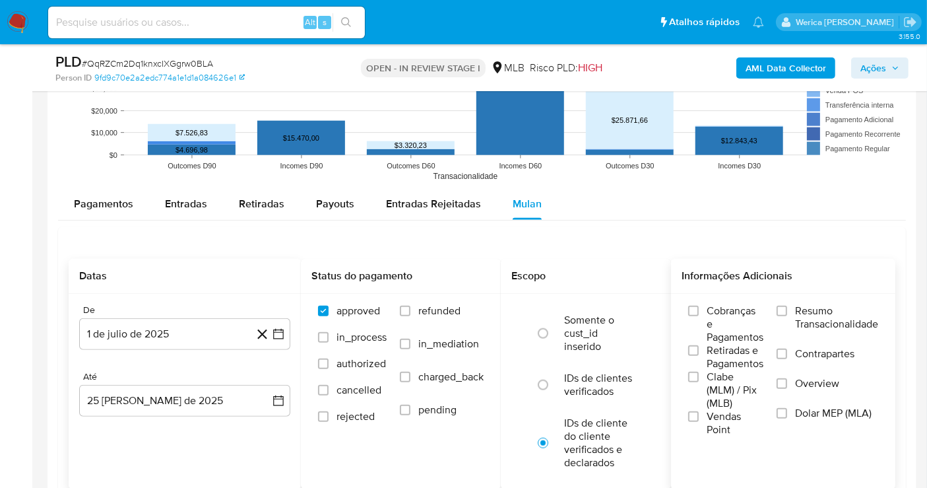
click at [716, 317] on span "Cobranças e Pagamentos" at bounding box center [735, 324] width 57 height 40
click at [699, 316] on input "Cobranças e Pagamentos" at bounding box center [693, 311] width 11 height 11
click at [711, 356] on span "Retiradas e Pagamentos" at bounding box center [735, 357] width 57 height 26
click at [699, 356] on input "Retiradas e Pagamentos" at bounding box center [693, 350] width 11 height 11
click at [718, 384] on span "Clabe (MLM) / Pix (MLB)" at bounding box center [735, 390] width 57 height 40
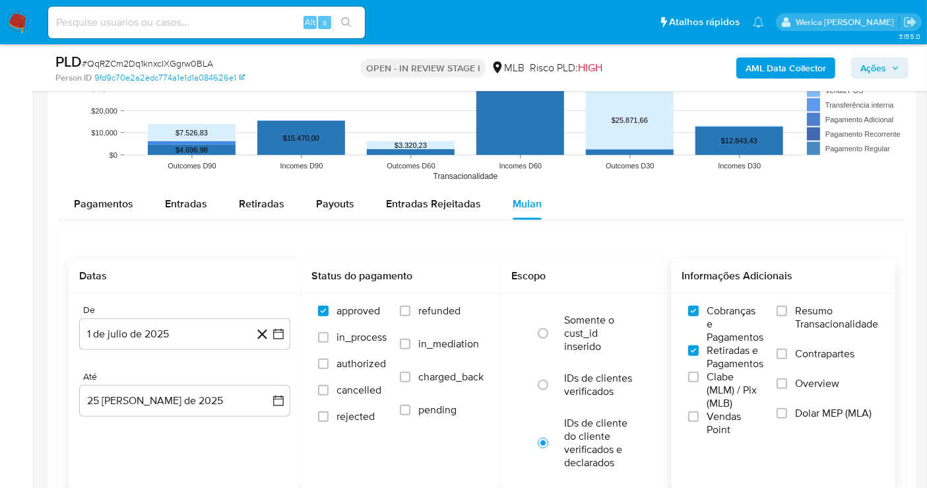
click at [699, 382] on input "Clabe (MLM) / Pix (MLB)" at bounding box center [693, 377] width 11 height 11
click at [715, 414] on span "Vendas Point" at bounding box center [735, 423] width 57 height 26
click at [699, 414] on input "Vendas Point" at bounding box center [693, 416] width 11 height 11
click at [839, 431] on label "Dolar MEP (MLA)" at bounding box center [828, 421] width 102 height 30
click at [787, 418] on input "Dolar MEP (MLA)" at bounding box center [782, 413] width 11 height 11
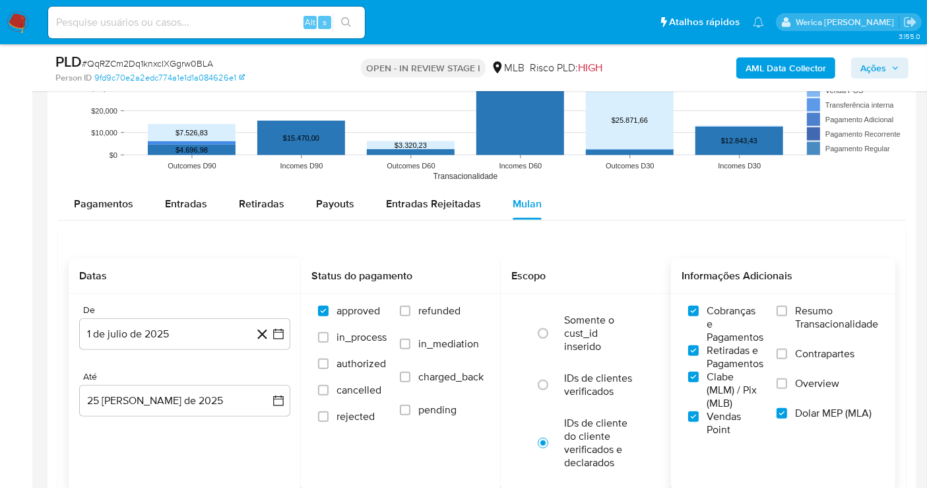
click at [788, 342] on label "Resumo Transacionalidade" at bounding box center [828, 325] width 102 height 43
click at [787, 316] on input "Resumo Transacionalidade" at bounding box center [782, 311] width 11 height 11
click at [786, 306] on input "Resumo Transacionalidade" at bounding box center [782, 311] width 11 height 11
click at [789, 339] on label "Resumo Transacionalidade" at bounding box center [828, 325] width 102 height 43
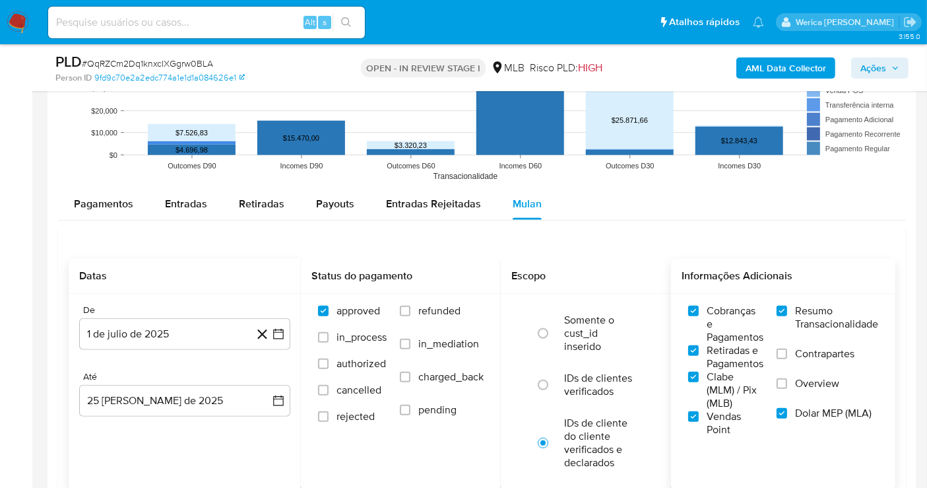
click at [787, 316] on input "Resumo Transacionalidade" at bounding box center [782, 311] width 11 height 11
click at [788, 357] on label "Contrapartes" at bounding box center [828, 362] width 102 height 30
click at [787, 357] on input "Contrapartes" at bounding box center [782, 353] width 11 height 11
click at [785, 378] on input "Overview" at bounding box center [782, 383] width 11 height 11
click at [780, 311] on input "Resumo Transacionalidade" at bounding box center [782, 311] width 11 height 11
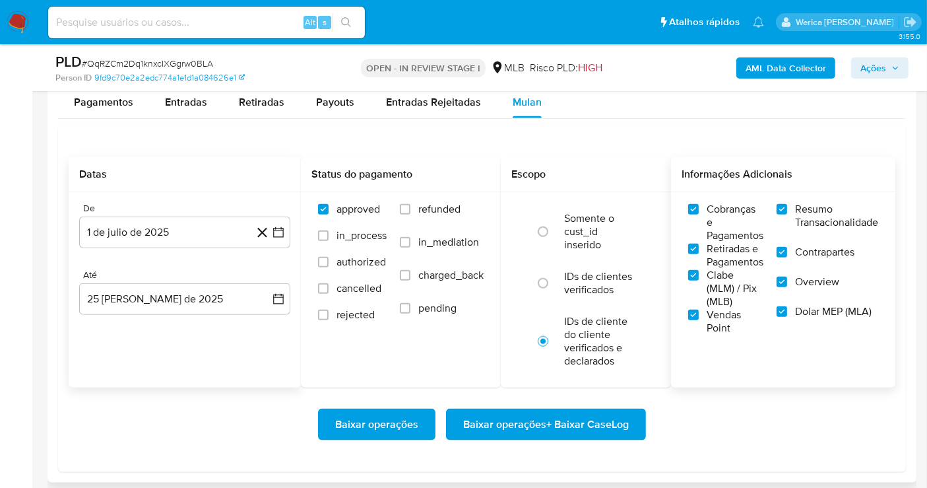
scroll to position [1515, 0]
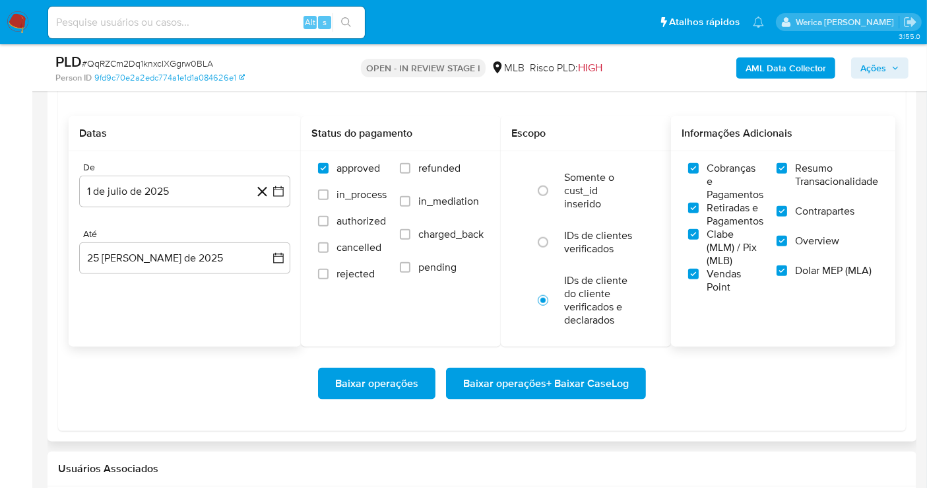
click at [630, 375] on button "Baixar operações + Baixar CaseLog" at bounding box center [546, 384] width 200 height 32
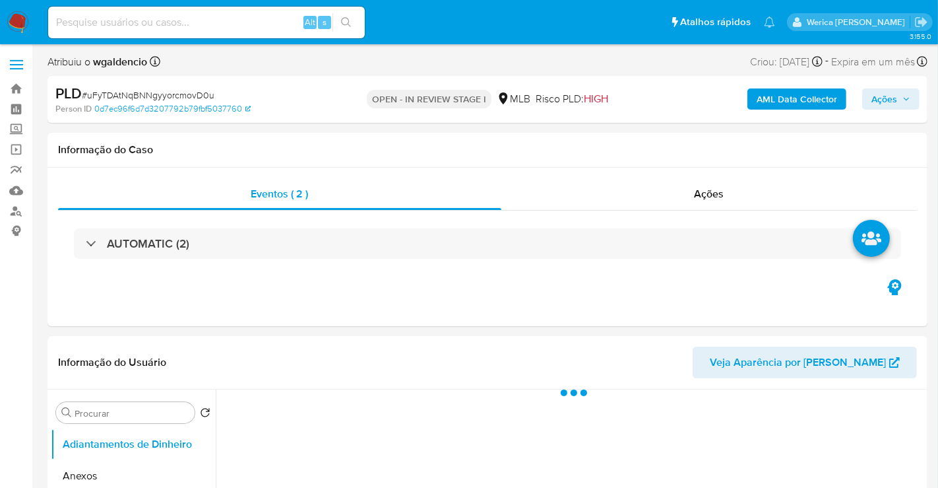
select select "10"
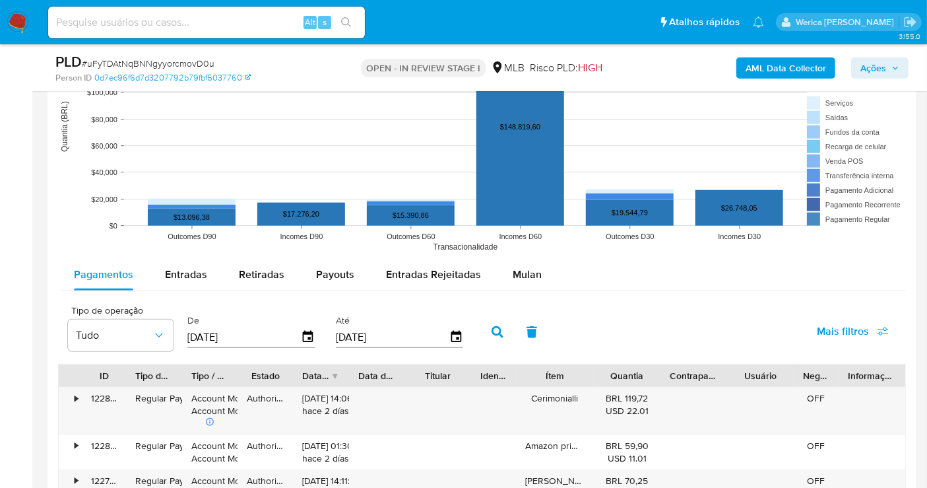
scroll to position [1215, 0]
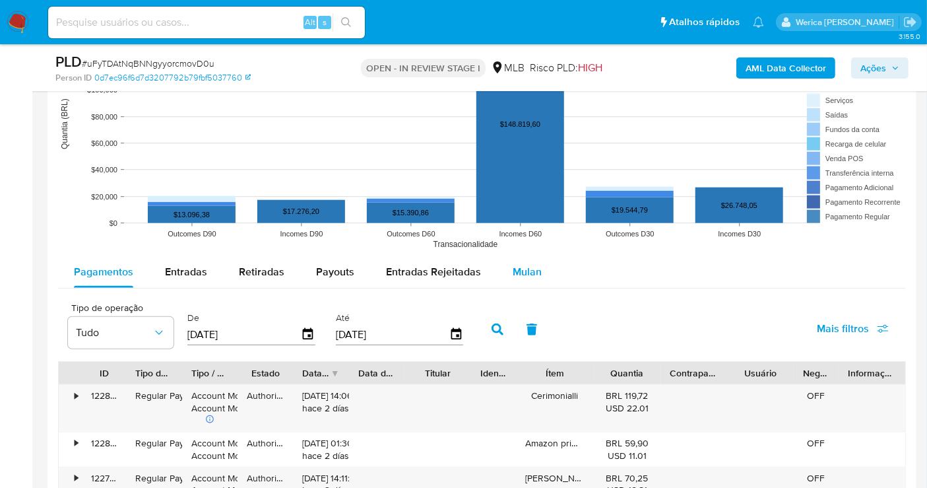
click at [533, 265] on span "Mulan" at bounding box center [527, 271] width 29 height 15
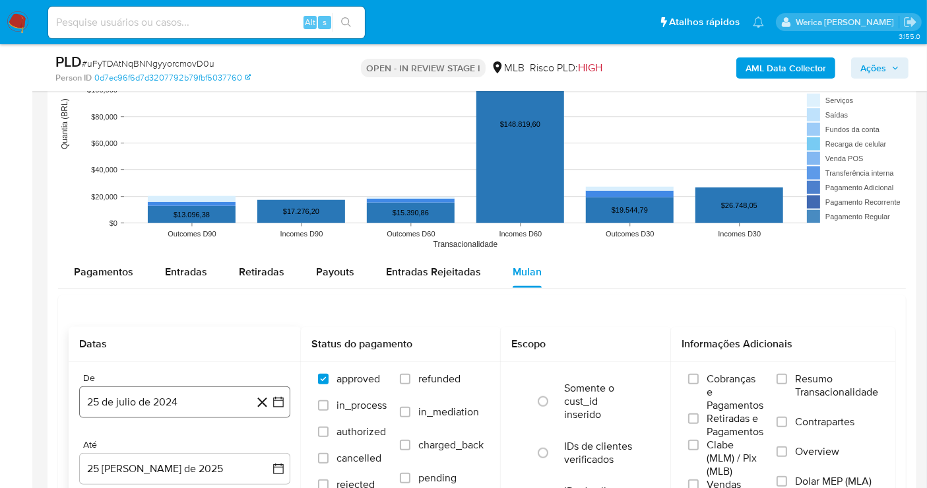
click at [224, 394] on button "25 de julio de 2024" at bounding box center [184, 402] width 211 height 32
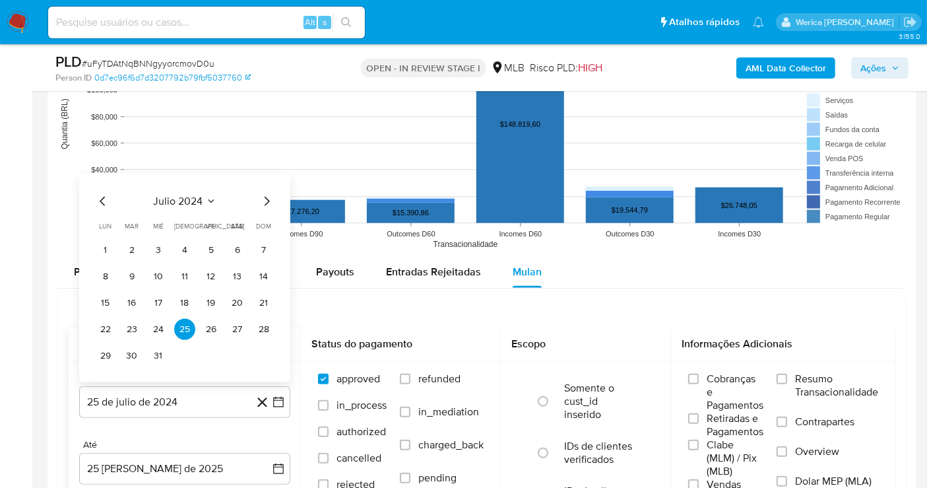
click at [202, 208] on div "julio 2024 julio 2024 lun lunes mar martes mié miércoles jue jueves vie viernes…" at bounding box center [184, 279] width 179 height 173
click at [176, 195] on span "julio 2024" at bounding box center [178, 201] width 49 height 13
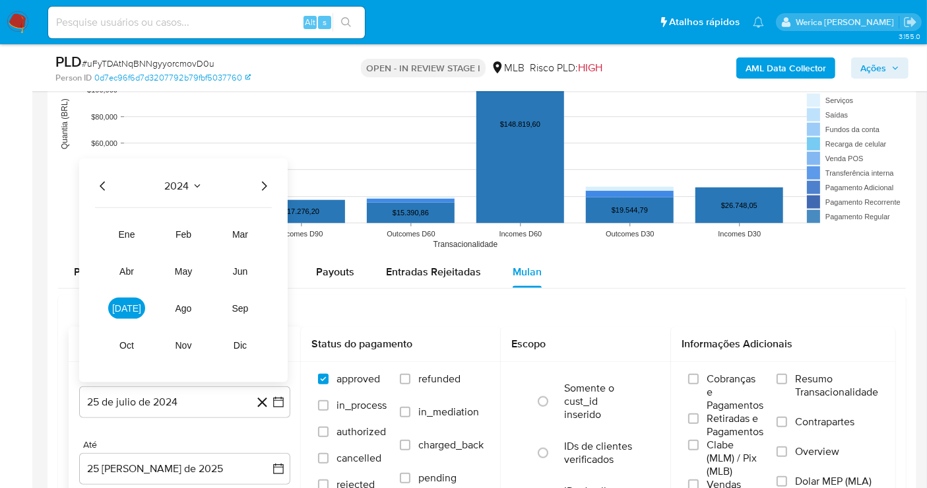
click at [263, 192] on div "2024 2024 ene feb mar abr may jun jul ago sep oct nov dic" at bounding box center [183, 270] width 209 height 224
click at [266, 187] on icon "Año siguiente" at bounding box center [264, 186] width 16 height 16
click at [131, 310] on span "jul" at bounding box center [126, 308] width 29 height 11
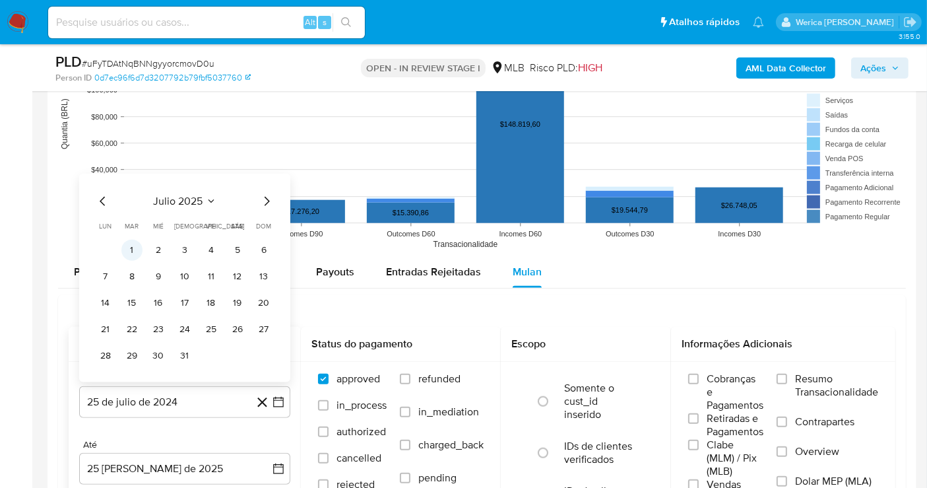
click at [133, 255] on button "1" at bounding box center [131, 250] width 21 height 21
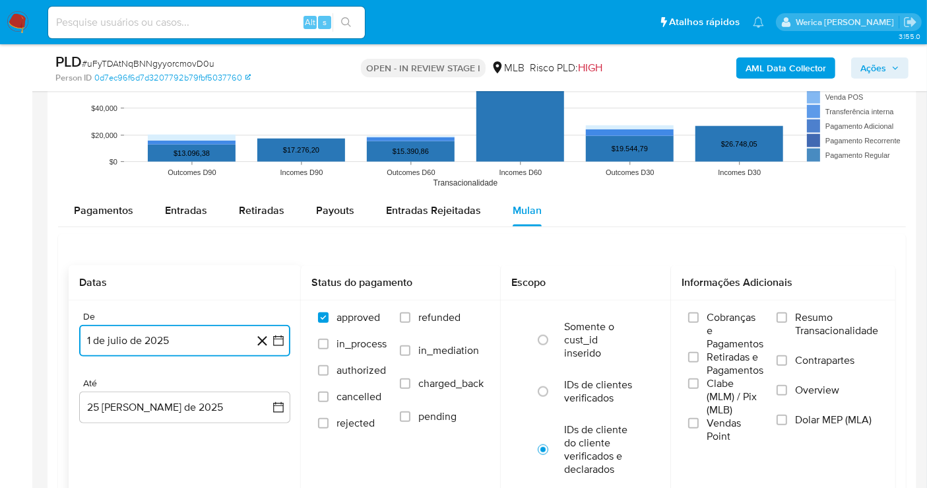
scroll to position [1300, 0]
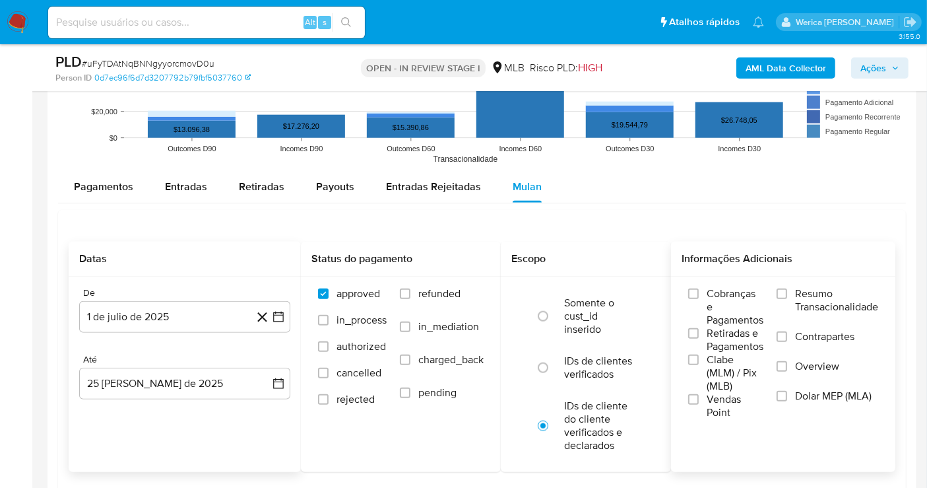
click at [722, 326] on label "Cobranças e Pagamentos" at bounding box center [725, 307] width 75 height 40
click at [699, 299] on input "Cobranças e Pagamentos" at bounding box center [693, 293] width 11 height 11
click at [721, 383] on span "Clabe (MLM) / Pix (MLB)" at bounding box center [735, 373] width 57 height 40
click at [699, 365] on input "Clabe (MLM) / Pix (MLB)" at bounding box center [693, 359] width 11 height 11
click at [721, 338] on span "Retiradas e Pagamentos" at bounding box center [735, 340] width 57 height 26
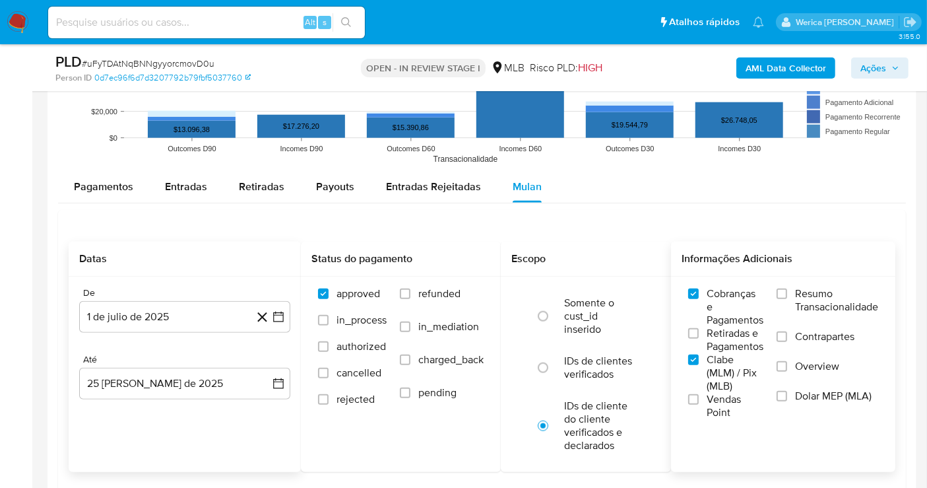
click at [699, 338] on input "Retiradas e Pagamentos" at bounding box center [693, 333] width 11 height 11
click at [709, 403] on span "Vendas Point" at bounding box center [735, 406] width 57 height 26
click at [699, 403] on input "Vendas Point" at bounding box center [693, 399] width 11 height 11
click at [821, 398] on span "Dolar MEP (MLA)" at bounding box center [833, 395] width 77 height 13
click at [787, 398] on input "Dolar MEP (MLA)" at bounding box center [782, 396] width 11 height 11
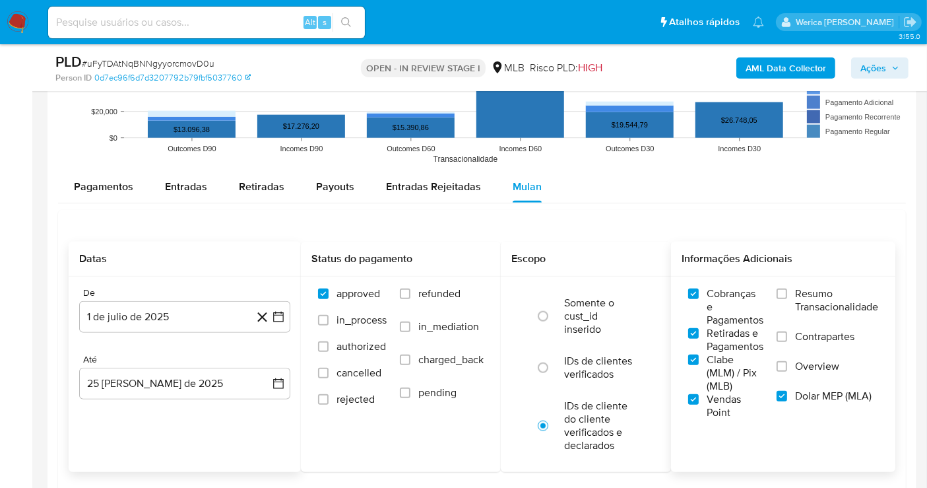
click at [810, 379] on label "Overview" at bounding box center [828, 375] width 102 height 30
click at [787, 372] on input "Overview" at bounding box center [782, 366] width 11 height 11
click at [808, 350] on label "Contrapartes" at bounding box center [828, 345] width 102 height 30
click at [787, 342] on input "Contrapartes" at bounding box center [782, 336] width 11 height 11
click at [824, 301] on span "Resumo Transacionalidade" at bounding box center [836, 300] width 83 height 26
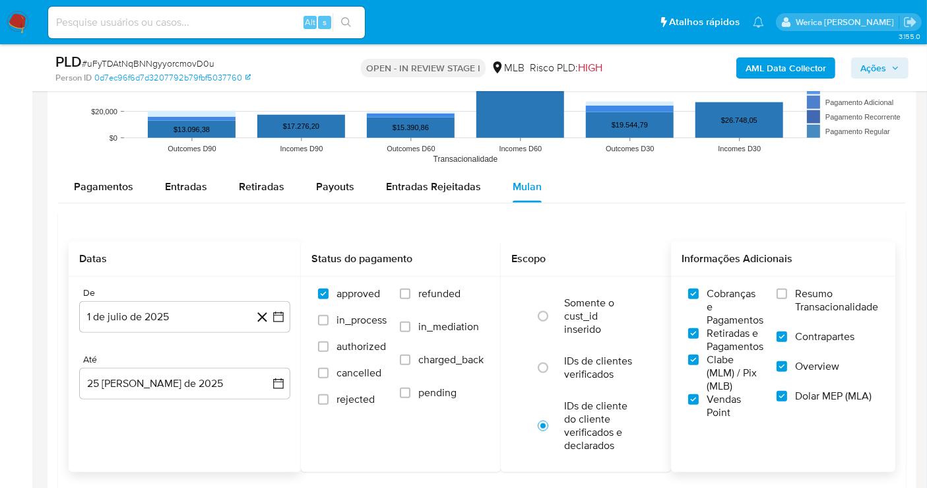
click at [787, 299] on input "Resumo Transacionalidade" at bounding box center [782, 293] width 11 height 11
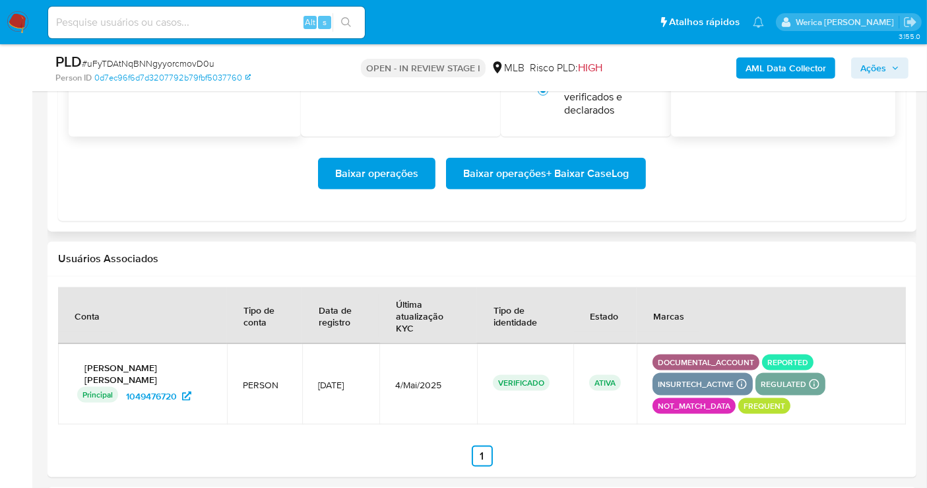
scroll to position [1651, 0]
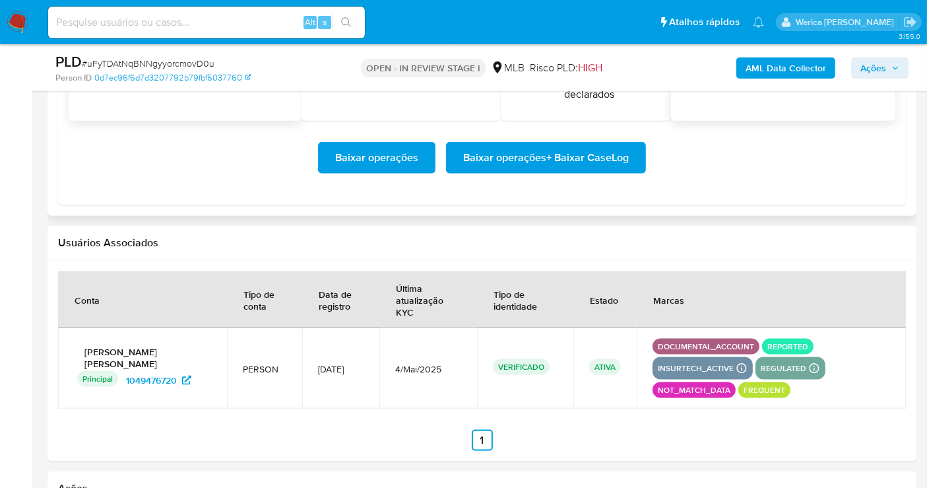
click at [571, 168] on span "Baixar operações + Baixar CaseLog" at bounding box center [546, 157] width 166 height 29
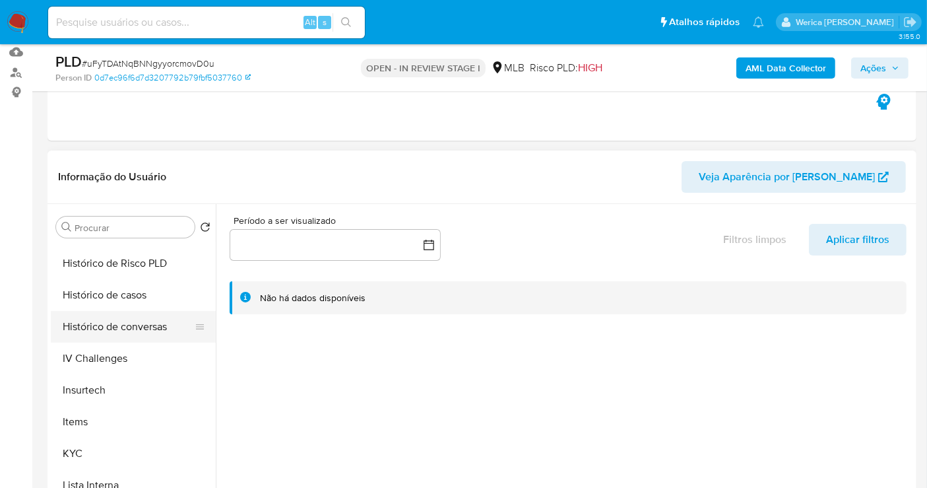
scroll to position [434, 0]
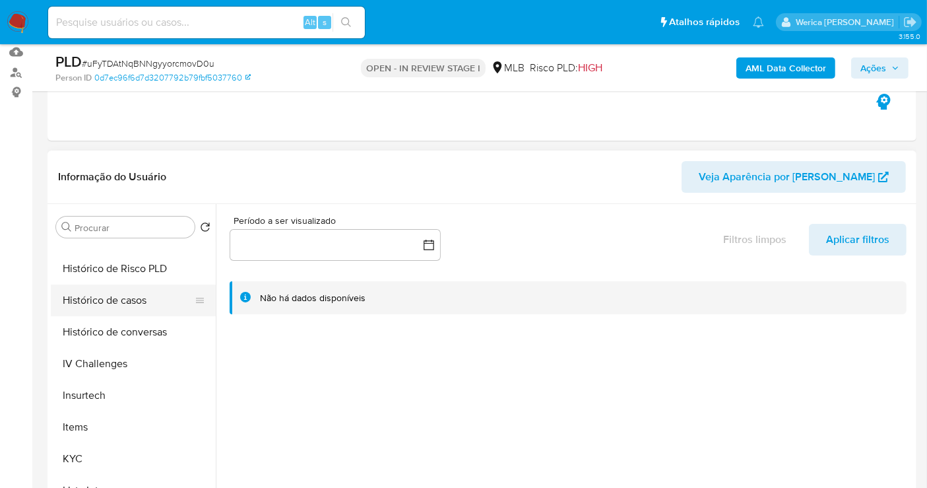
click at [128, 308] on button "Histórico de casos" at bounding box center [128, 300] width 154 height 32
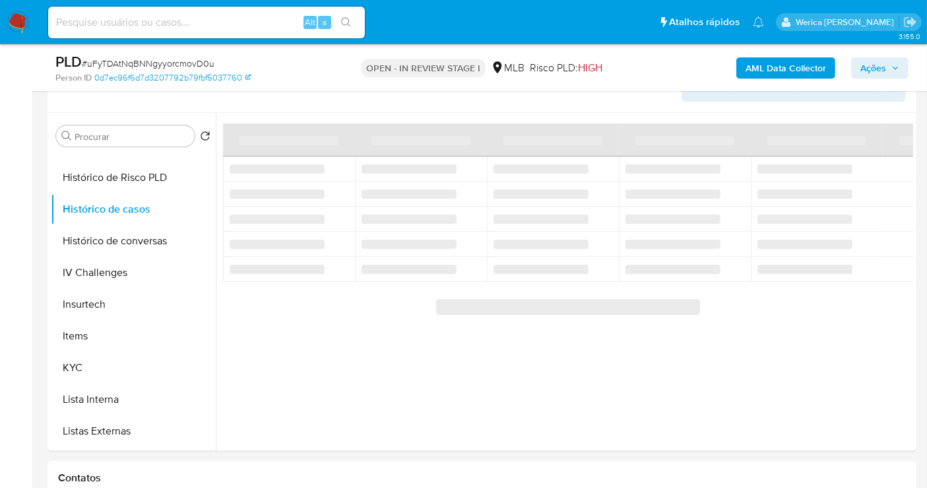
scroll to position [224, 0]
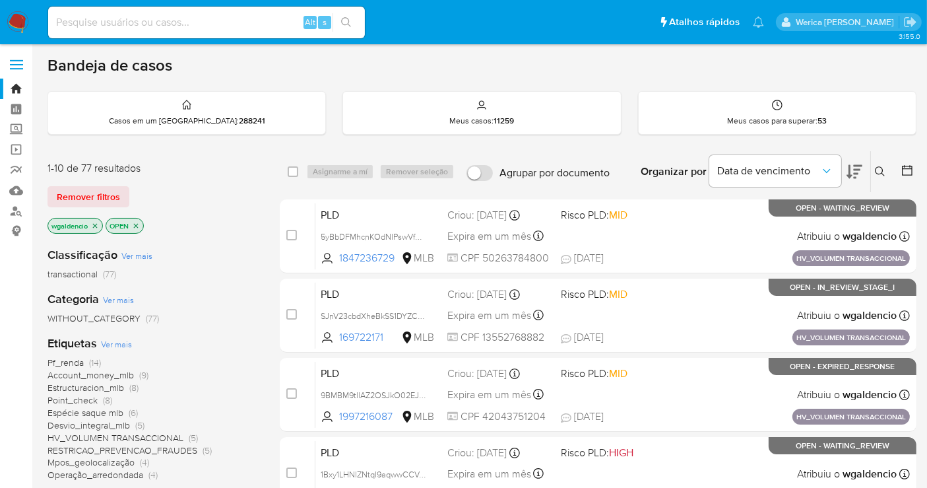
click at [203, 337] on div "Etiquetas Ver mais Pf_renda (14) Account_money_mlb (9) Estructuracion_mlb (8) P…" at bounding box center [153, 408] width 211 height 146
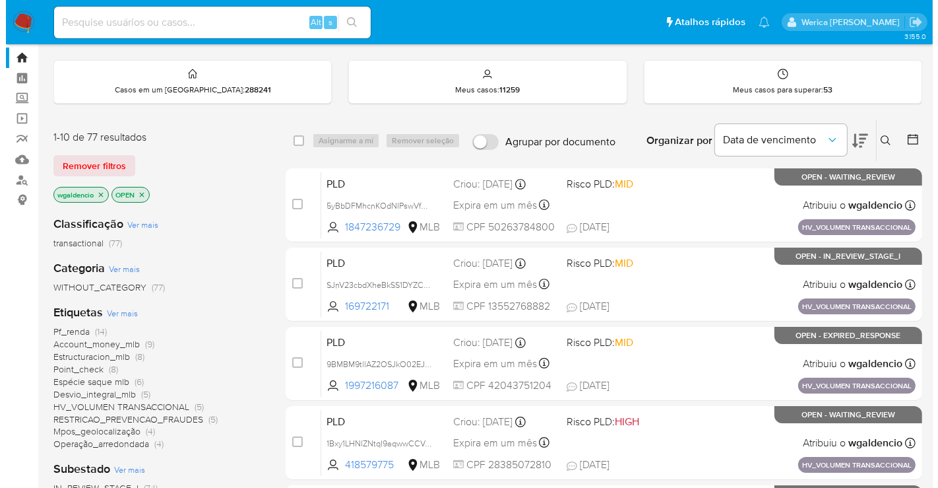
scroll to position [58, 0]
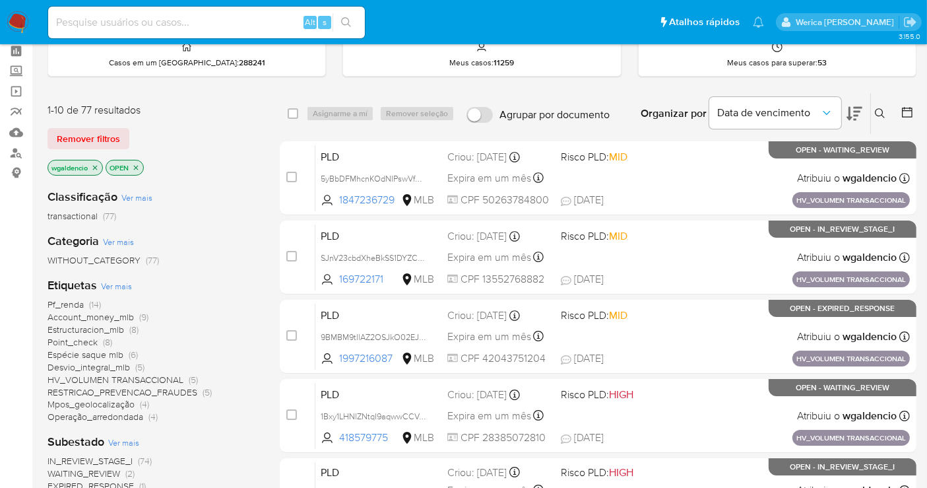
click at [109, 281] on span "Ver mais" at bounding box center [116, 286] width 31 height 12
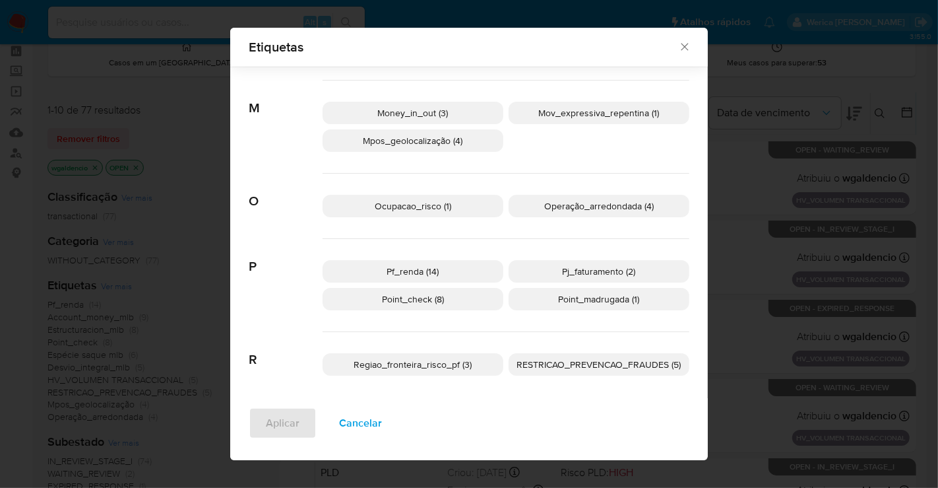
scroll to position [500, 0]
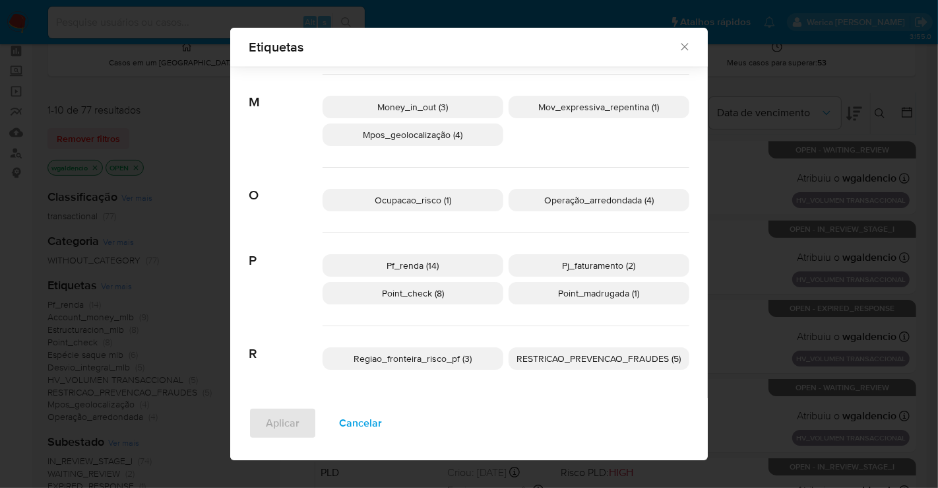
click at [362, 425] on span "Cancelar" at bounding box center [360, 422] width 43 height 29
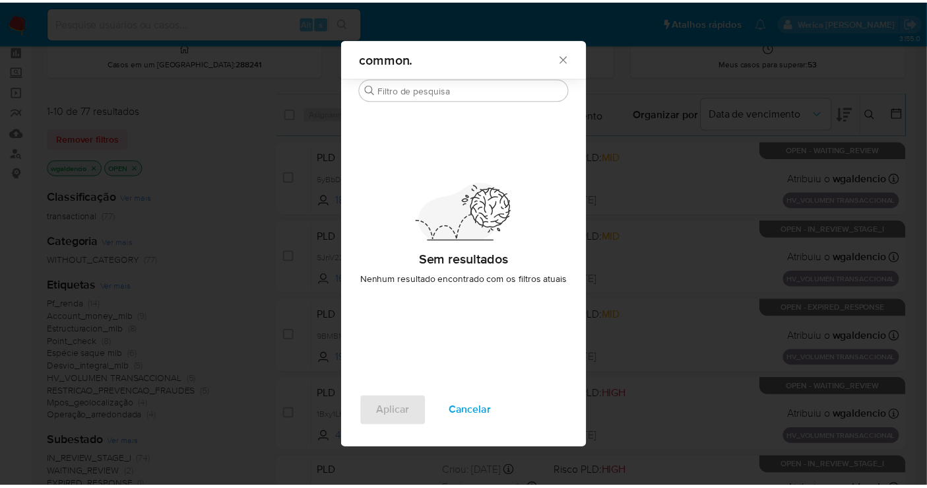
scroll to position [0, 0]
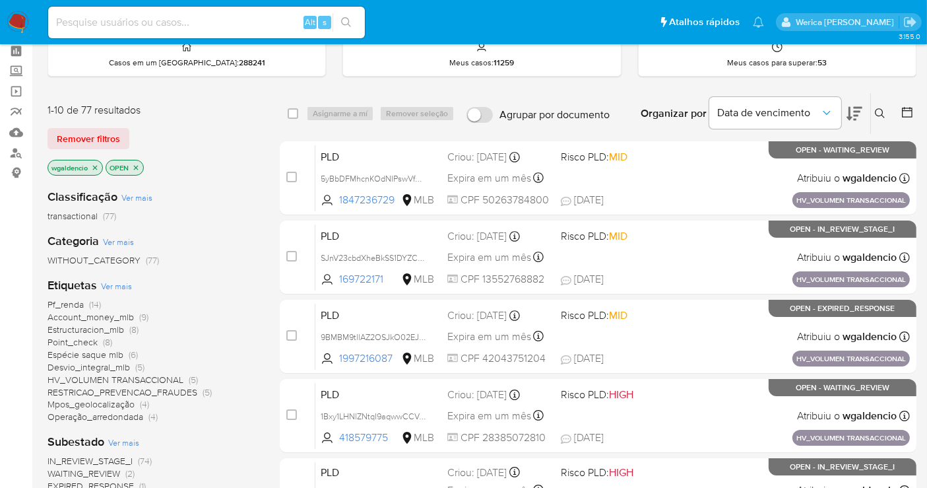
click at [69, 306] on span "Pf_renda" at bounding box center [66, 304] width 36 height 13
